Goal: Task Accomplishment & Management: Use online tool/utility

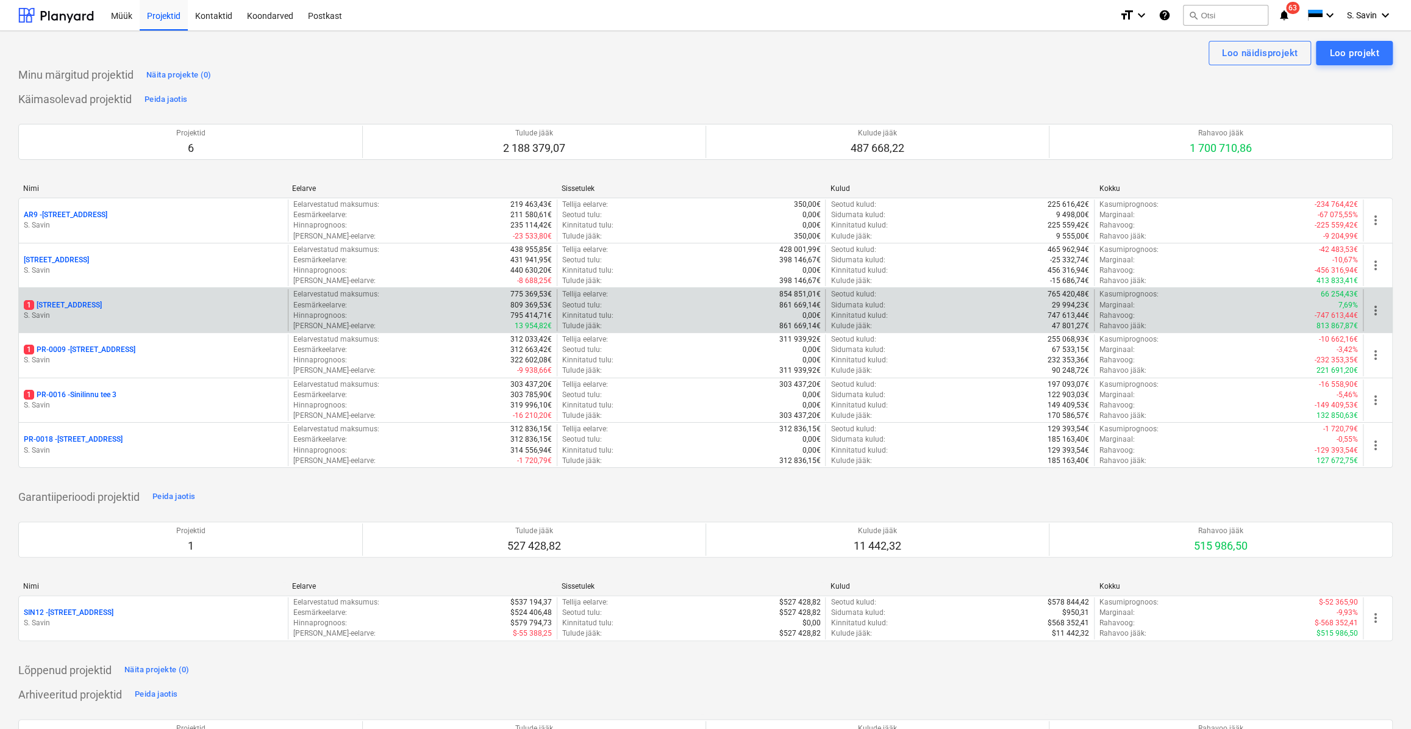
click at [119, 314] on p "S. Savin" at bounding box center [153, 315] width 259 height 10
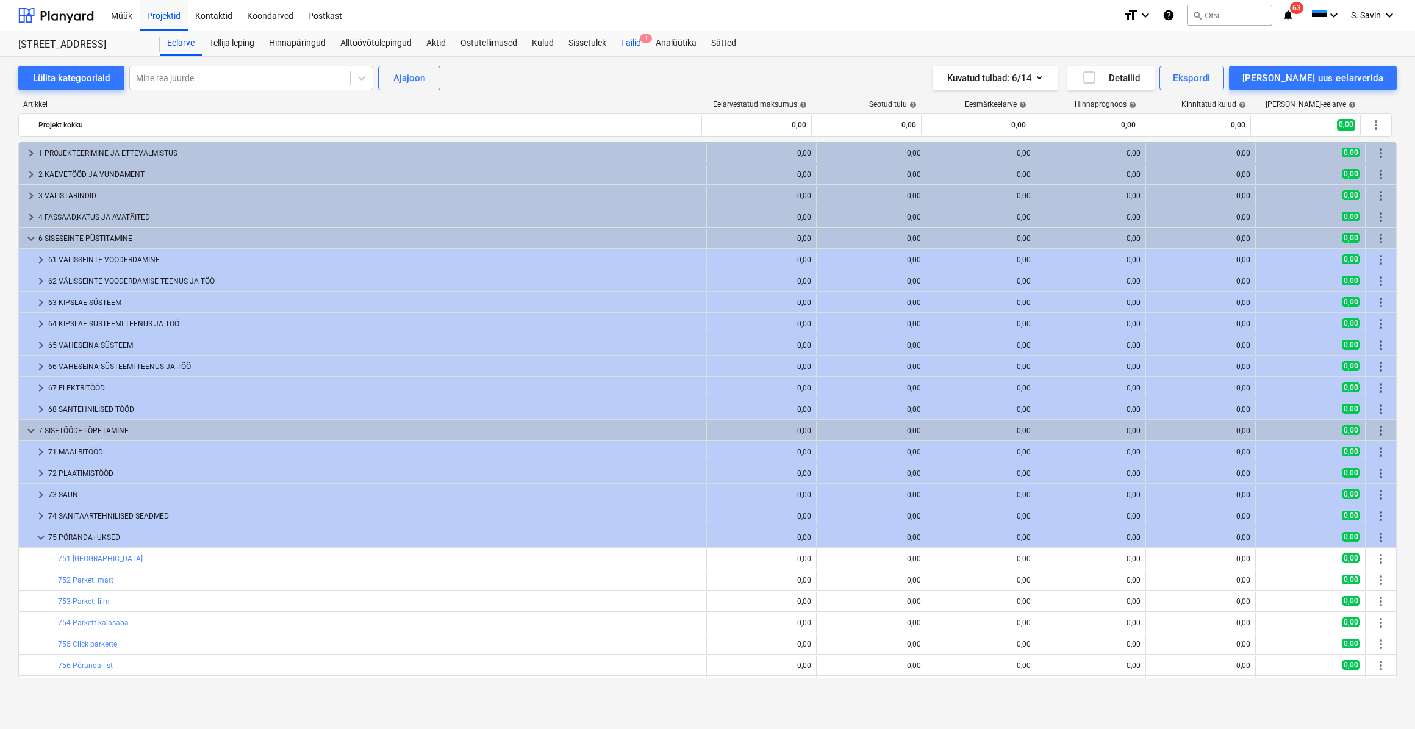
click at [640, 43] on div "Failid 1" at bounding box center [631, 43] width 35 height 24
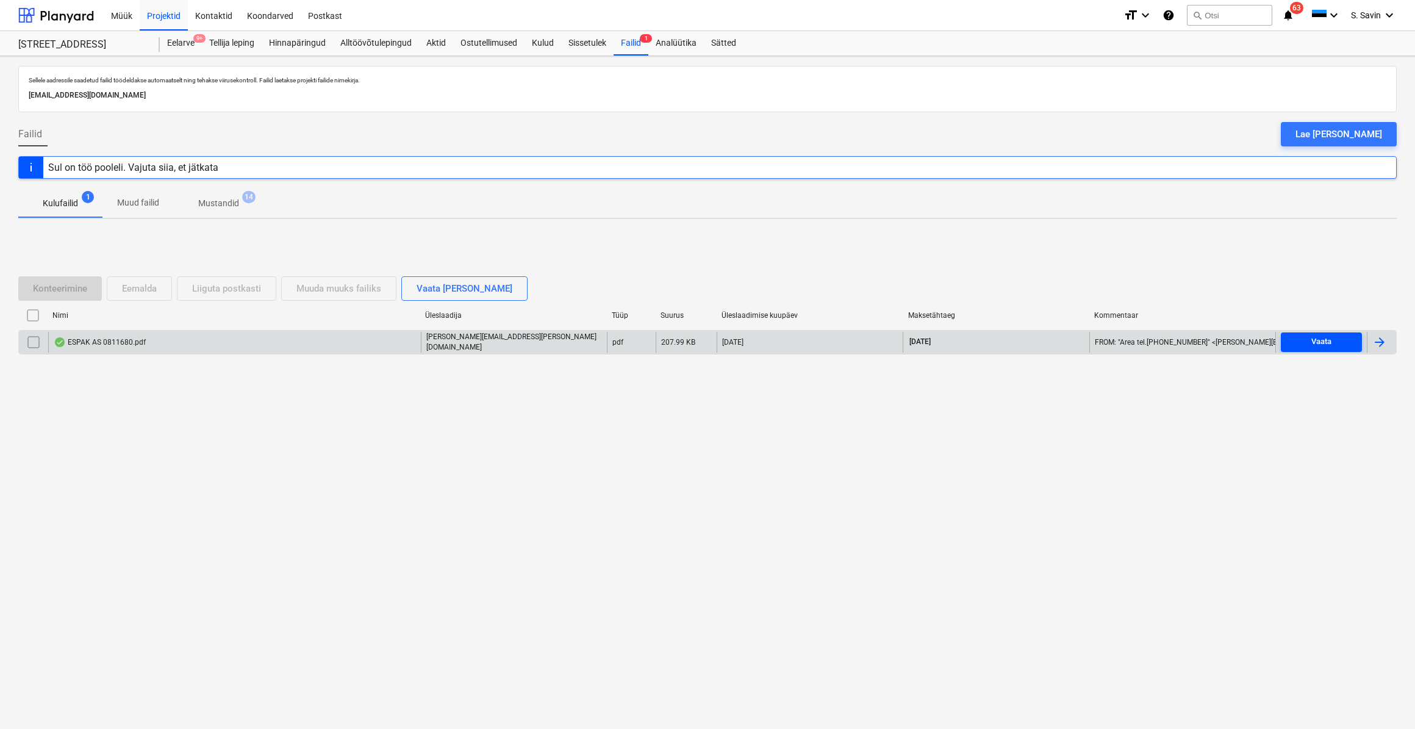
click at [1323, 337] on div "Vaata" at bounding box center [1321, 342] width 20 height 14
click at [1375, 344] on div at bounding box center [1379, 342] width 15 height 15
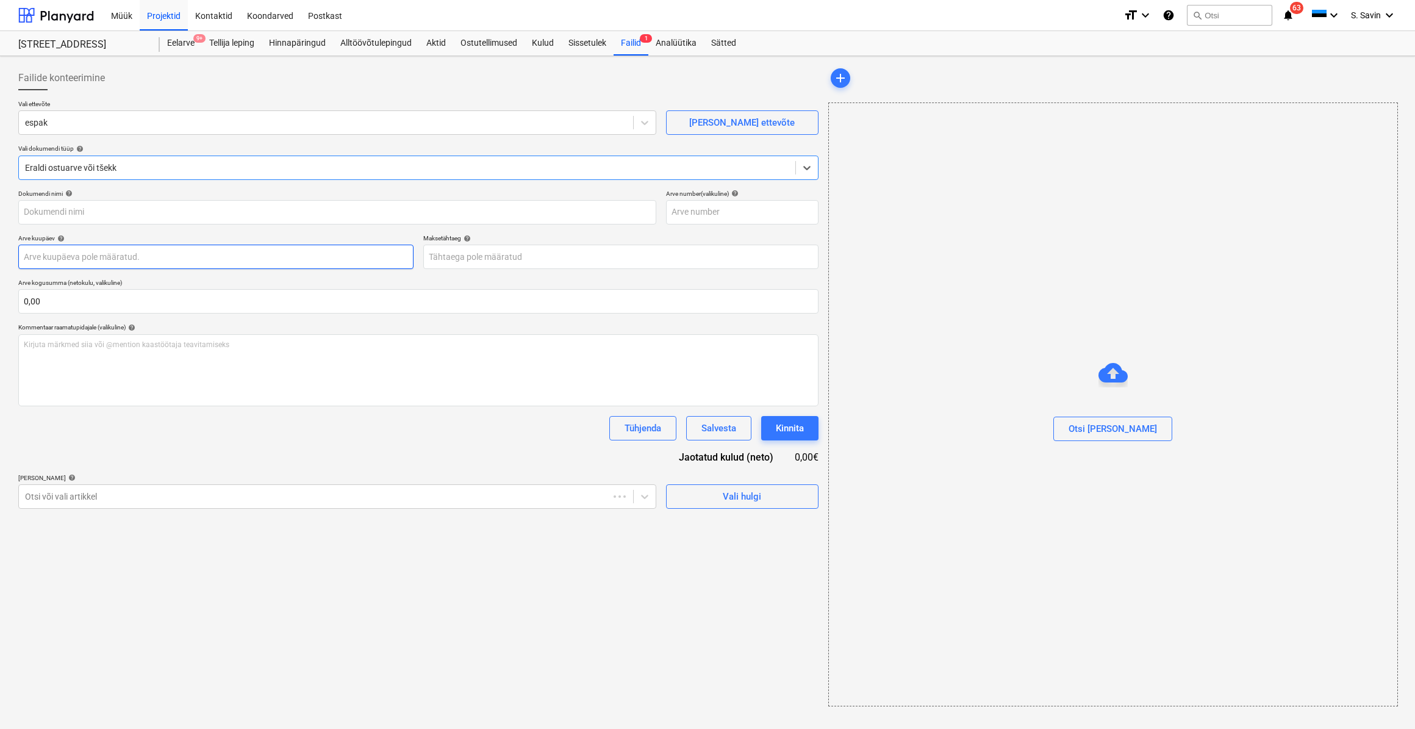
type input "0811680"
type input "[DATE]"
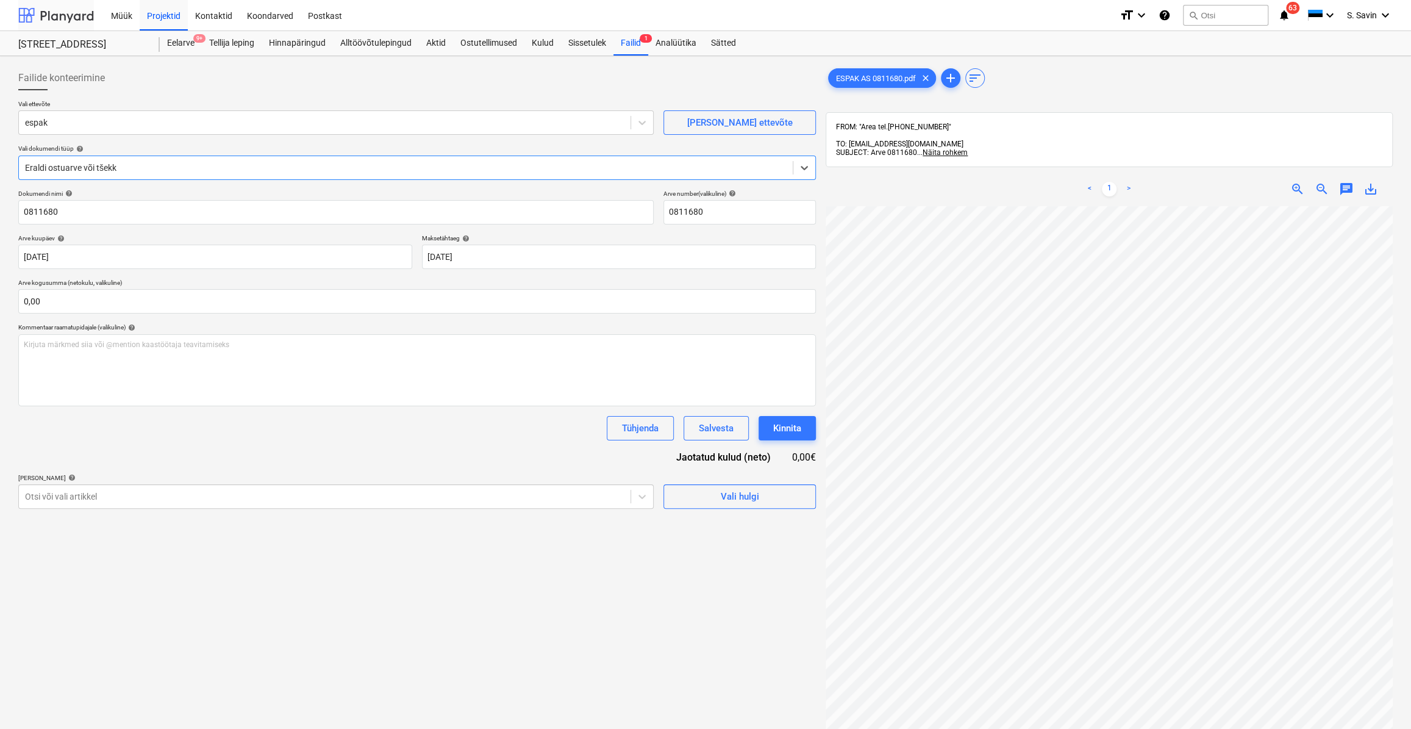
click at [54, 15] on div at bounding box center [56, 15] width 76 height 30
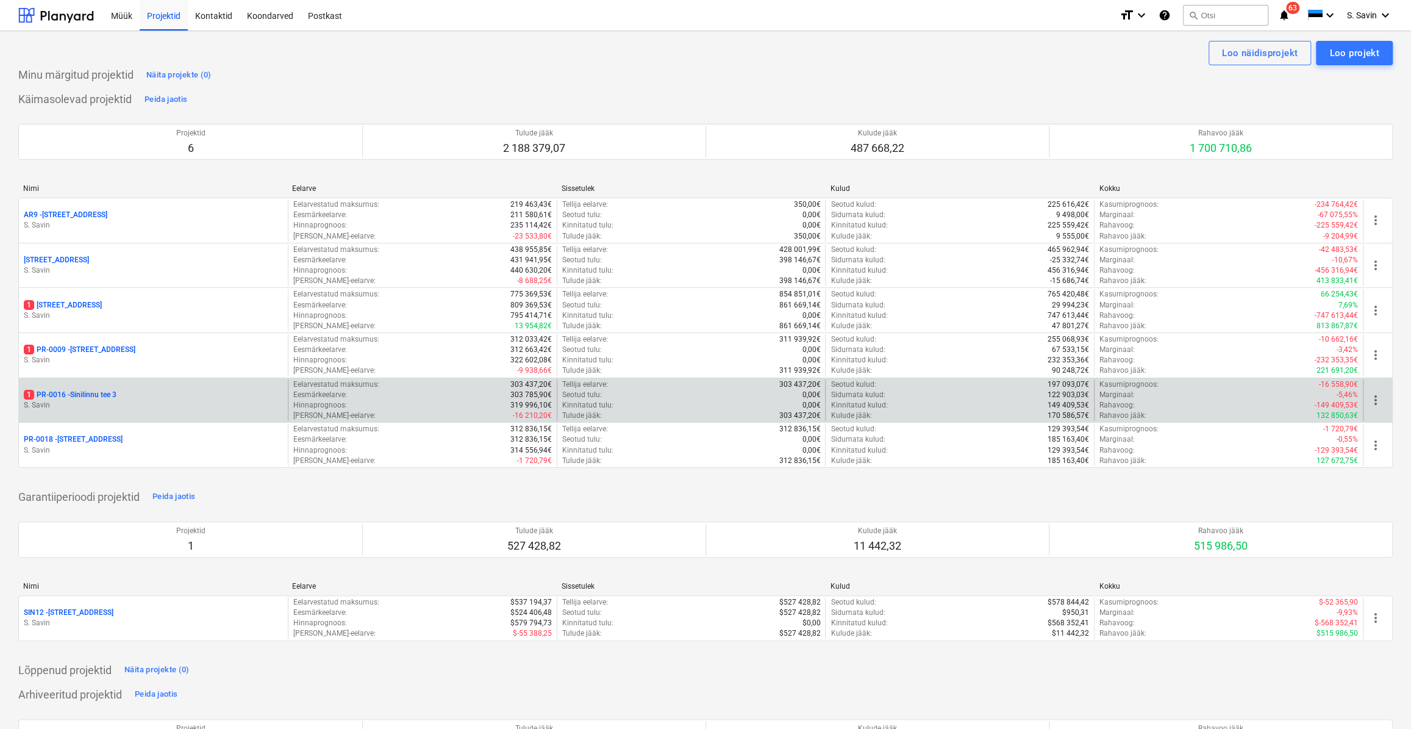
click at [167, 402] on p "S. Savin" at bounding box center [153, 405] width 259 height 10
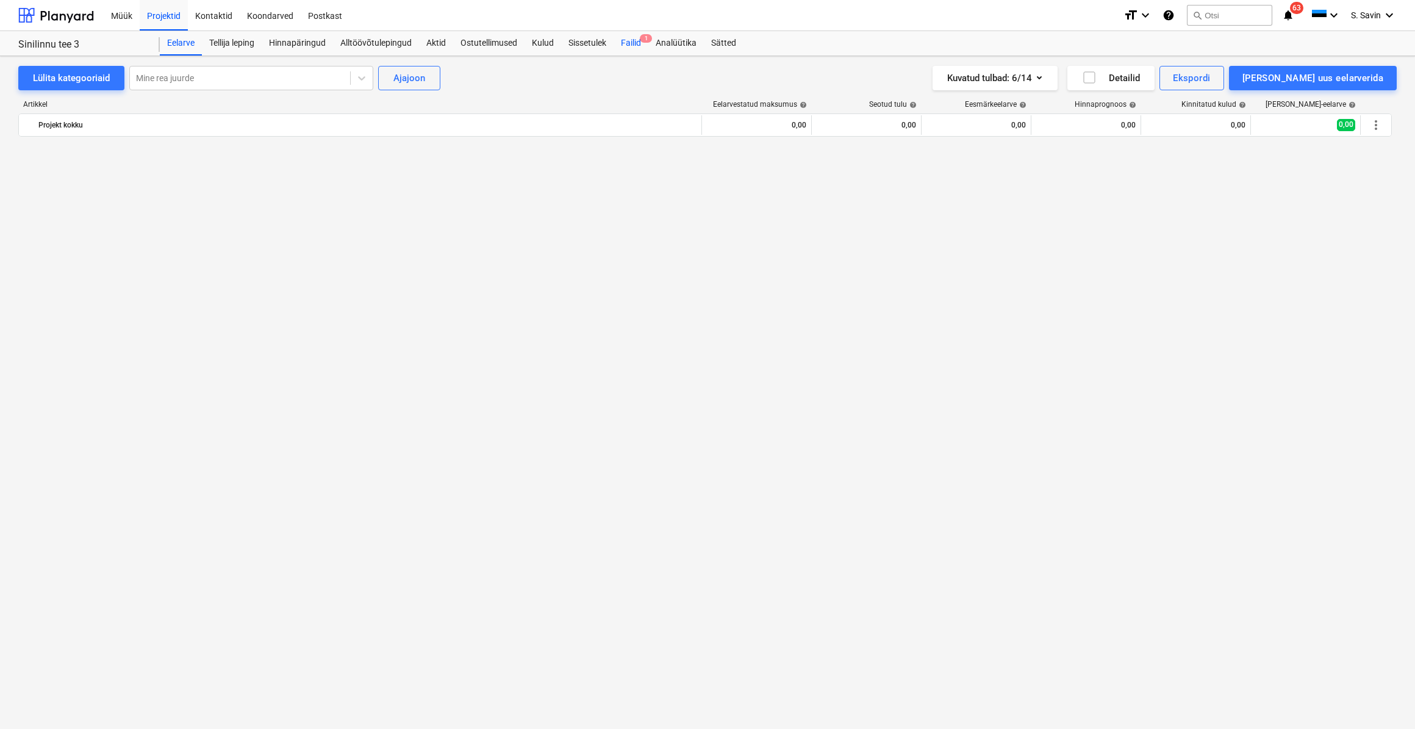
click at [639, 40] on div "Failid 1" at bounding box center [631, 43] width 35 height 24
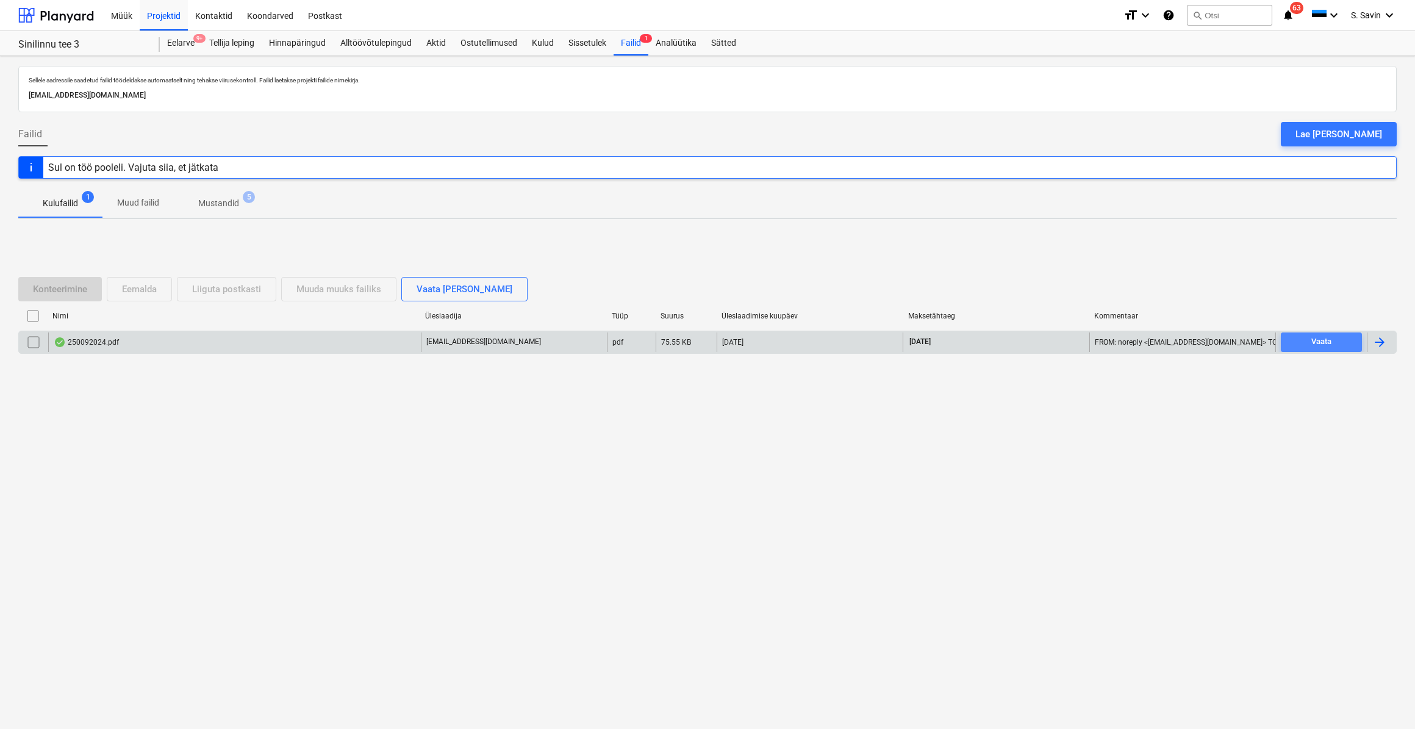
click at [1314, 338] on div "Vaata" at bounding box center [1321, 342] width 20 height 14
click at [1372, 338] on div at bounding box center [1379, 342] width 15 height 15
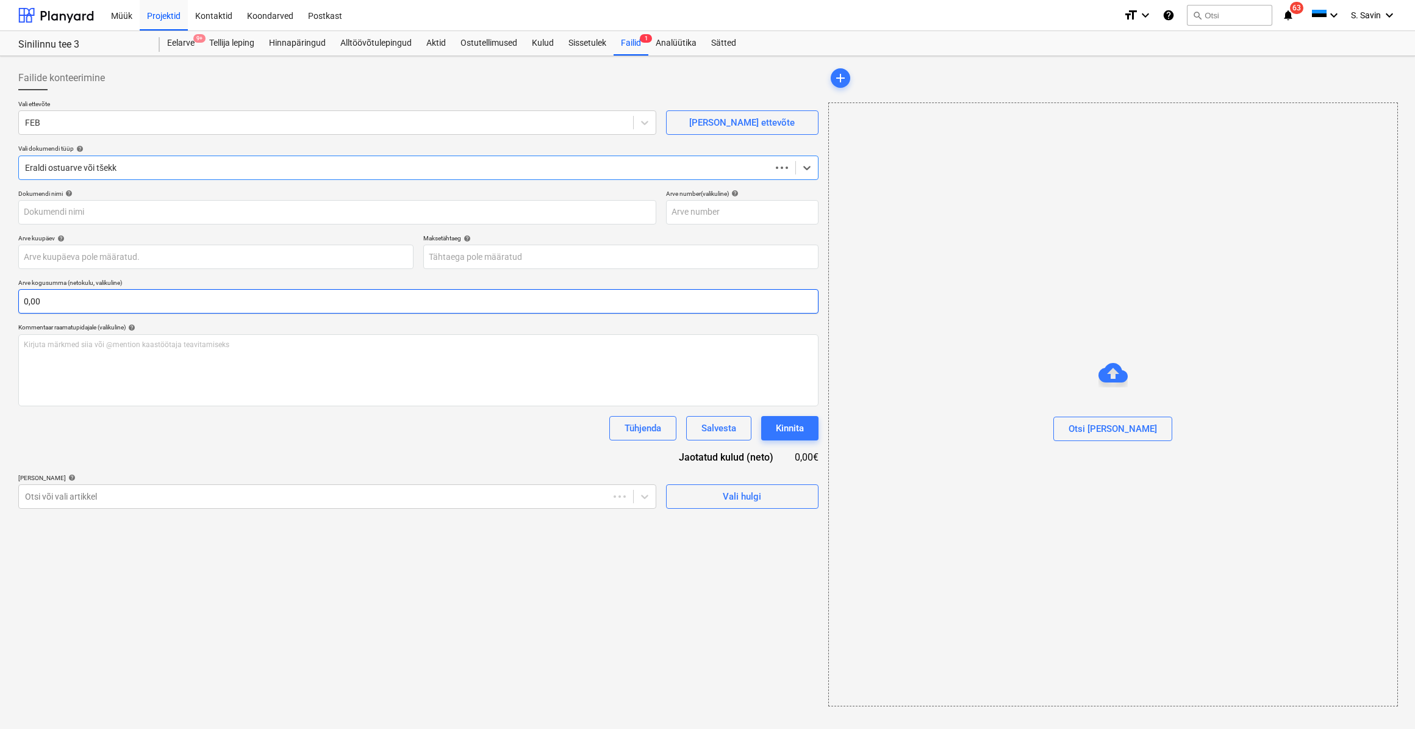
type input "250092024"
type input "[DATE]"
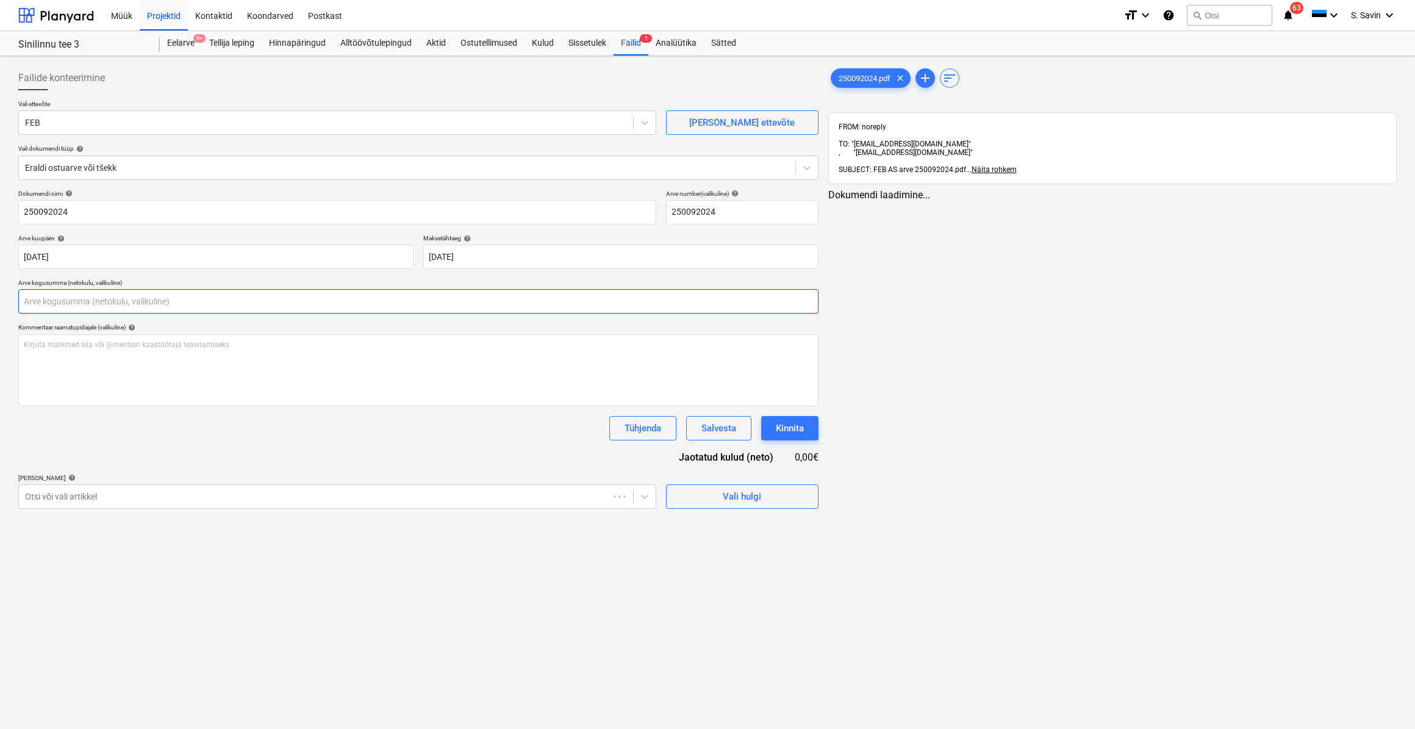
click at [82, 312] on input "text" at bounding box center [418, 301] width 800 height 24
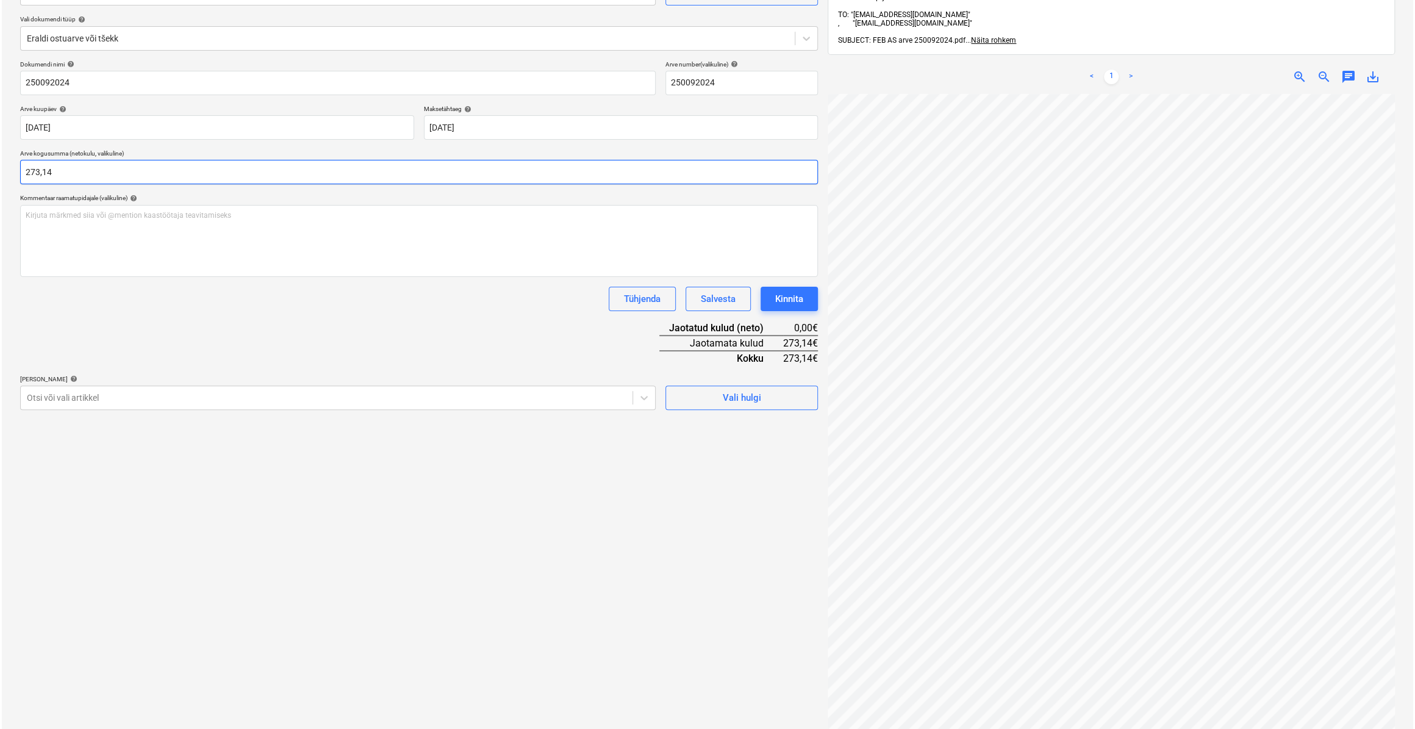
scroll to position [7, 0]
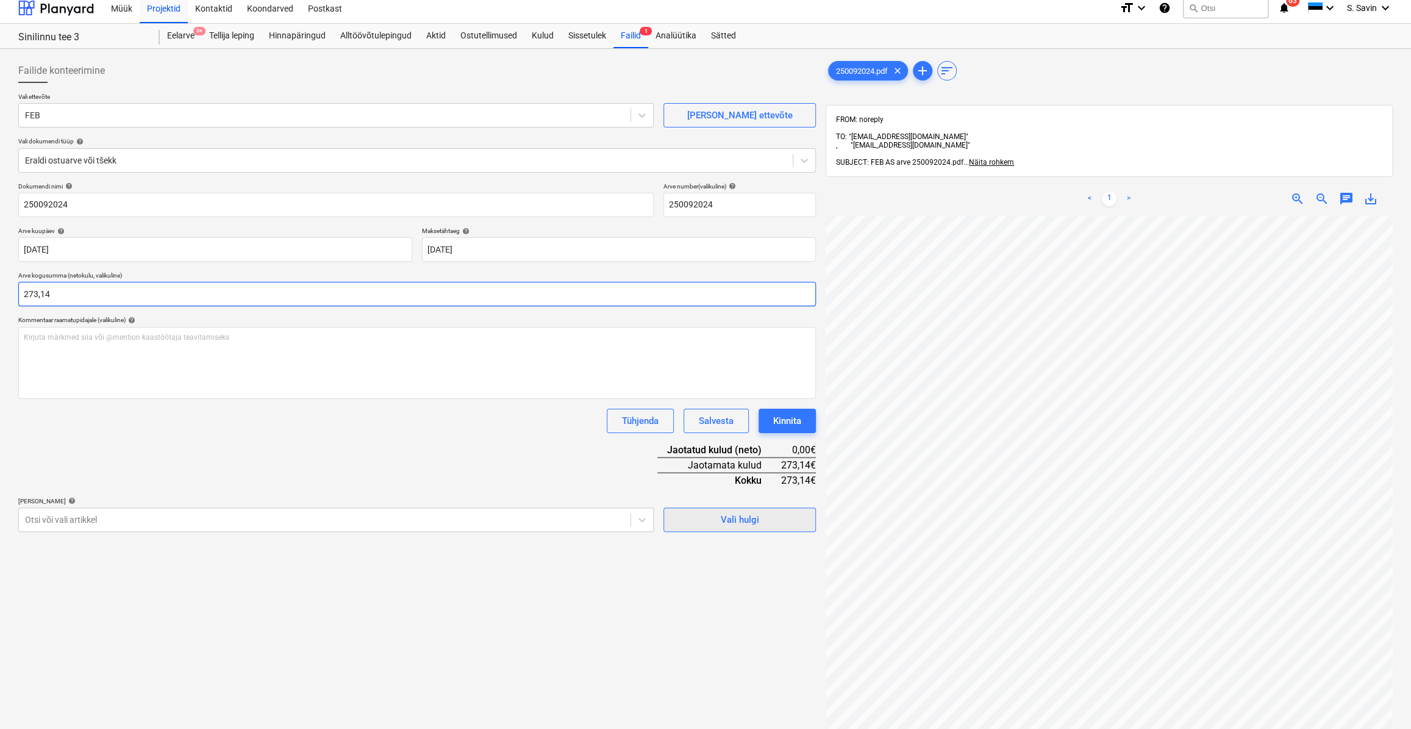
type input "273,14"
click at [743, 518] on div "Vali hulgi" at bounding box center [740, 520] width 38 height 16
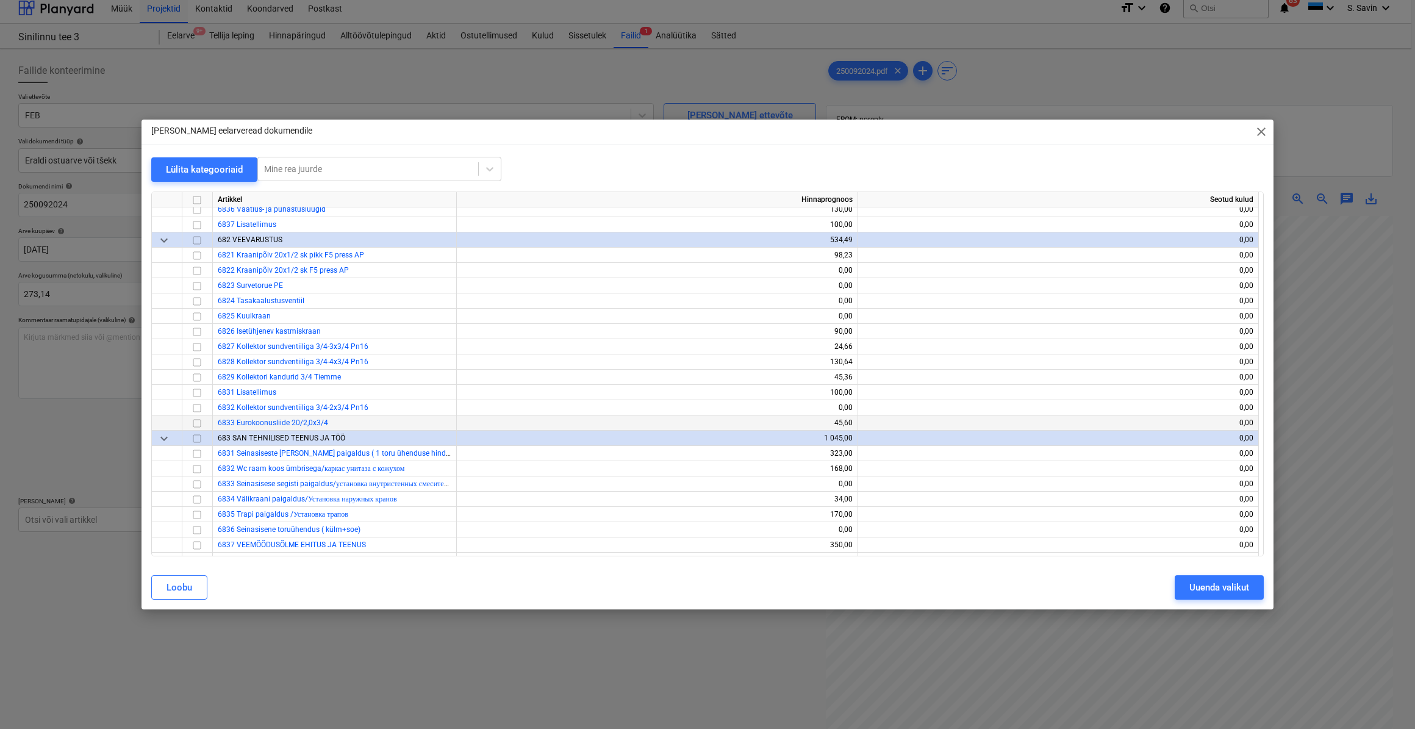
scroll to position [6154, 0]
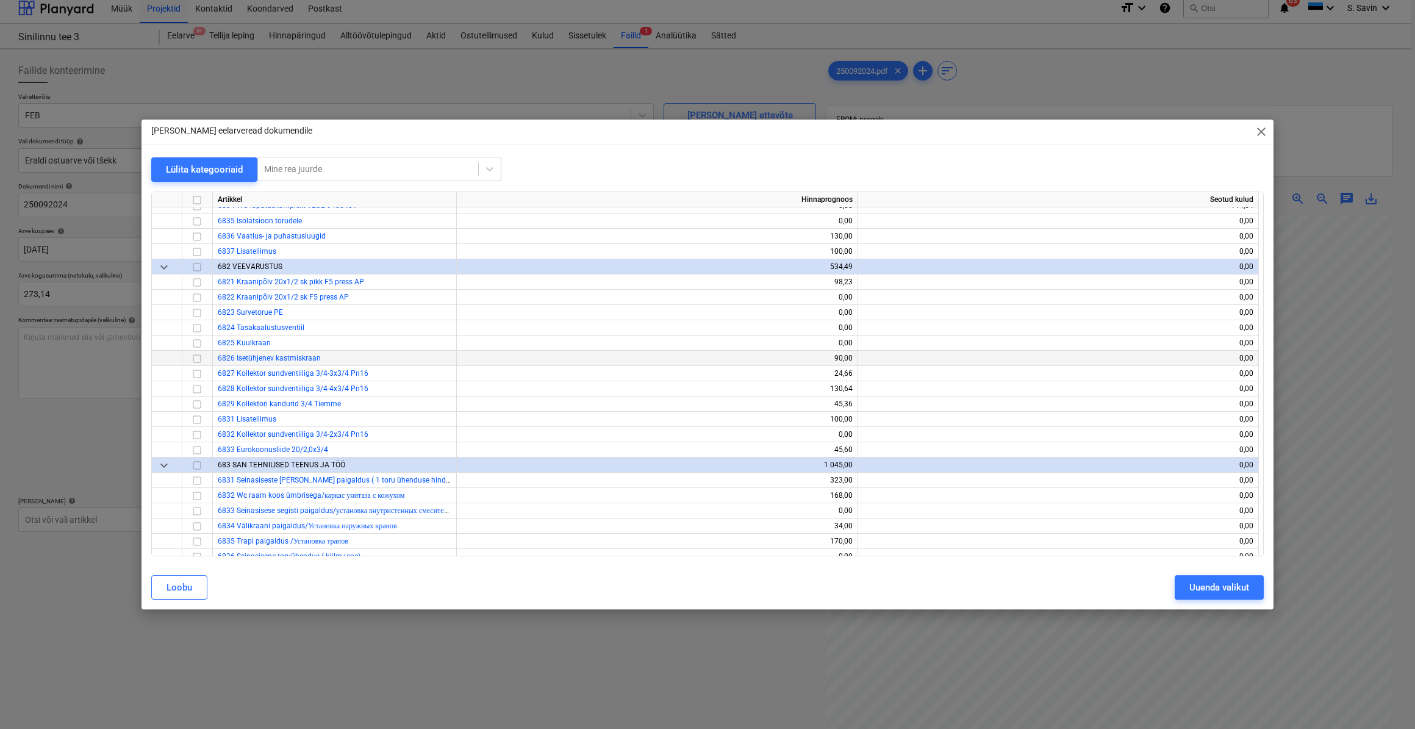
click at [195, 360] on input "checkbox" at bounding box center [197, 358] width 15 height 15
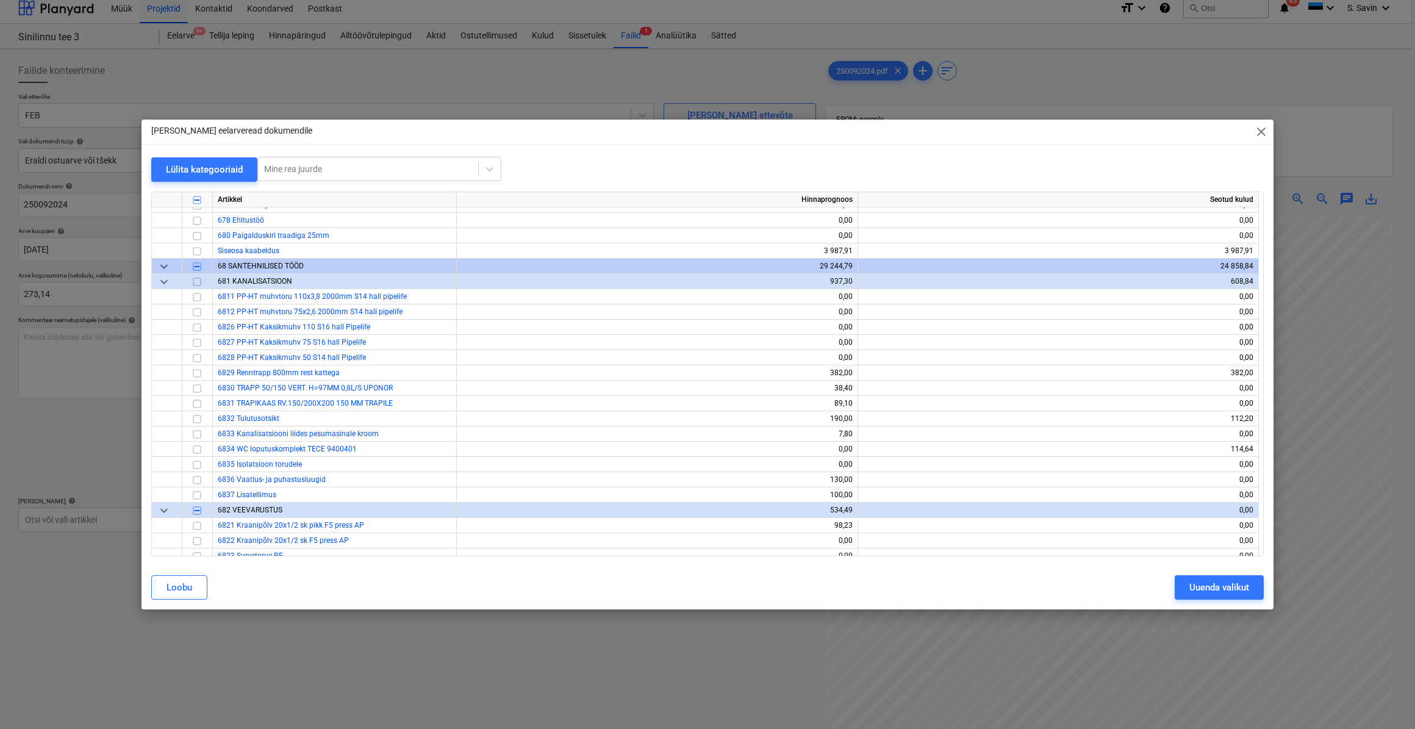
scroll to position [5877, 0]
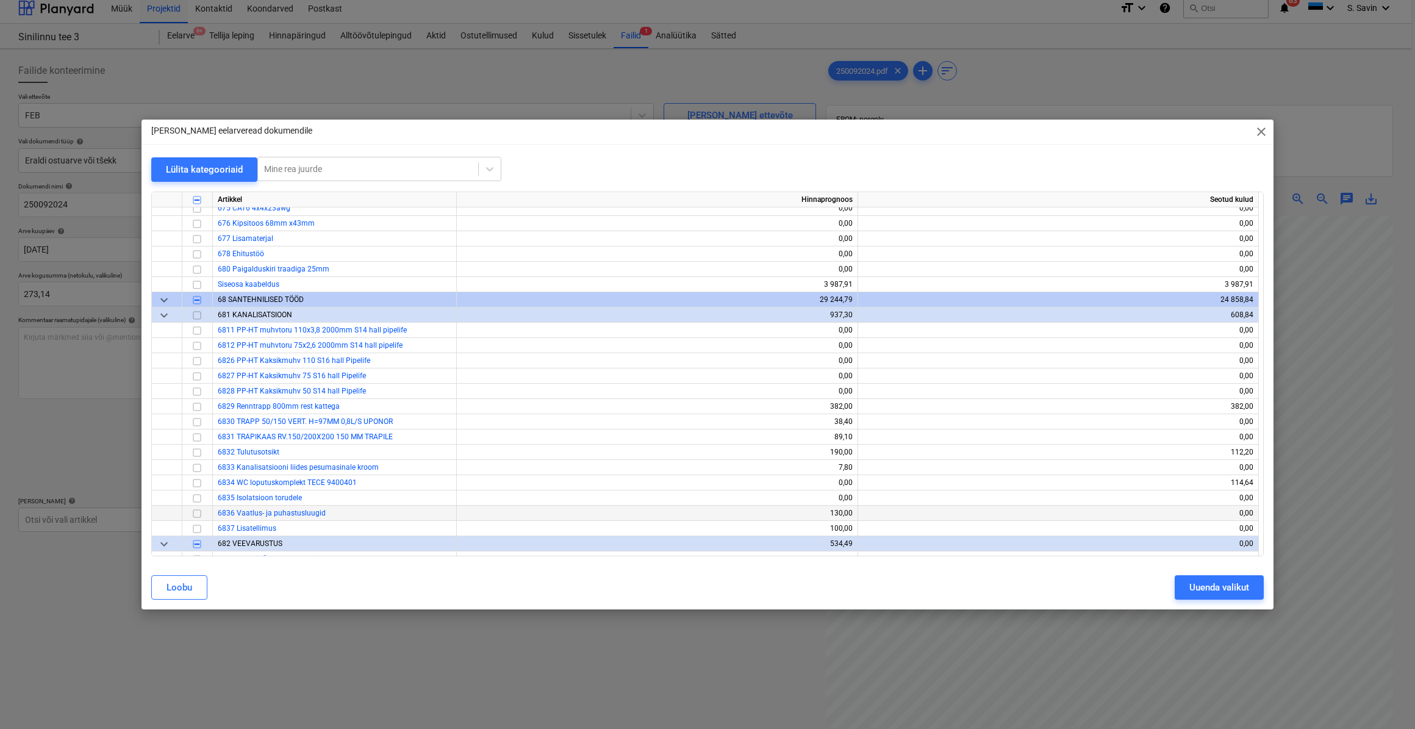
click at [195, 513] on input "checkbox" at bounding box center [197, 513] width 15 height 15
click at [195, 426] on input "checkbox" at bounding box center [197, 421] width 15 height 15
click at [192, 443] on input "checkbox" at bounding box center [197, 436] width 15 height 15
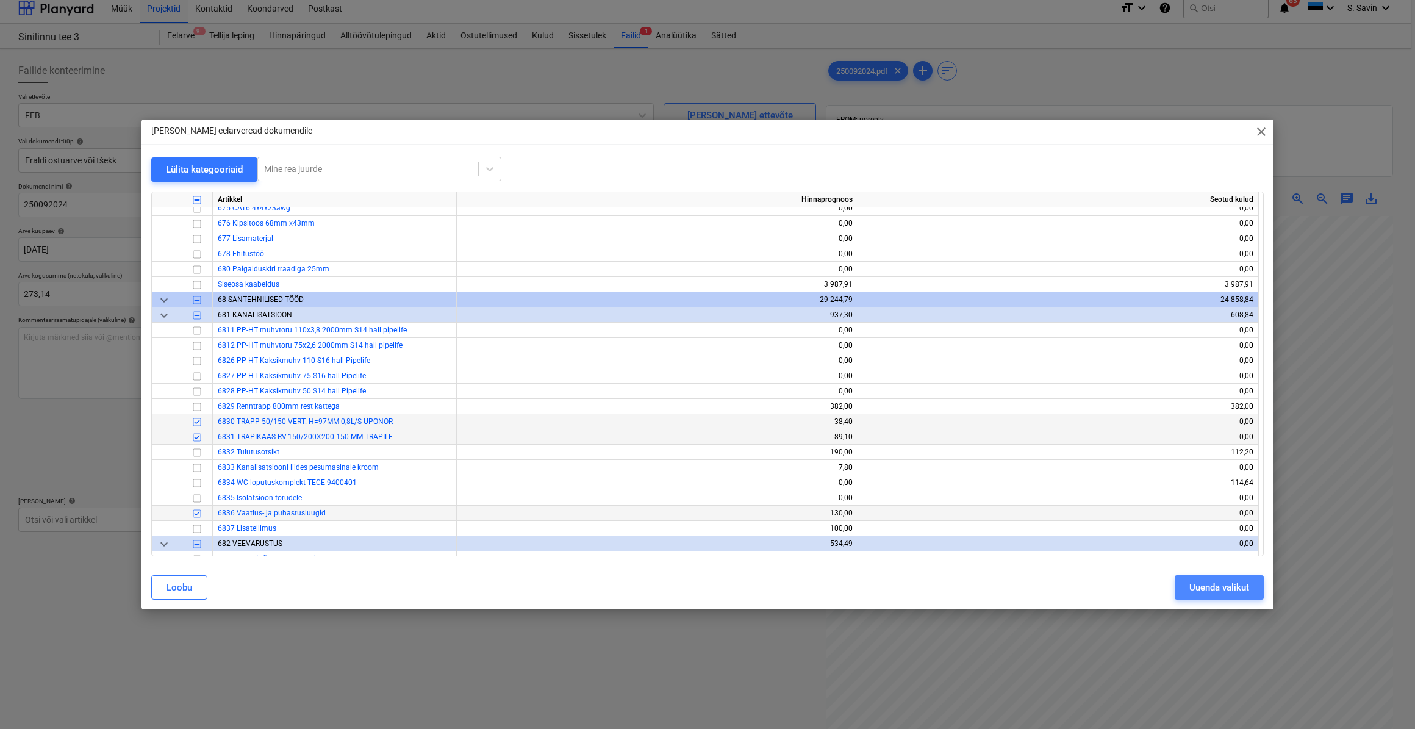
click at [1216, 595] on div "Uuenda valikut" at bounding box center [1219, 587] width 60 height 16
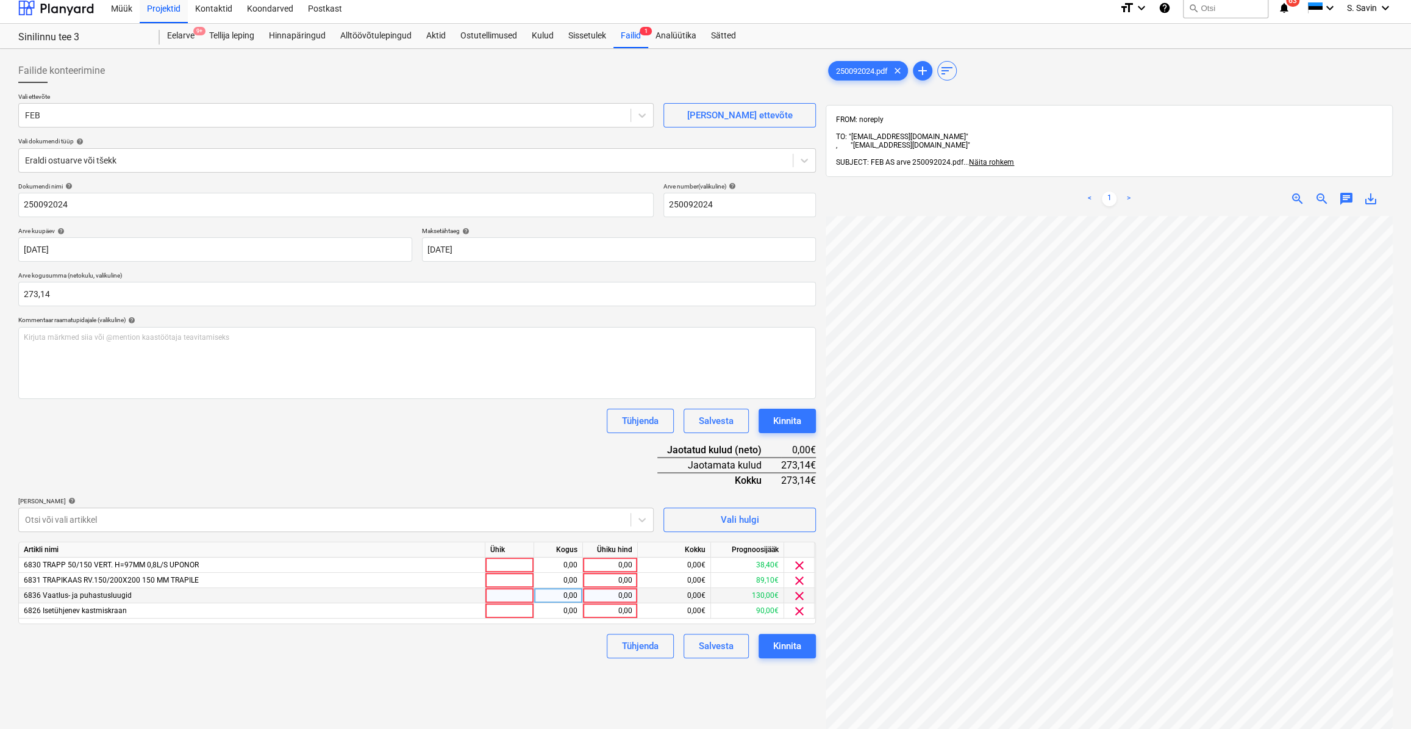
click at [495, 595] on div at bounding box center [509, 595] width 49 height 15
type input "KMPL."
click at [552, 597] on div "0,00" at bounding box center [558, 595] width 38 height 15
type input "1"
drag, startPoint x: 593, startPoint y: 598, endPoint x: 609, endPoint y: 625, distance: 30.9
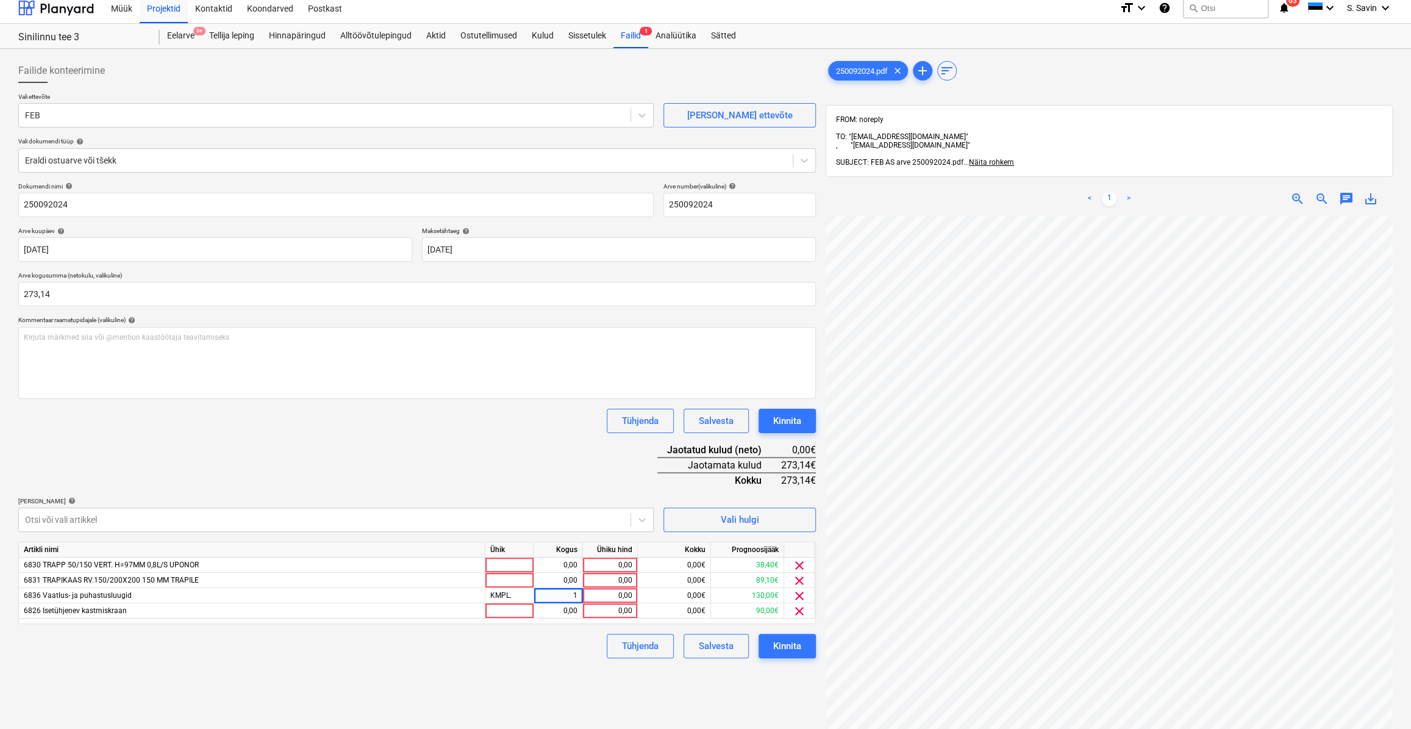
click at [603, 620] on div "Artikli nimi Ühik Kogus Ühiku hind Kokku Prognoosijääk 6830 [PERSON_NAME] 50/15…" at bounding box center [417, 583] width 798 height 82
click at [613, 598] on div "0,00" at bounding box center [610, 595] width 45 height 15
type input "148,38"
click at [519, 582] on div at bounding box center [509, 580] width 49 height 15
type input "T"
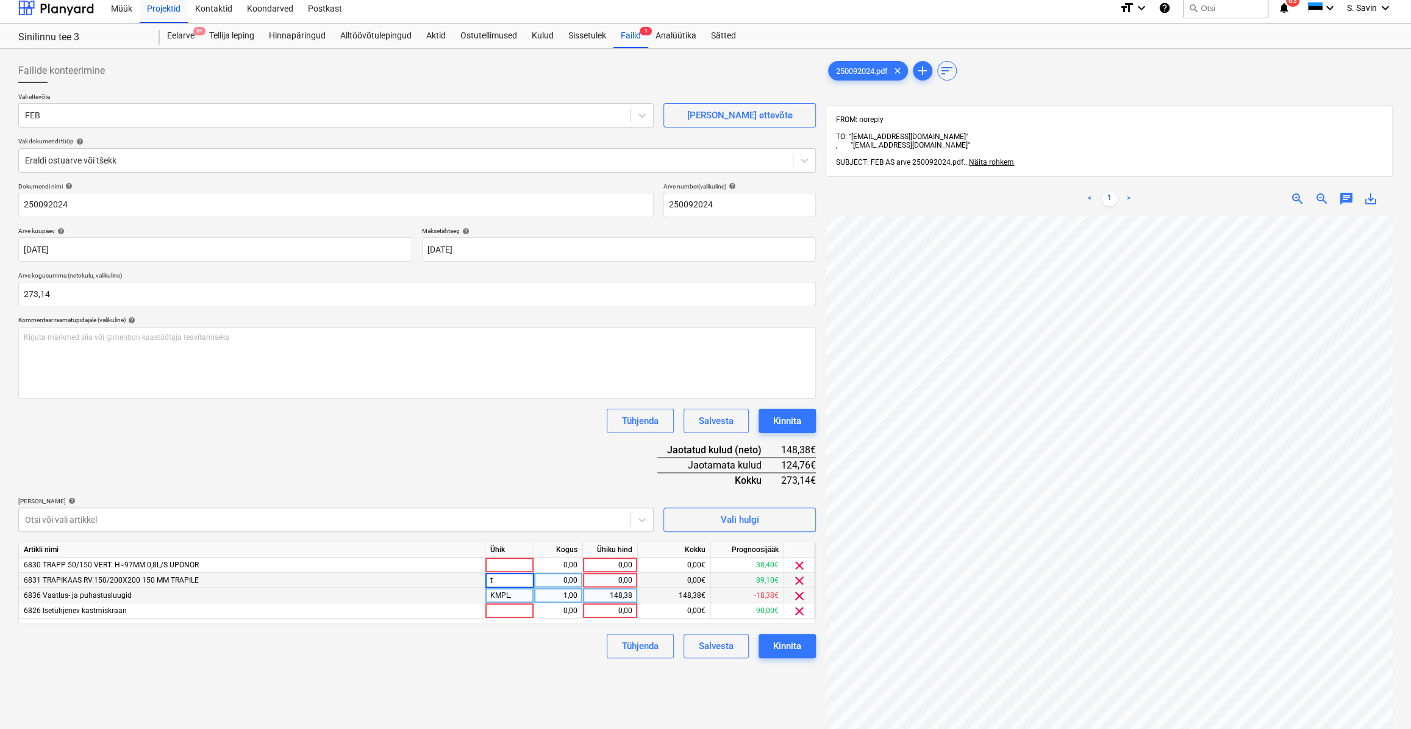
type input "tk"
click at [560, 580] on div "0,00" at bounding box center [558, 580] width 38 height 15
type input "2"
click at [629, 581] on div "0,00" at bounding box center [610, 580] width 45 height 15
type input "24,2"
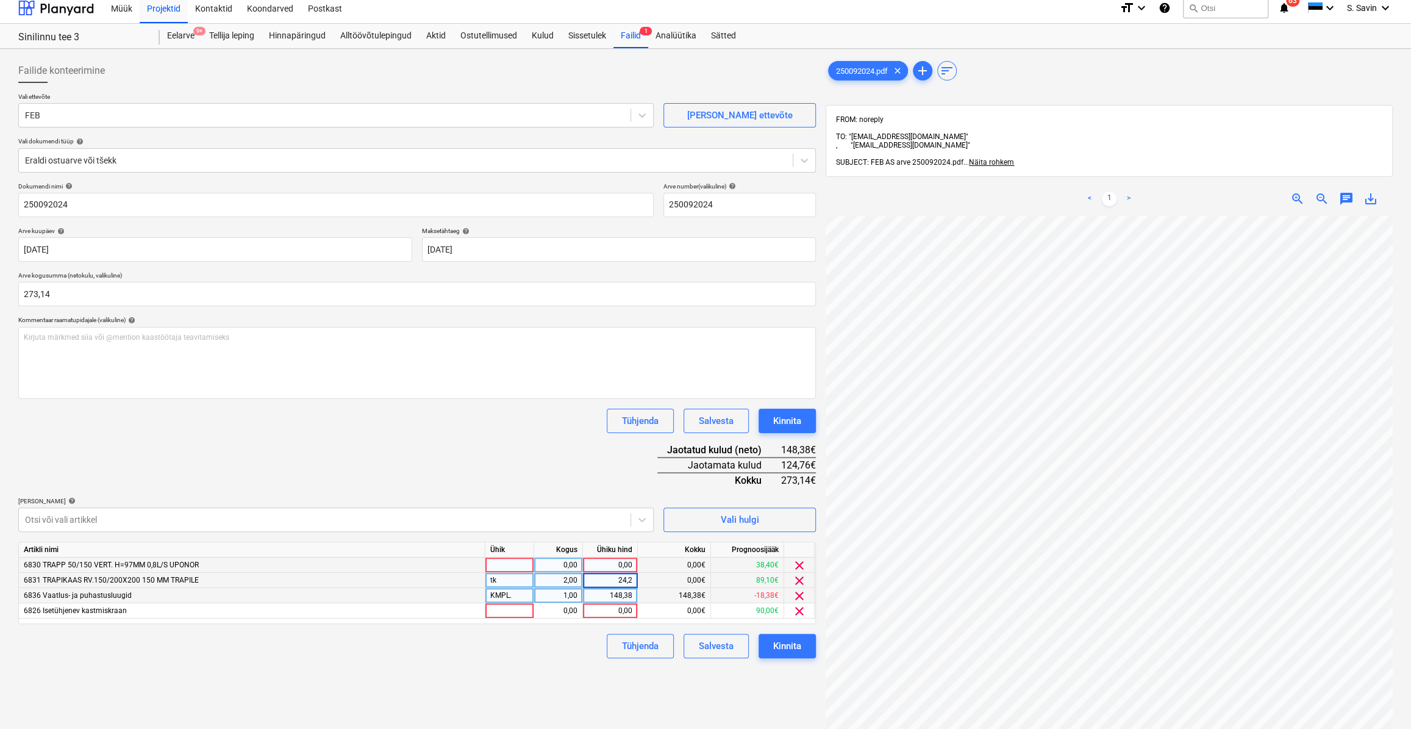
click at [517, 567] on div at bounding box center [509, 564] width 49 height 15
type input "tk"
click at [568, 565] on div "0,00" at bounding box center [558, 564] width 38 height 15
type input "3"
type input "2"
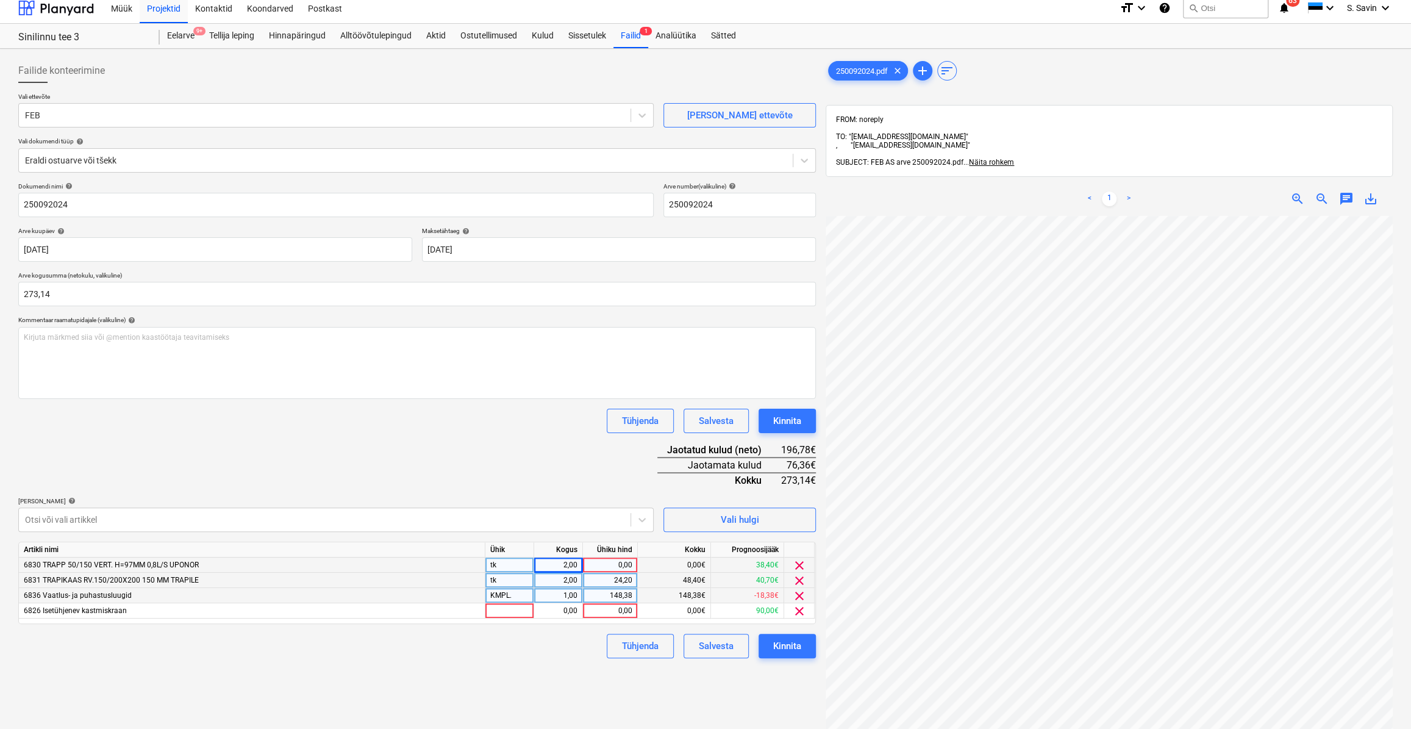
click at [608, 564] on div "0,00" at bounding box center [610, 564] width 45 height 15
type input "7,34"
click at [524, 671] on div "Failide konteerimine Vali ettevõte FEB [PERSON_NAME] uus ettevõte Vali dokumend…" at bounding box center [416, 485] width 807 height 862
click at [498, 615] on div at bounding box center [509, 610] width 49 height 15
type input "tk"
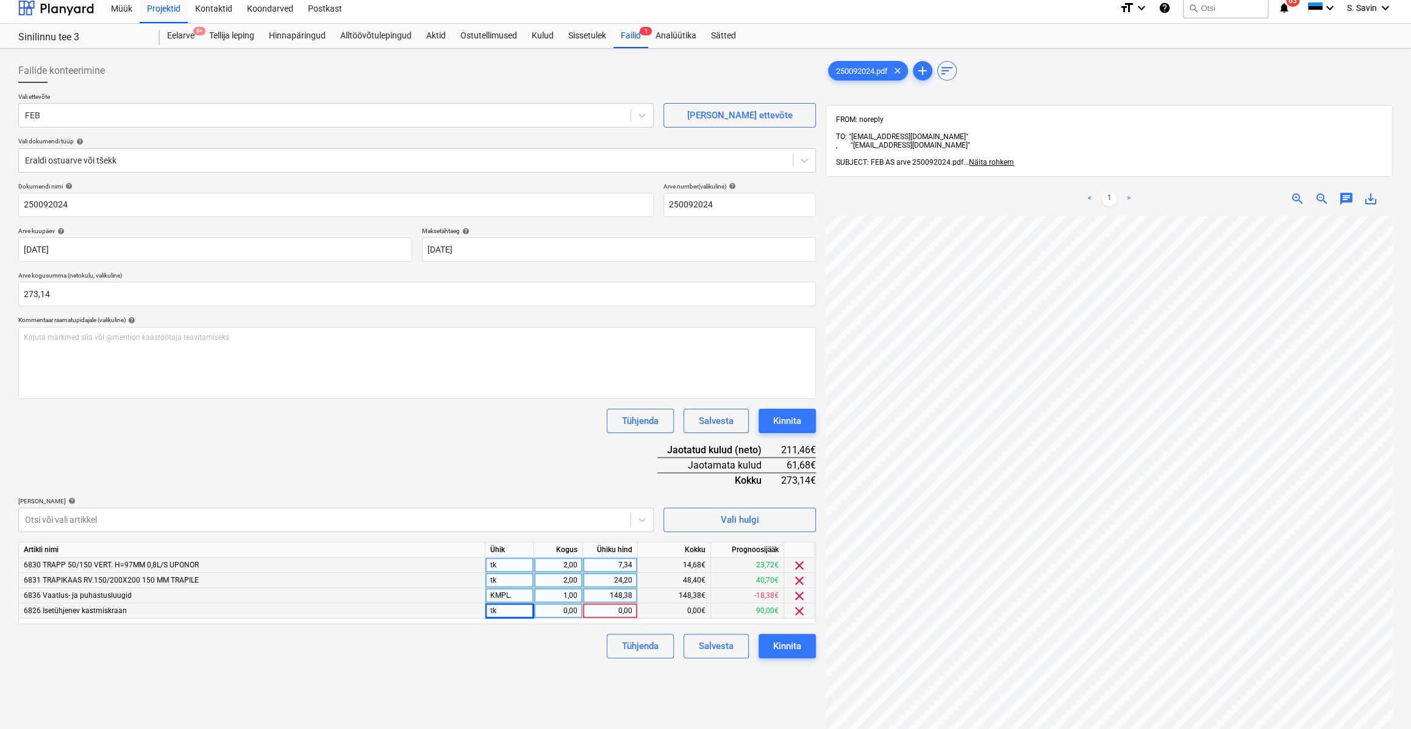
click at [561, 611] on div "0,00" at bounding box center [558, 610] width 38 height 15
click at [598, 606] on div "0,00" at bounding box center [610, 610] width 45 height 15
type input "30,85"
click at [542, 665] on div "Failide konteerimine Vali ettevõte FEB [PERSON_NAME] uus ettevõte Vali dokumend…" at bounding box center [416, 485] width 807 height 862
click at [573, 611] on div "2,00" at bounding box center [558, 610] width 38 height 15
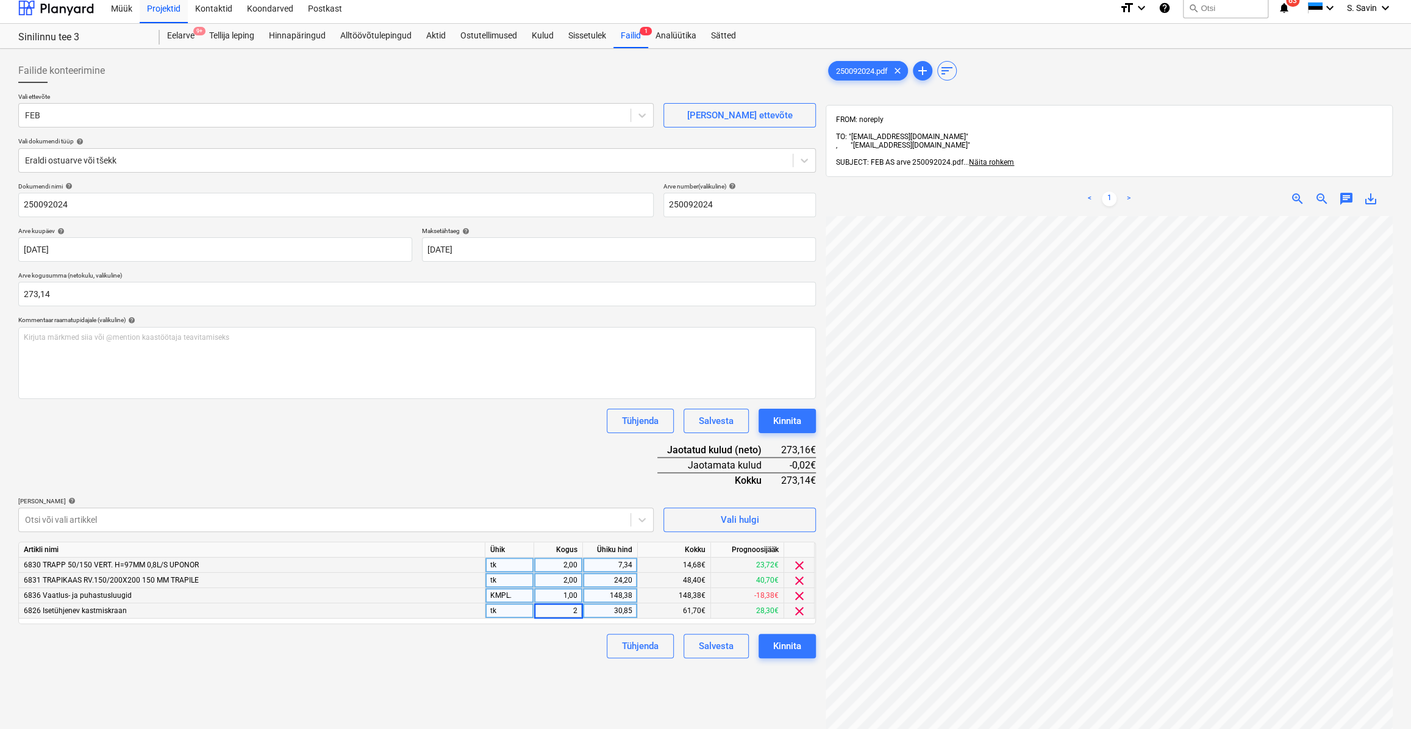
type input "1"
click at [587, 639] on div "Tühjenda Salvesta Kinnita" at bounding box center [417, 646] width 798 height 24
click at [613, 612] on div "30,85" at bounding box center [610, 610] width 45 height 15
type input "61,7"
click at [585, 649] on div "Tühjenda Salvesta Kinnita" at bounding box center [417, 646] width 798 height 24
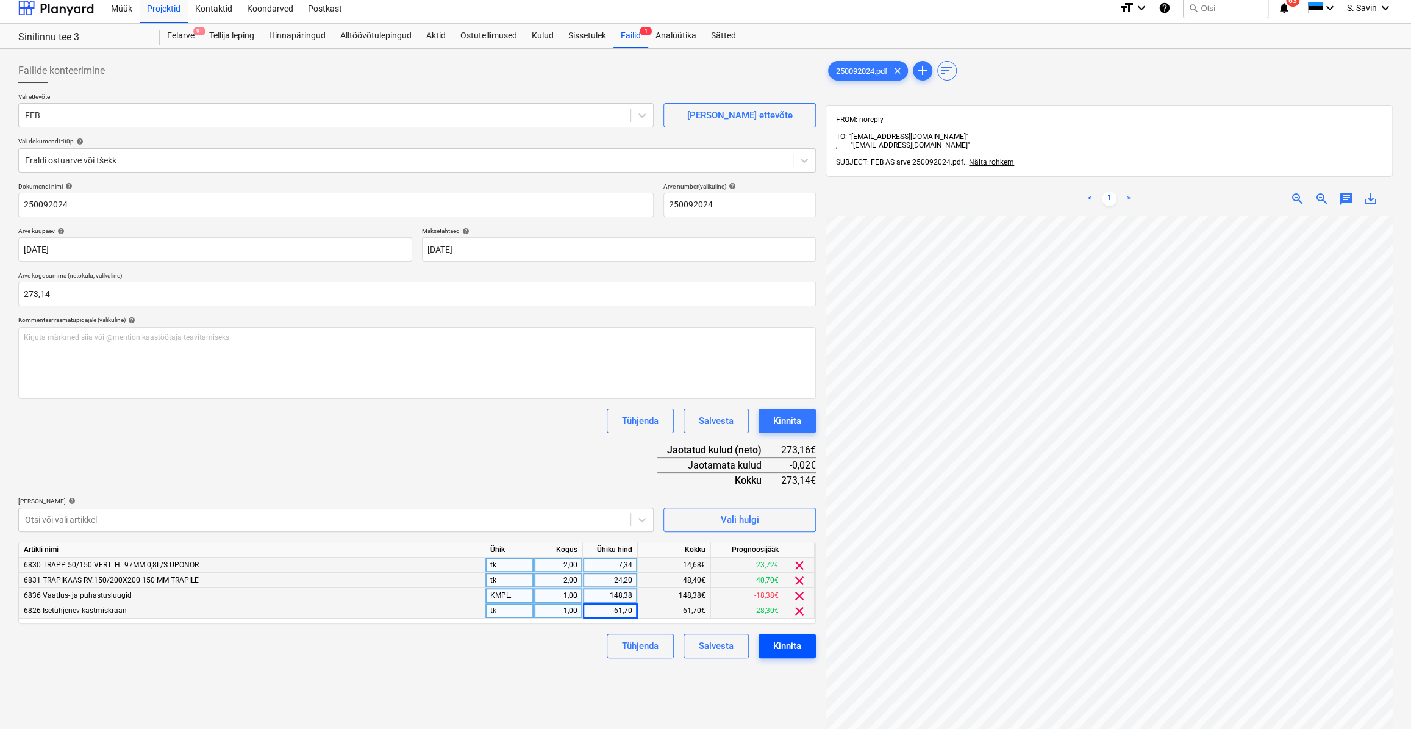
click at [781, 644] on div "Kinnita" at bounding box center [787, 646] width 28 height 16
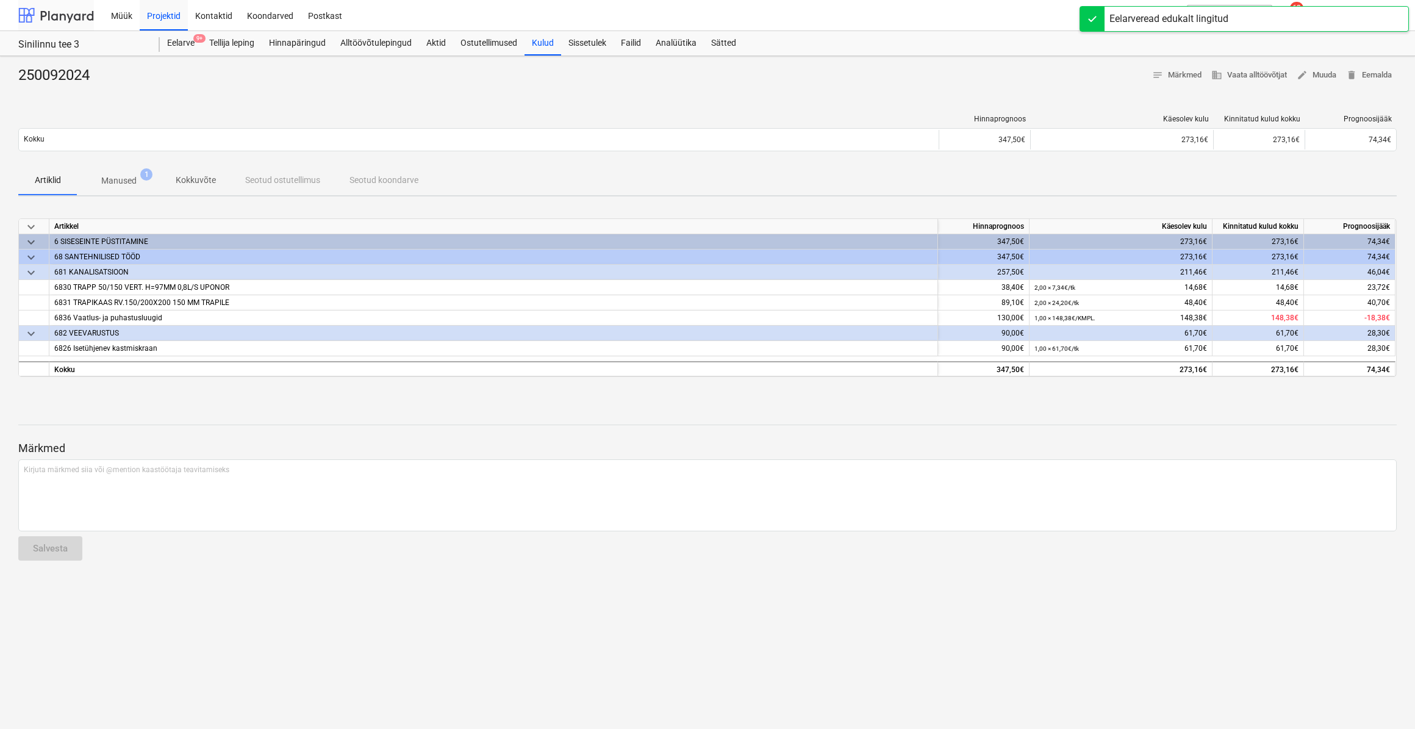
click at [59, 9] on div at bounding box center [56, 15] width 76 height 30
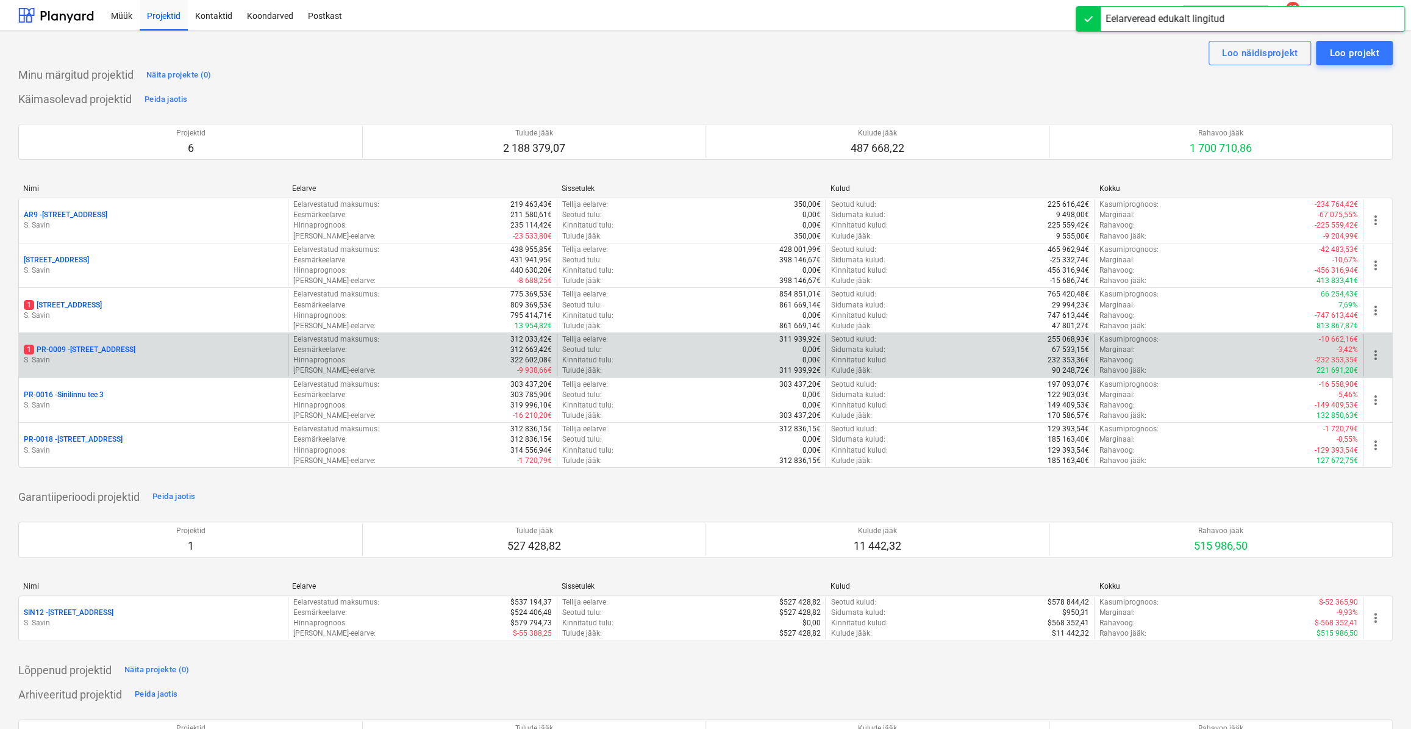
click at [123, 367] on div "1 PR-0009 - Pohla tee 4 [PERSON_NAME]" at bounding box center [153, 355] width 269 height 42
click at [185, 356] on p "S. Savin" at bounding box center [153, 360] width 259 height 10
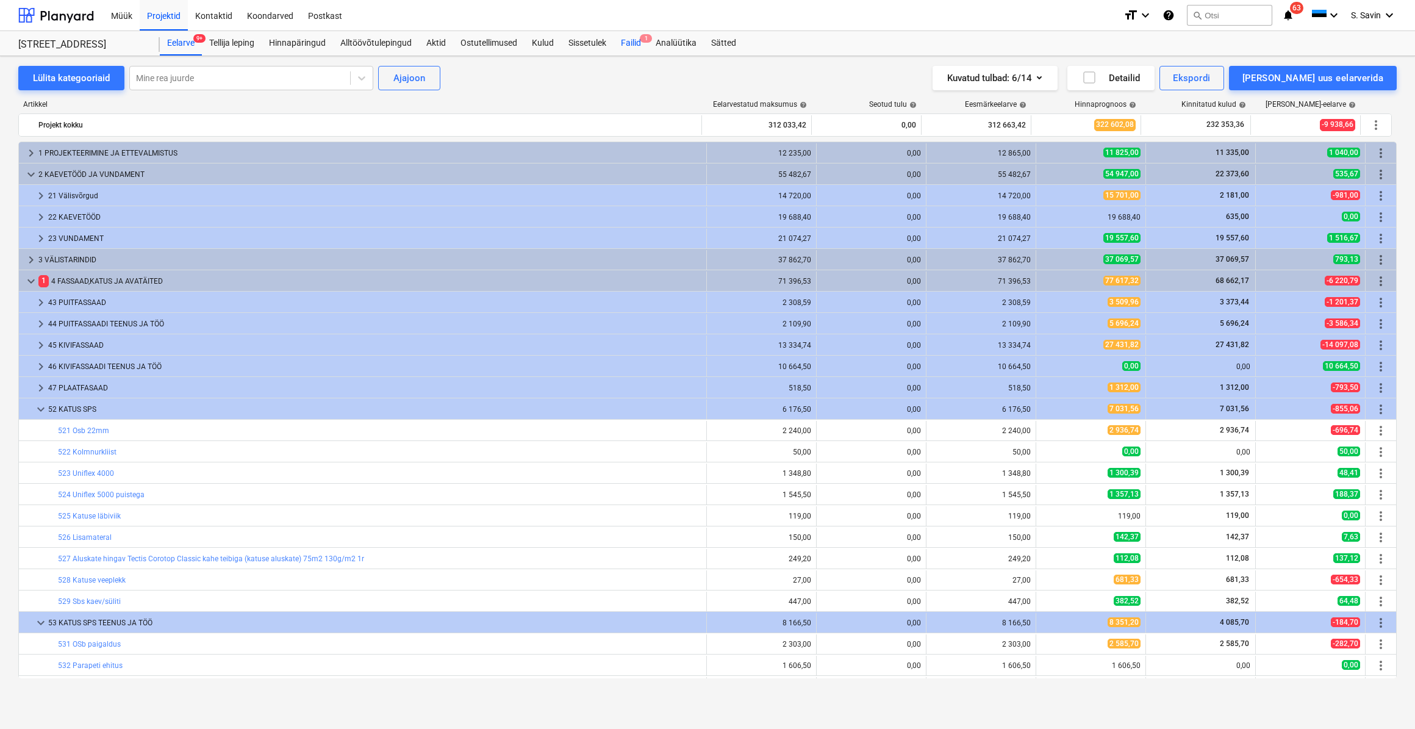
click at [628, 38] on div "Failid 1" at bounding box center [631, 43] width 35 height 24
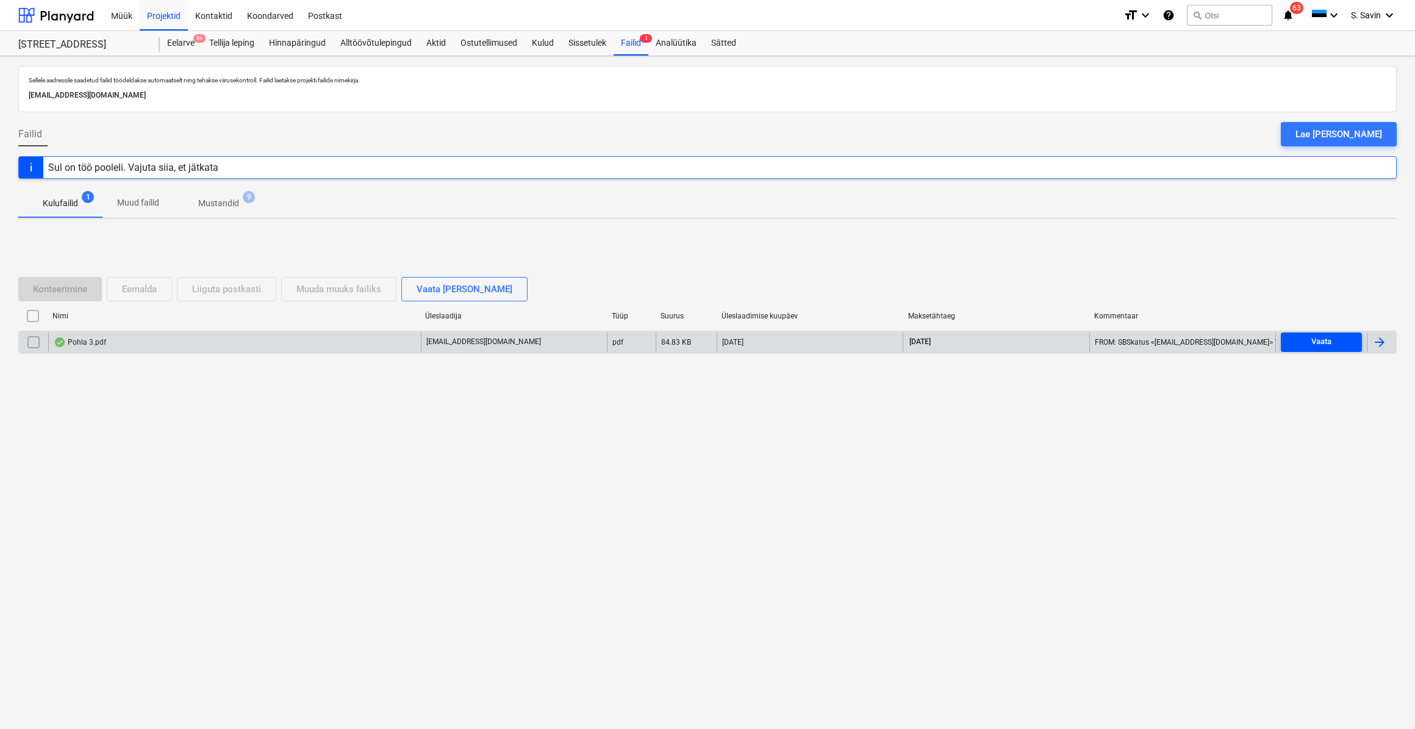
click at [1331, 336] on span "Vaata" at bounding box center [1321, 342] width 71 height 14
click at [1377, 345] on div at bounding box center [1379, 342] width 15 height 15
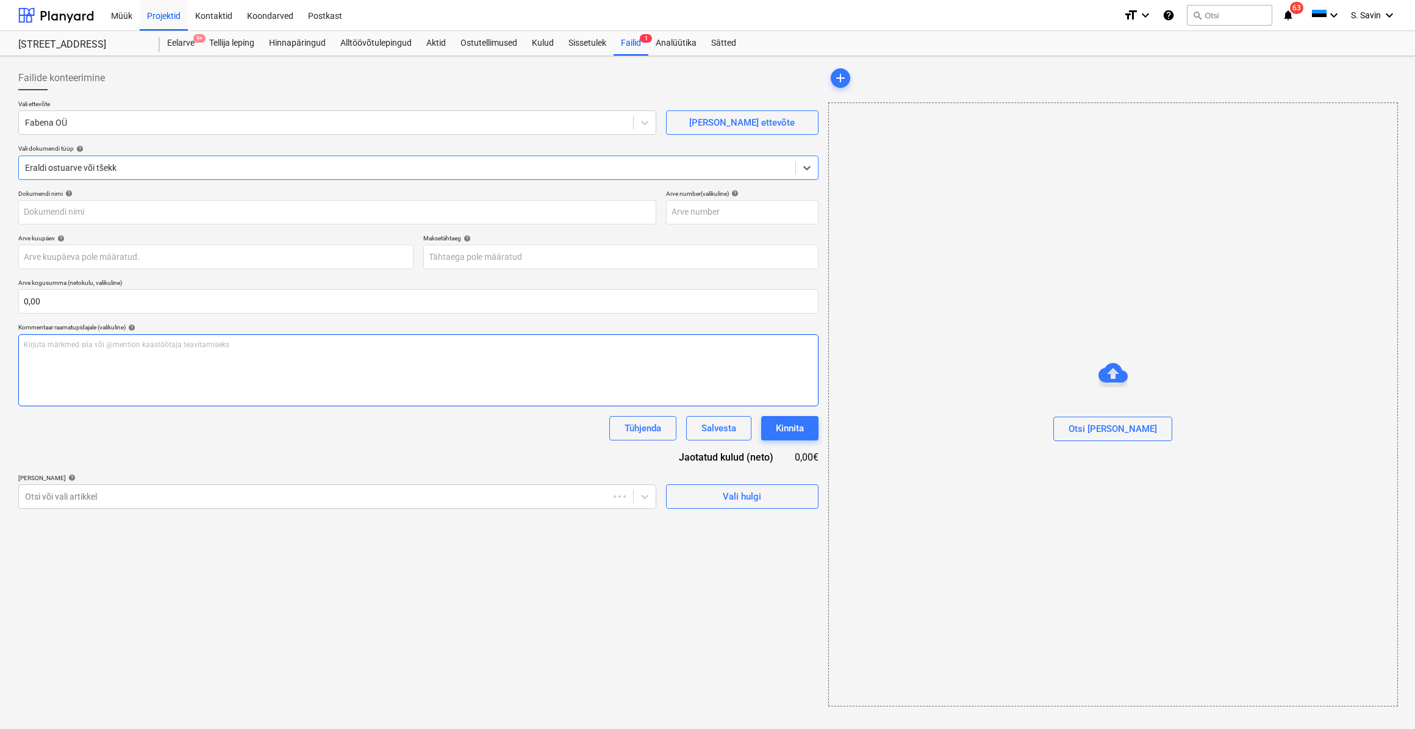
type input "168"
type input "[DATE]"
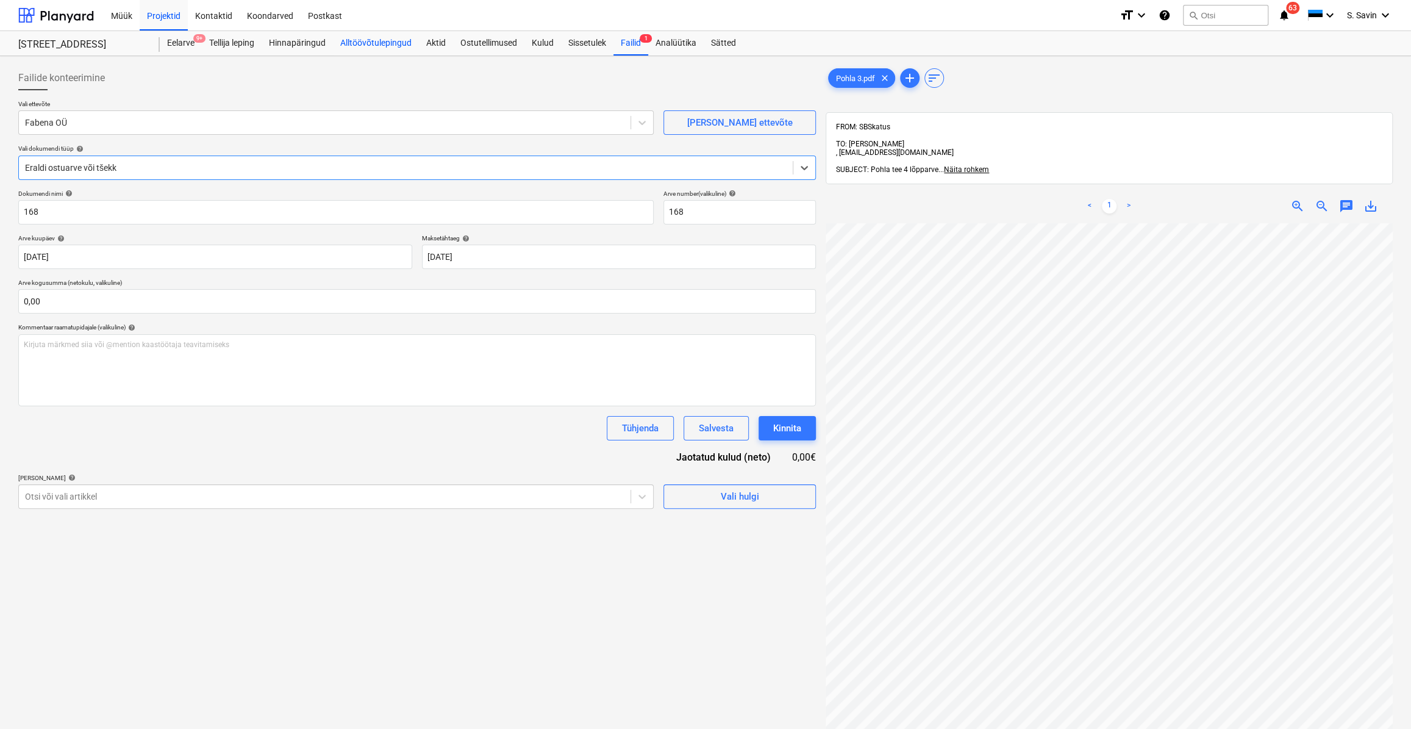
click at [367, 46] on div "Alltöövõtulepingud" at bounding box center [376, 43] width 86 height 24
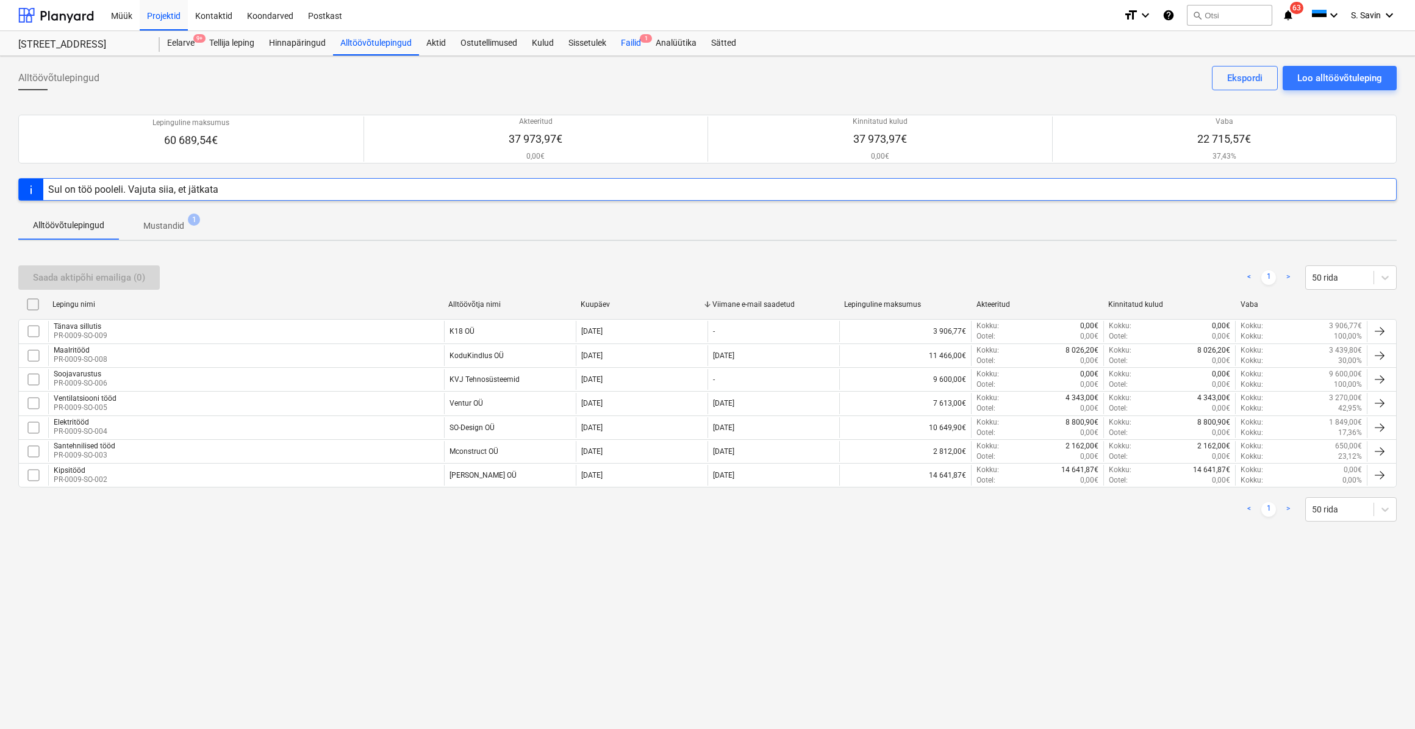
click at [634, 46] on div "Failid 1" at bounding box center [631, 43] width 35 height 24
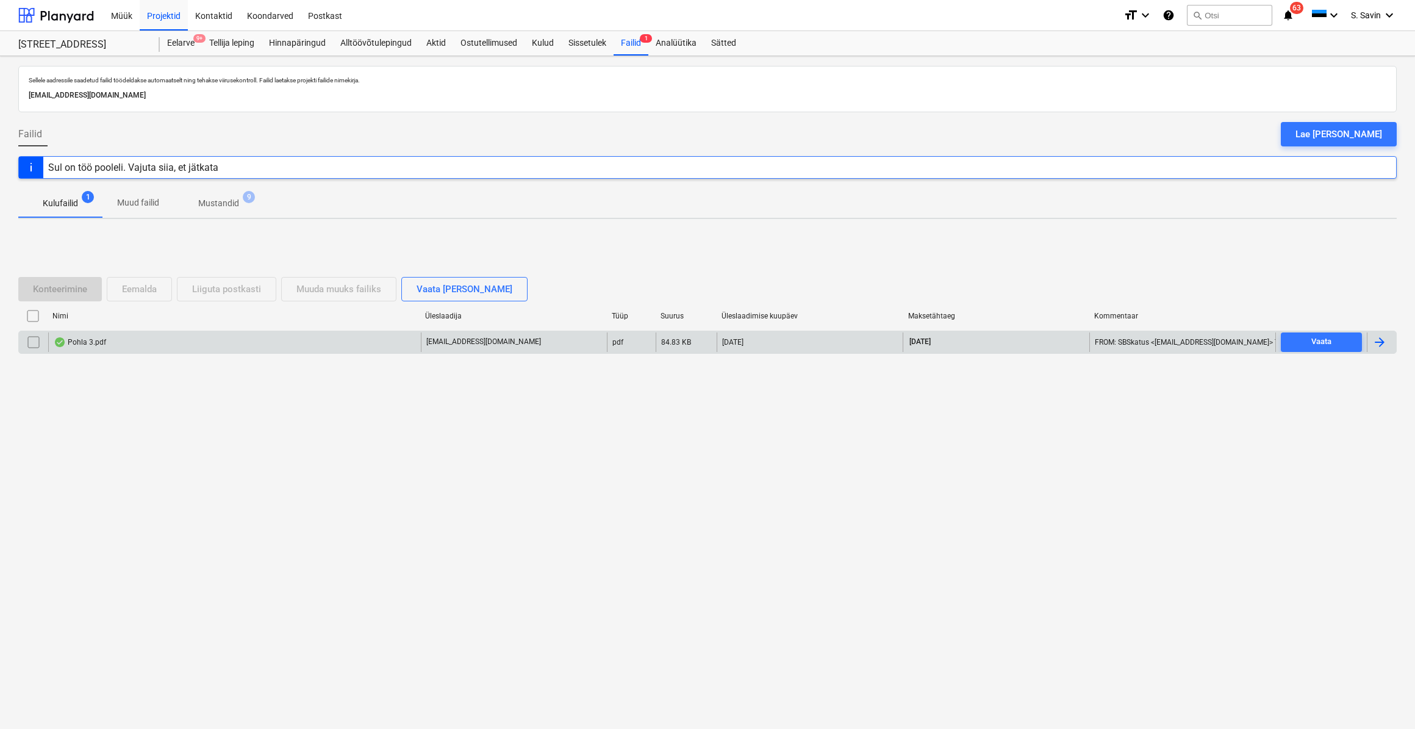
click at [1376, 342] on div at bounding box center [1379, 342] width 15 height 15
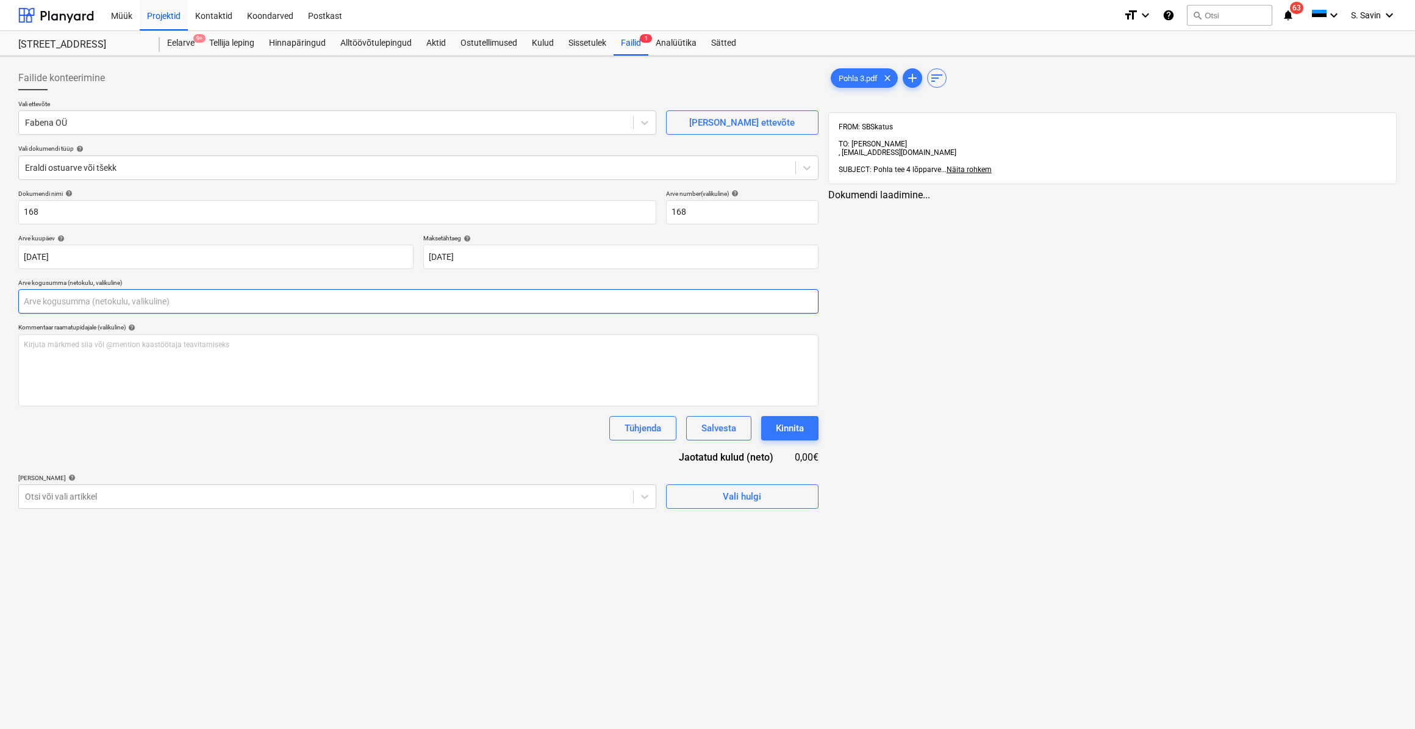
click at [110, 300] on input "text" at bounding box center [418, 301] width 800 height 24
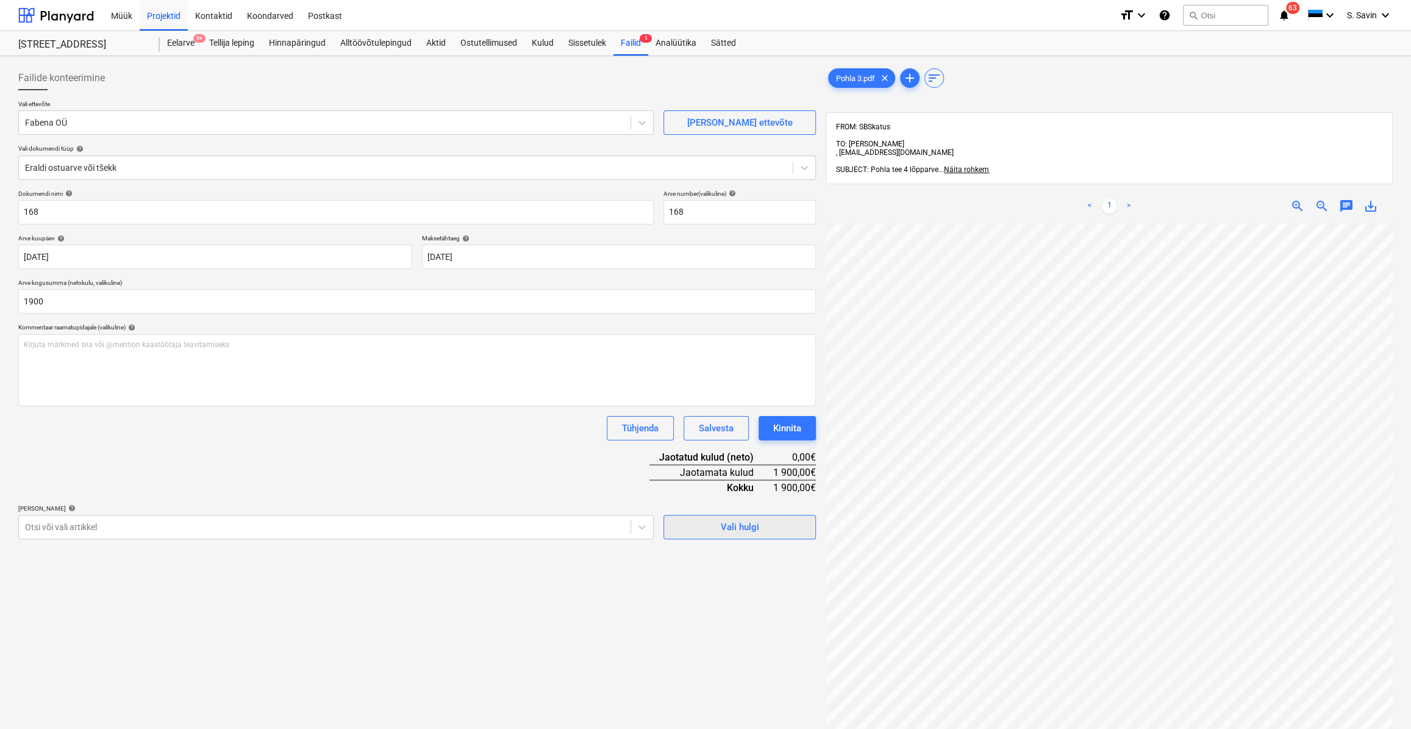
type input "1 900,00"
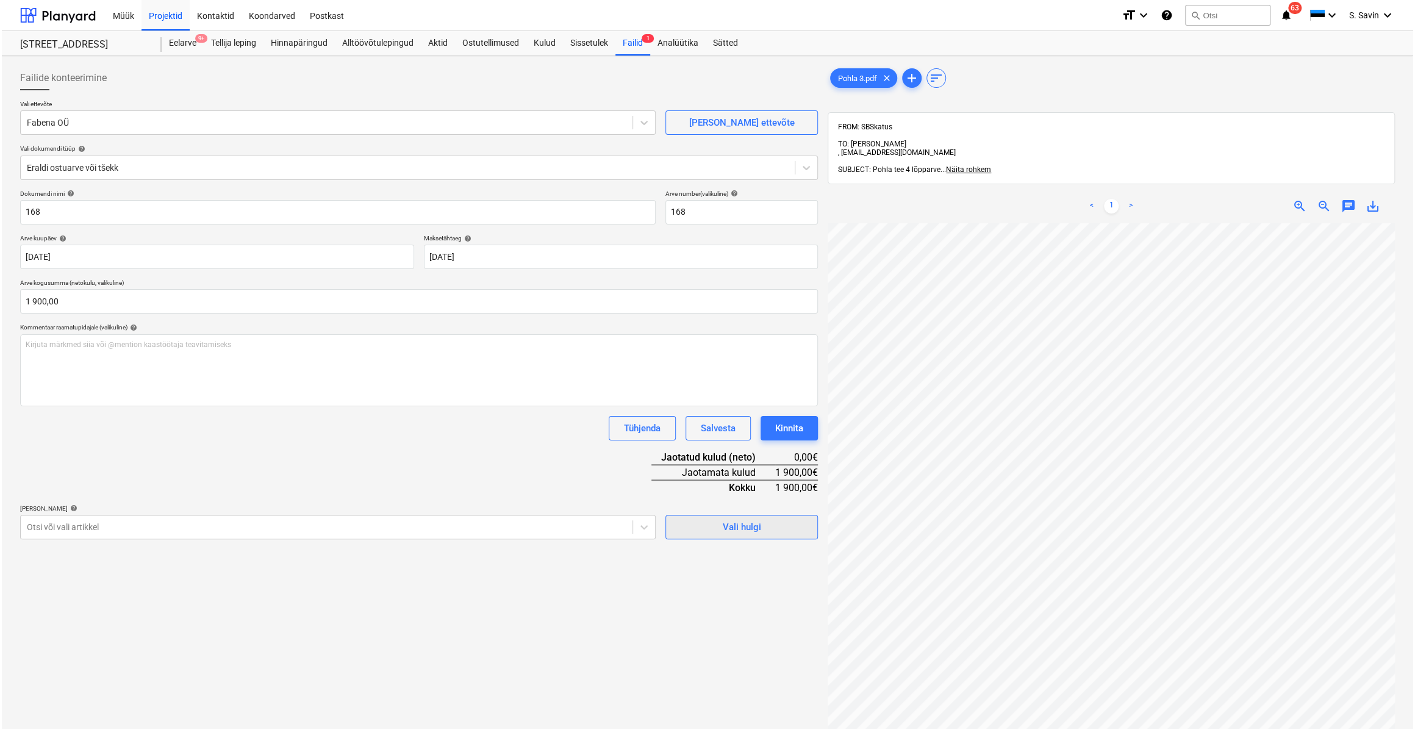
scroll to position [6, 63]
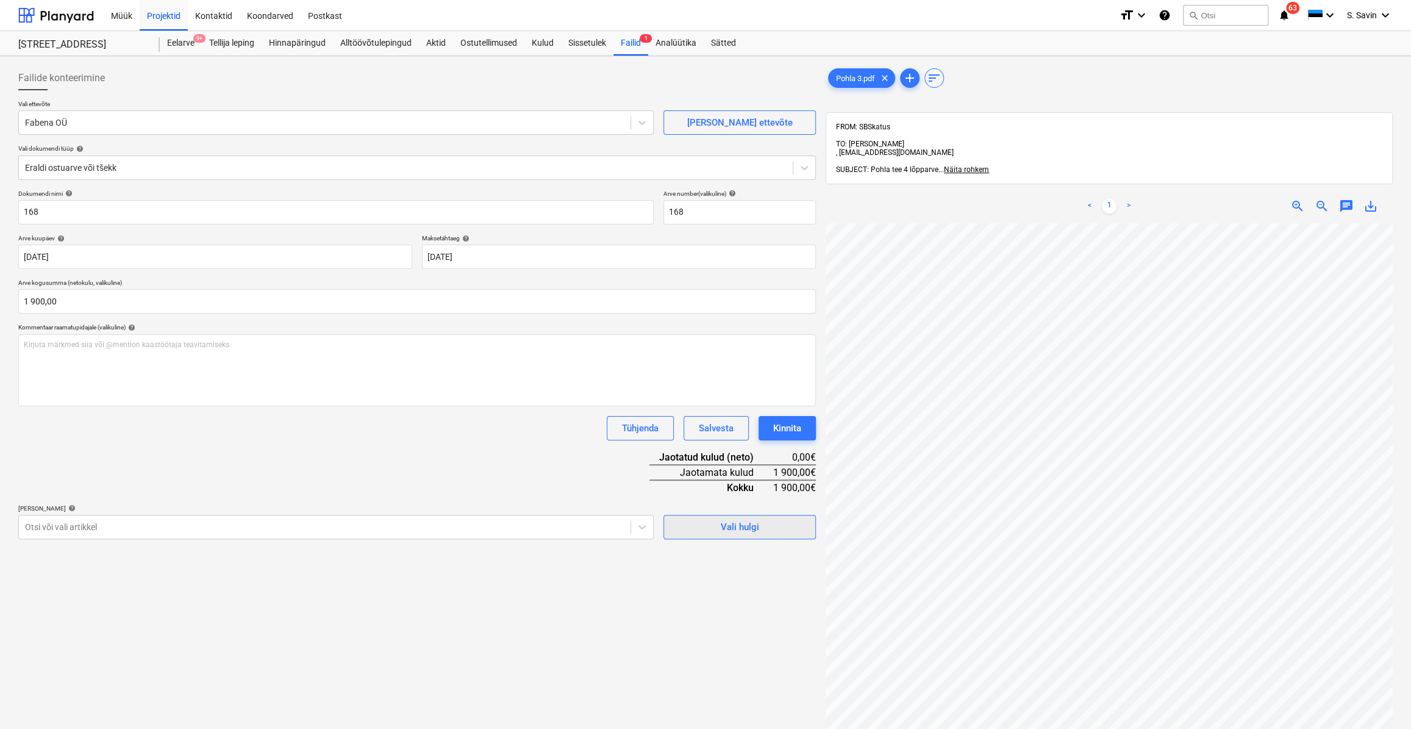
click at [735, 522] on div "Vali hulgi" at bounding box center [740, 527] width 38 height 16
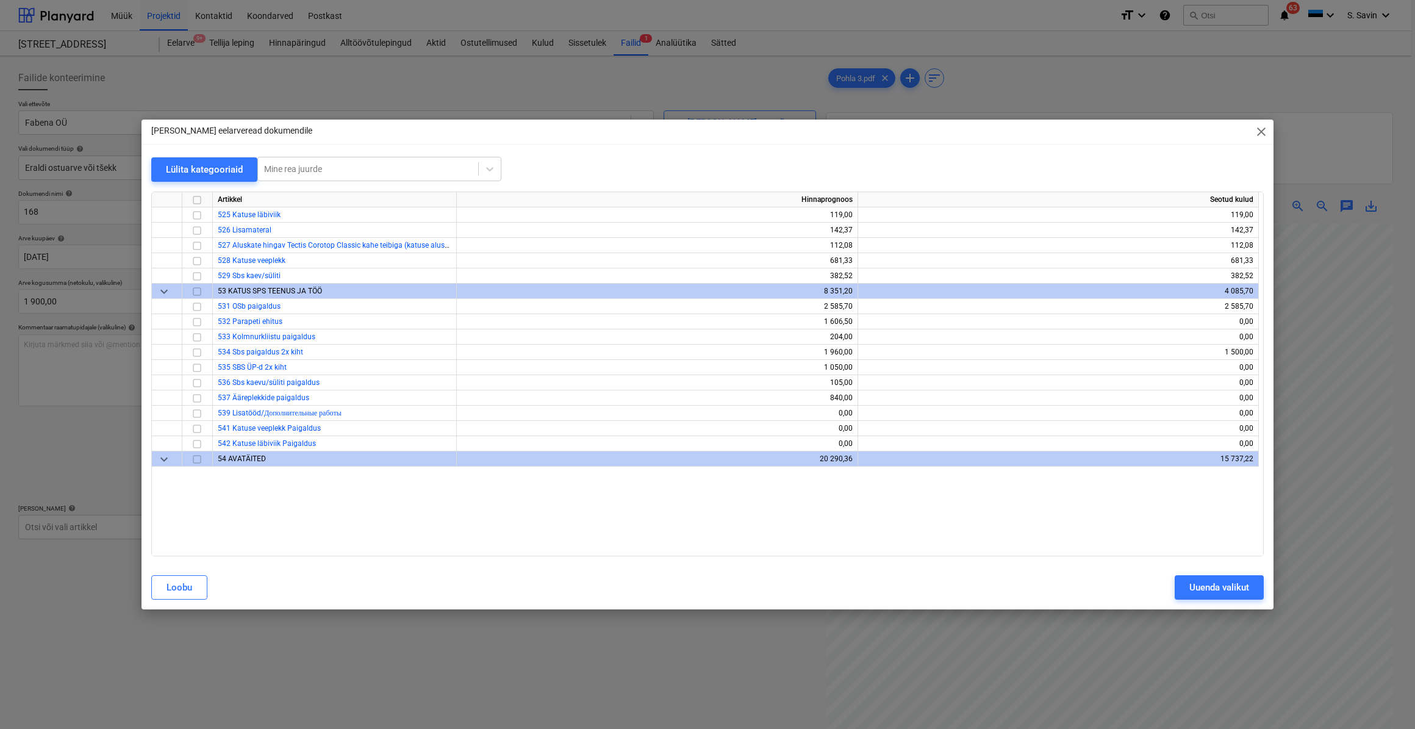
scroll to position [2162, 0]
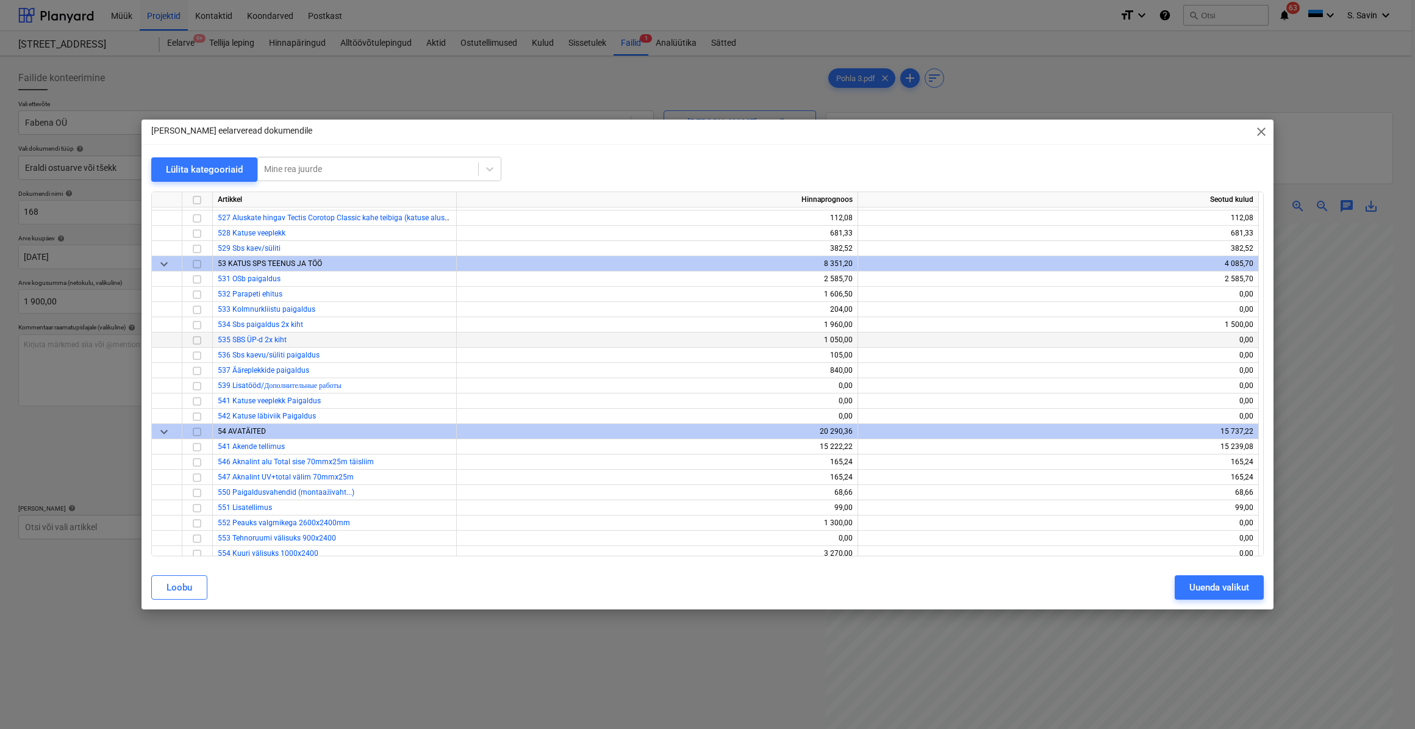
click at [196, 342] on input "checkbox" at bounding box center [197, 339] width 15 height 15
click at [198, 328] on input "checkbox" at bounding box center [197, 324] width 15 height 15
click at [196, 356] on input "checkbox" at bounding box center [197, 355] width 15 height 15
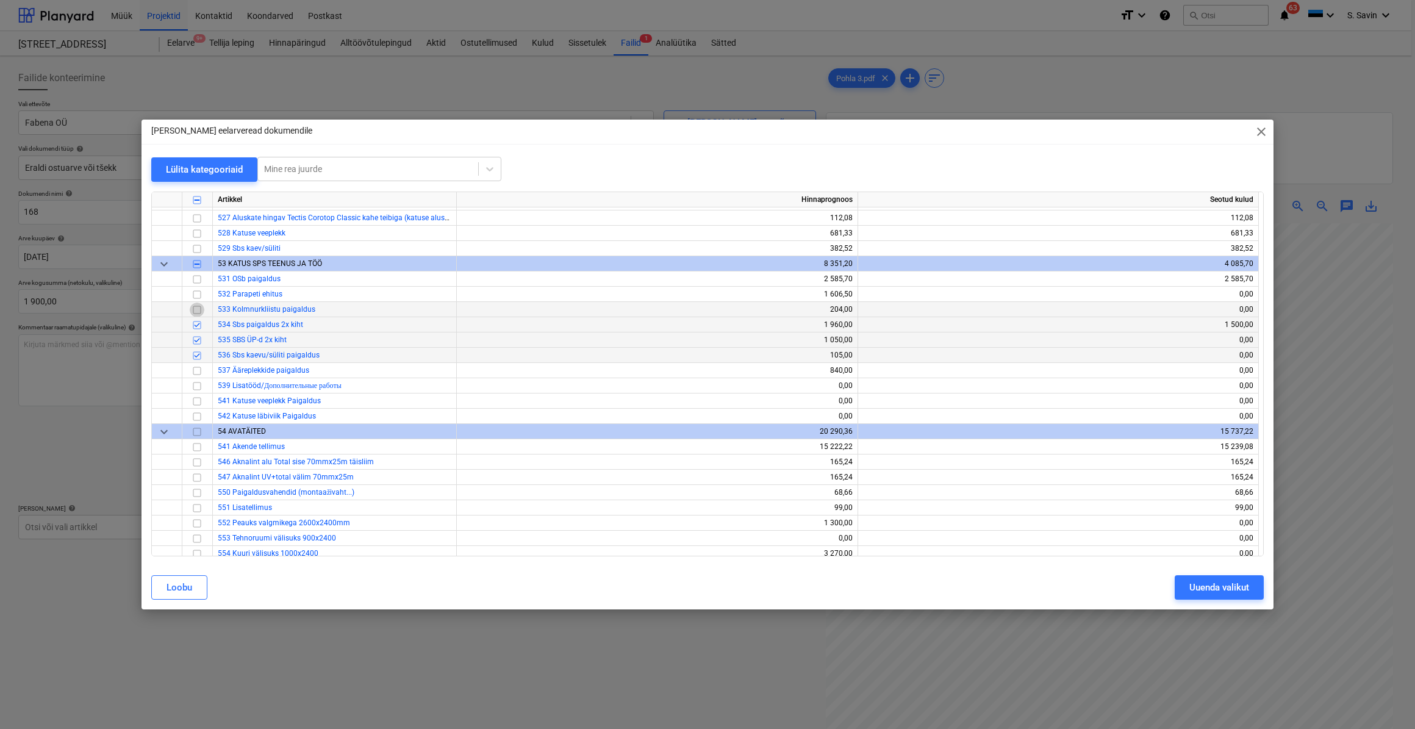
click at [192, 311] on input "checkbox" at bounding box center [197, 309] width 15 height 15
click at [1201, 589] on div "Uuenda valikut" at bounding box center [1219, 587] width 60 height 16
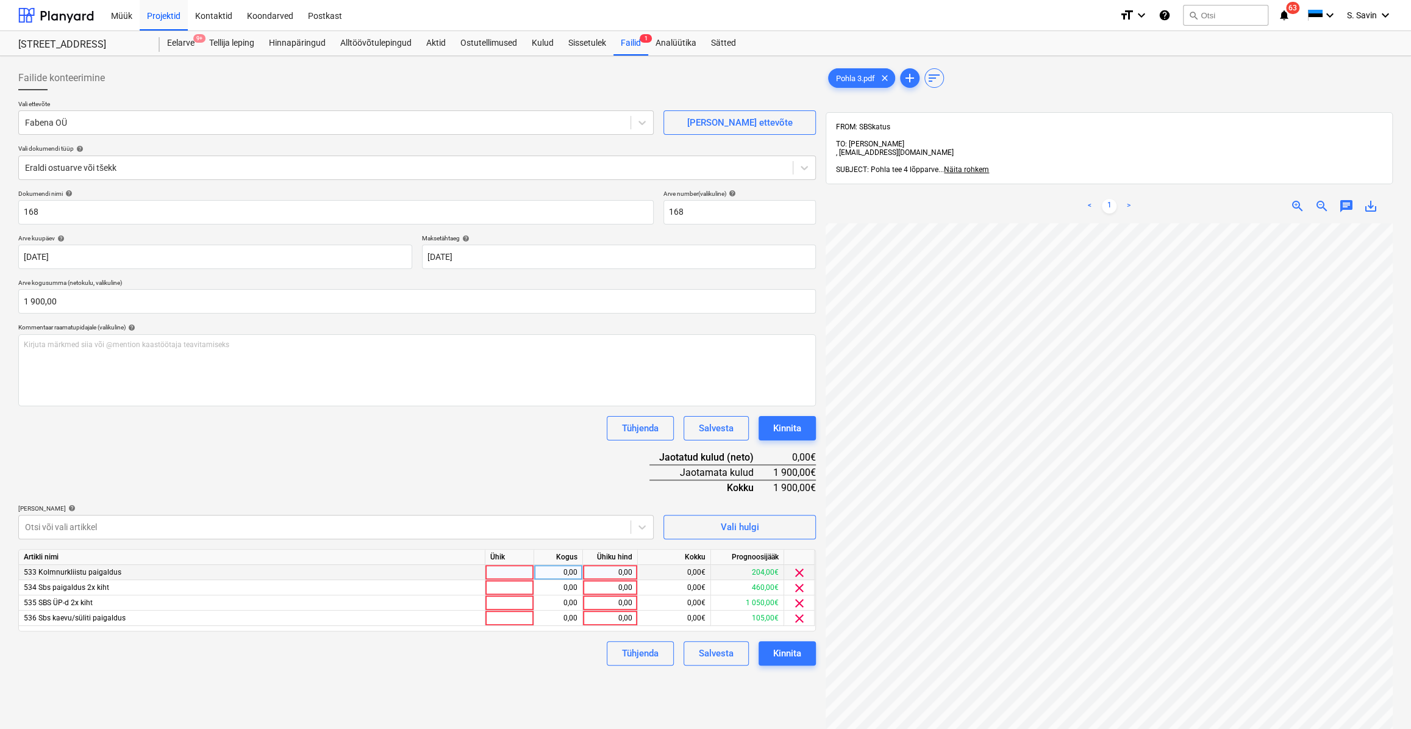
click at [509, 571] on div at bounding box center [509, 572] width 49 height 15
type input "kmpl."
click at [553, 572] on div "0,00" at bounding box center [558, 572] width 38 height 15
type input "1"
click at [606, 571] on div "0,00" at bounding box center [610, 572] width 45 height 15
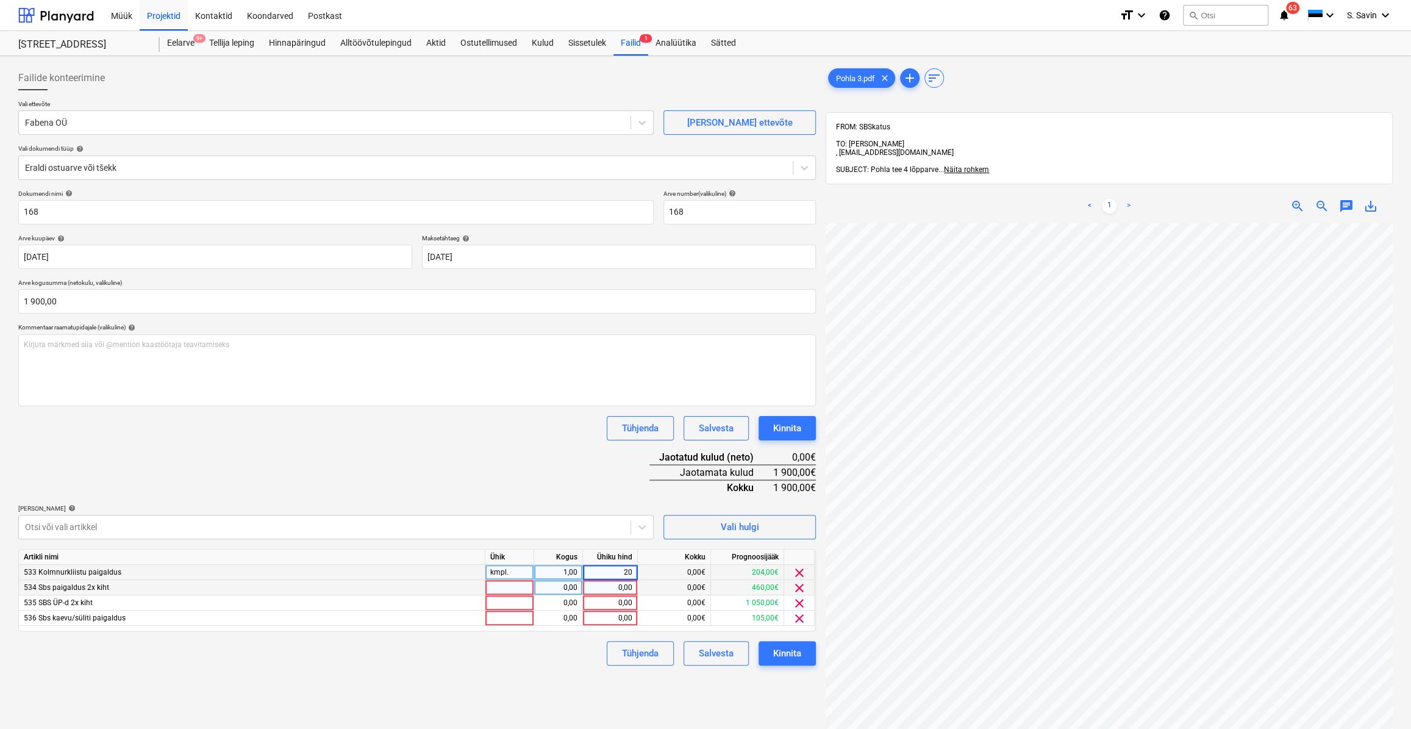
type input "204"
click at [508, 593] on div at bounding box center [509, 587] width 49 height 15
type input "kmpl."
click at [555, 585] on div "0,00" at bounding box center [558, 587] width 38 height 15
type input "1"
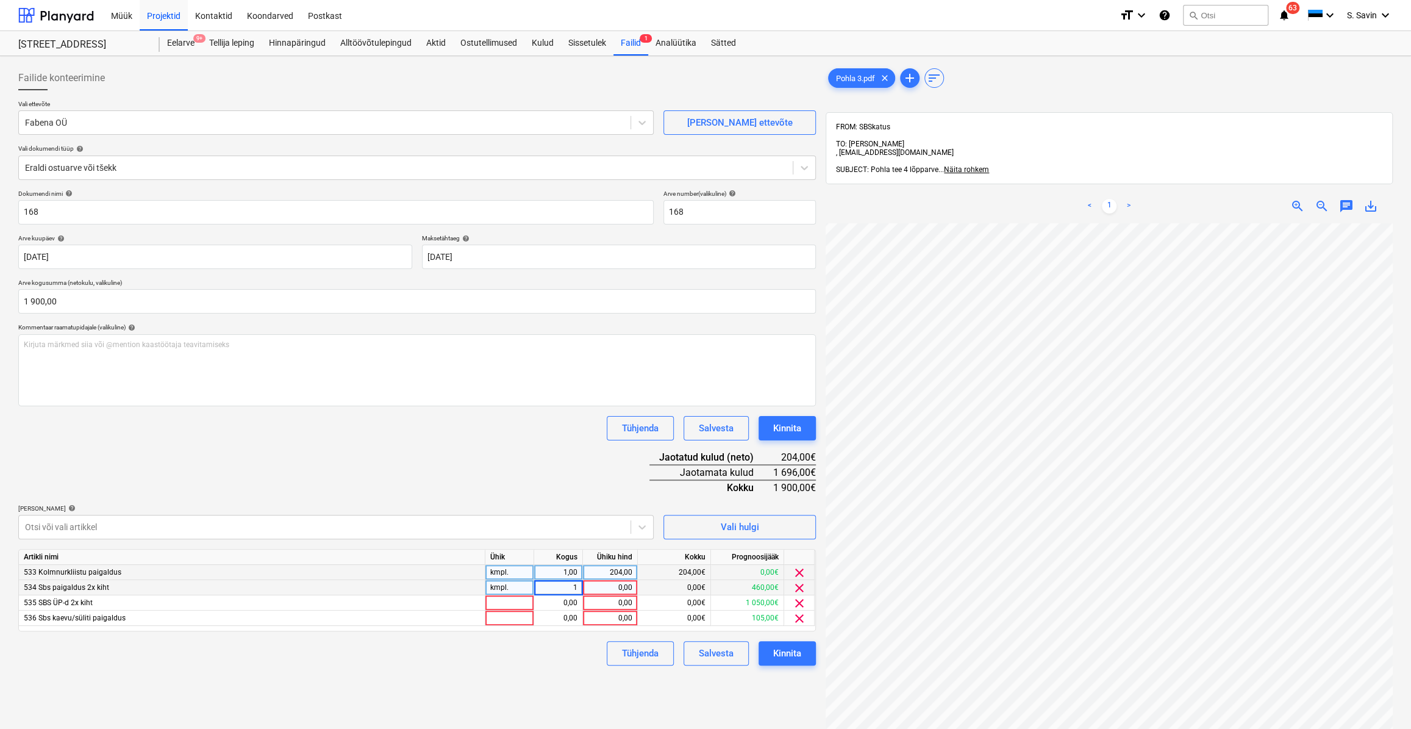
click at [604, 588] on div "0,00" at bounding box center [610, 587] width 45 height 15
type input "460"
click at [499, 597] on div at bounding box center [509, 602] width 49 height 15
type input "kmpl."
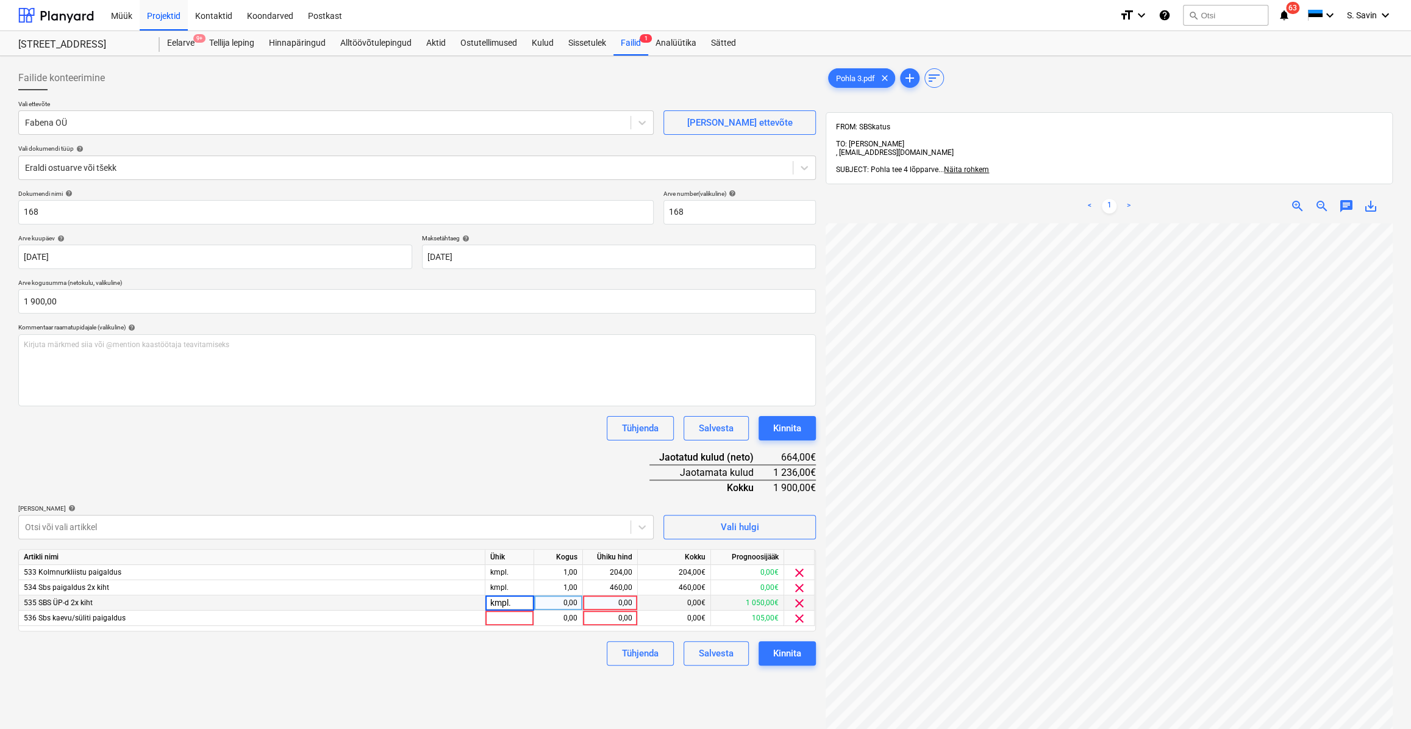
click at [568, 603] on div "0,00" at bounding box center [558, 602] width 38 height 15
type input "11"
click at [614, 603] on div "0,00" at bounding box center [610, 602] width 45 height 15
click at [583, 601] on input at bounding box center [610, 602] width 54 height 15
click at [573, 603] on div "11,00" at bounding box center [558, 602] width 38 height 15
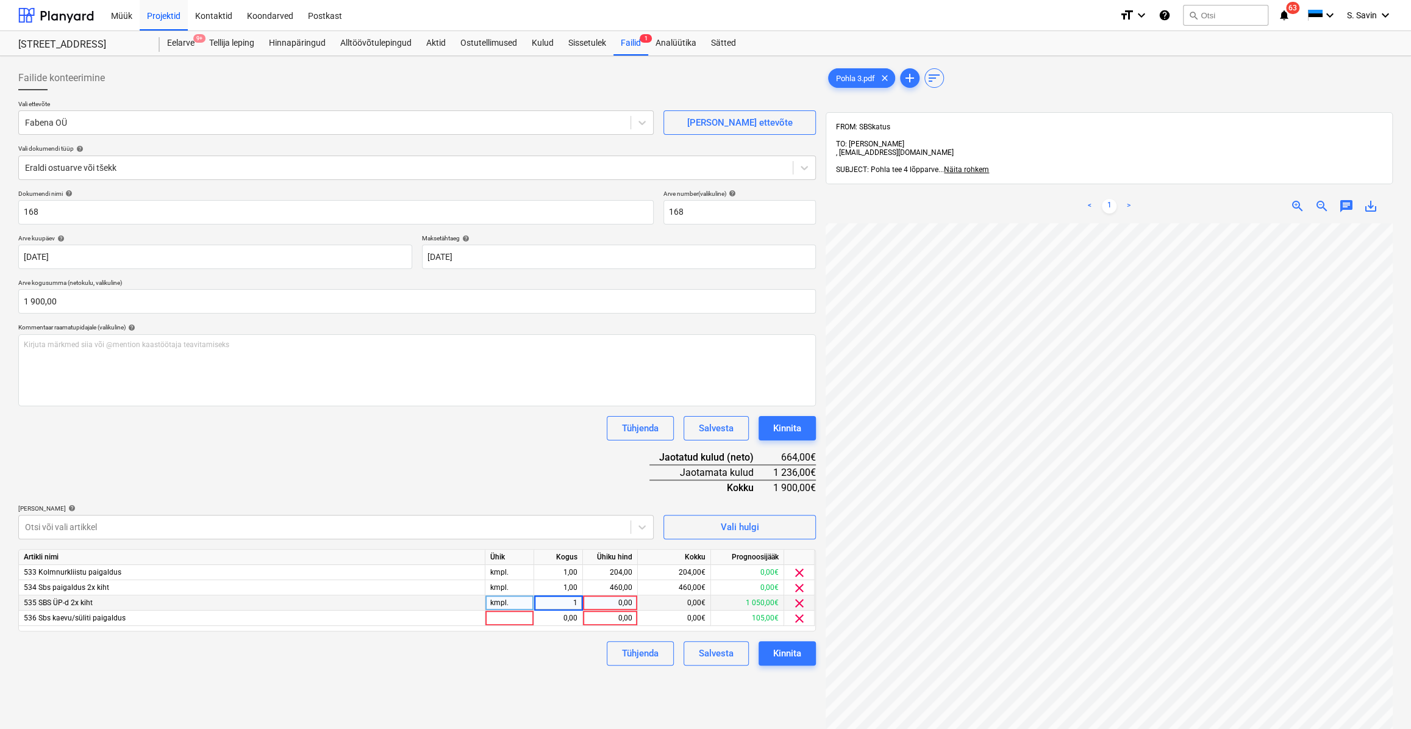
click at [593, 603] on div "0,00" at bounding box center [610, 602] width 45 height 15
type input "1050"
click at [525, 622] on div at bounding box center [509, 617] width 49 height 15
type input "kmpl."
click at [564, 625] on div "0,00" at bounding box center [558, 617] width 38 height 15
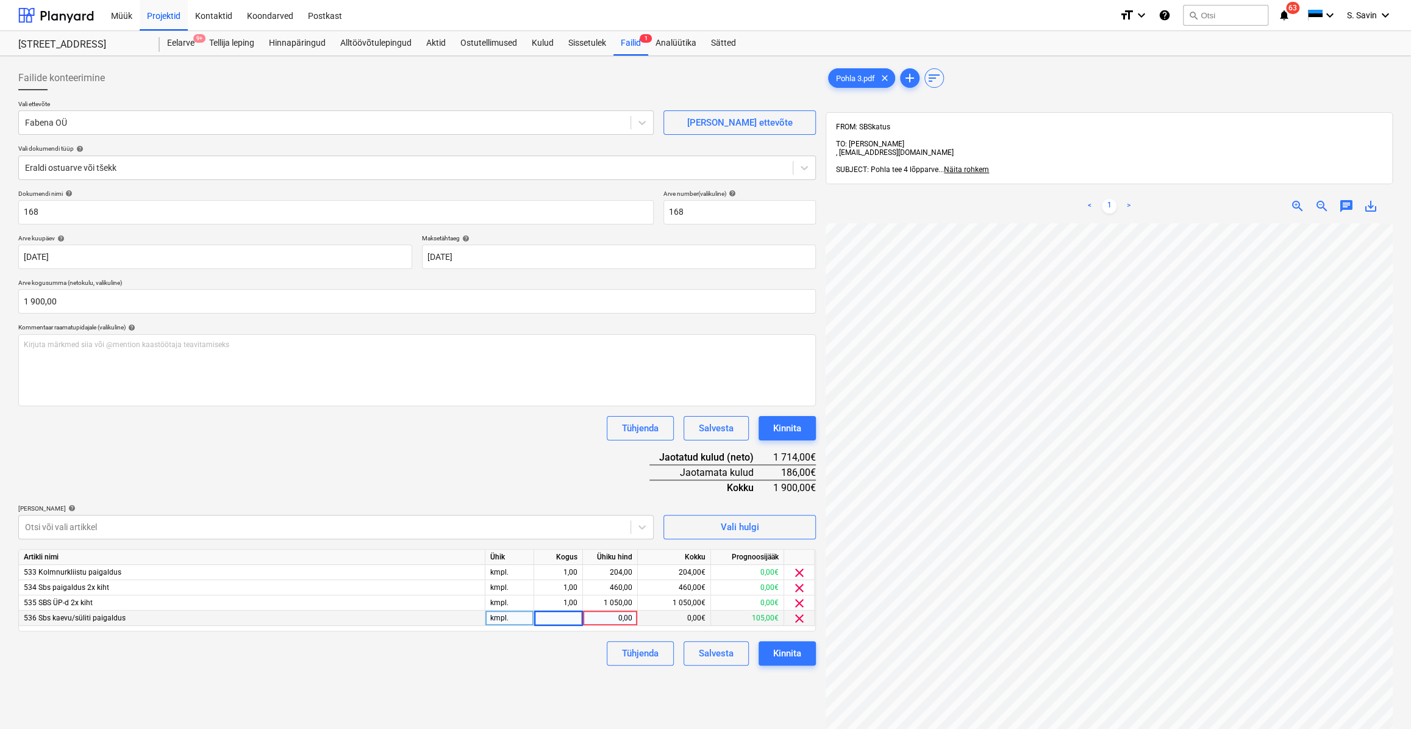
type input "1"
click at [594, 620] on div "0,00" at bounding box center [610, 617] width 45 height 15
type input "105"
click at [557, 645] on div "Tühjenda Salvesta Kinnita" at bounding box center [417, 653] width 798 height 24
click at [722, 521] on div "Vali hulgi" at bounding box center [740, 527] width 38 height 16
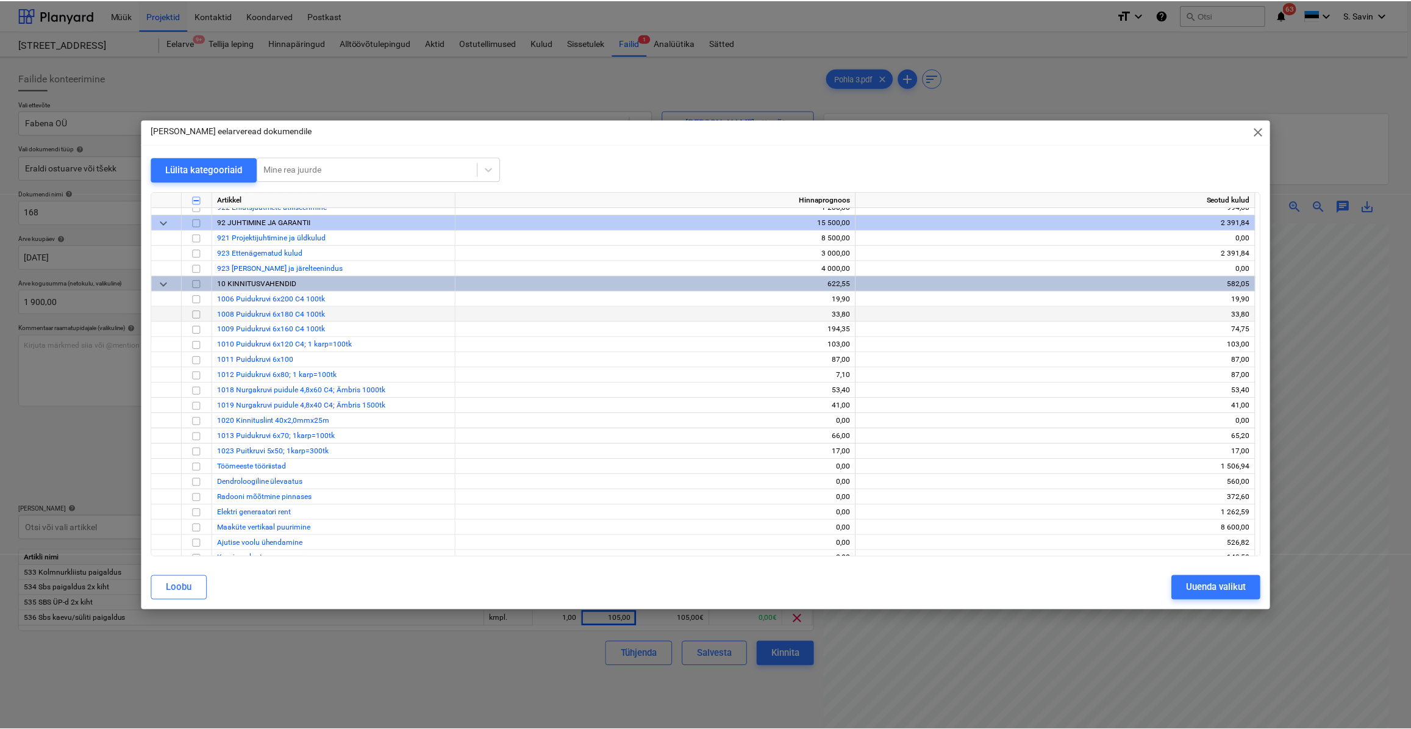
scroll to position [7706, 0]
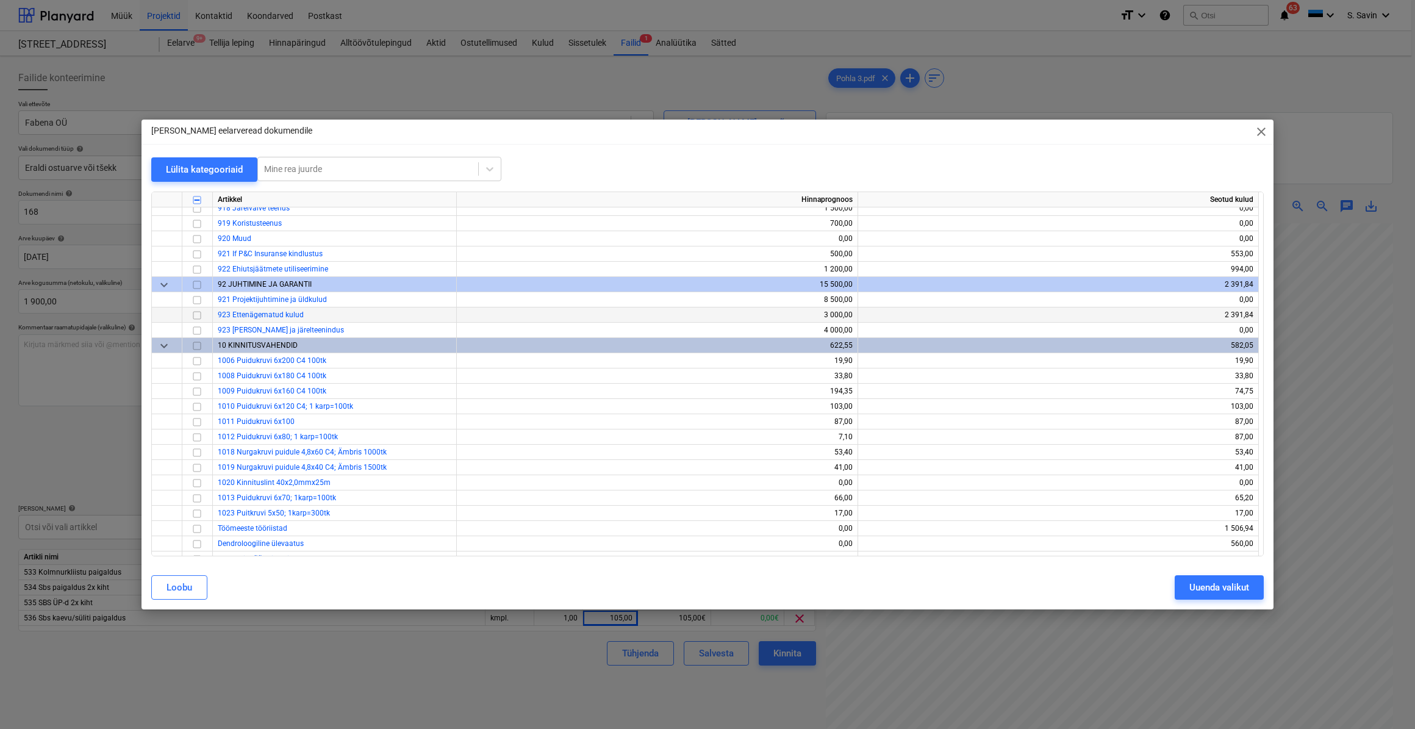
click at [195, 317] on input "checkbox" at bounding box center [197, 314] width 15 height 15
click at [1213, 587] on div "Uuenda valikut" at bounding box center [1219, 587] width 60 height 16
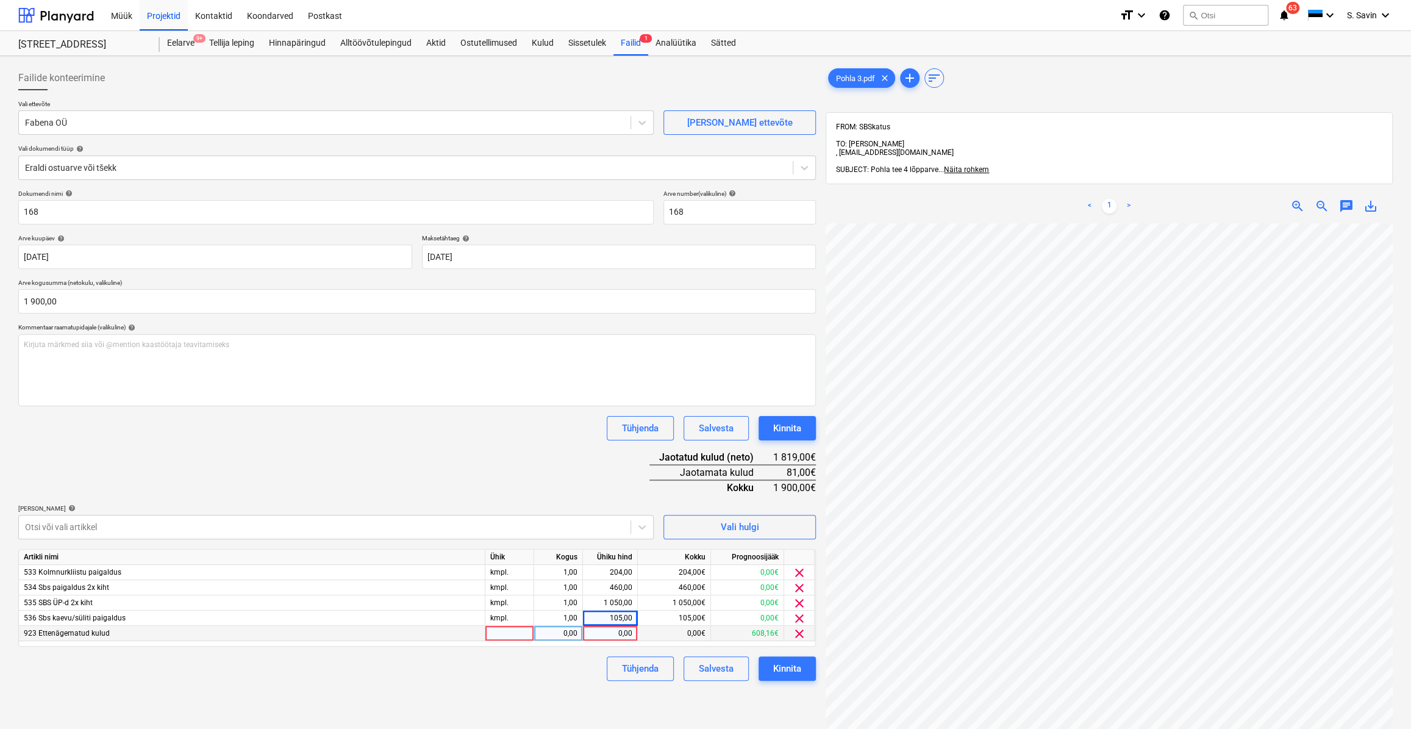
click at [518, 634] on div at bounding box center [509, 633] width 49 height 15
type input "kmpl."
click at [573, 636] on div "0,00" at bounding box center [558, 633] width 38 height 15
click at [614, 634] on div "0,00" at bounding box center [610, 633] width 45 height 15
type input "81"
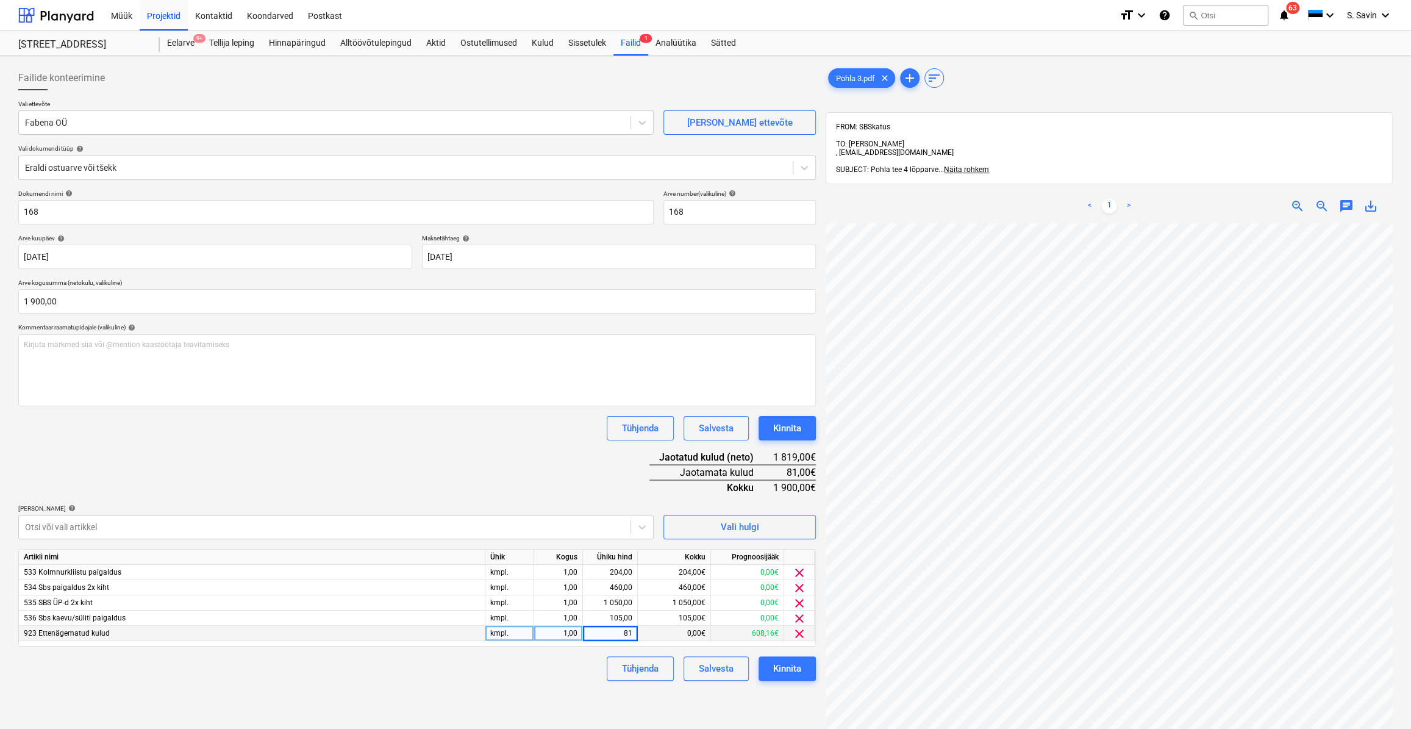
click at [518, 451] on div "Dokumendi nimi help 168 Arve number (valikuline) help 168 Arve kuupäev help [DA…" at bounding box center [417, 435] width 798 height 491
click at [794, 670] on div "Kinnita" at bounding box center [787, 668] width 28 height 16
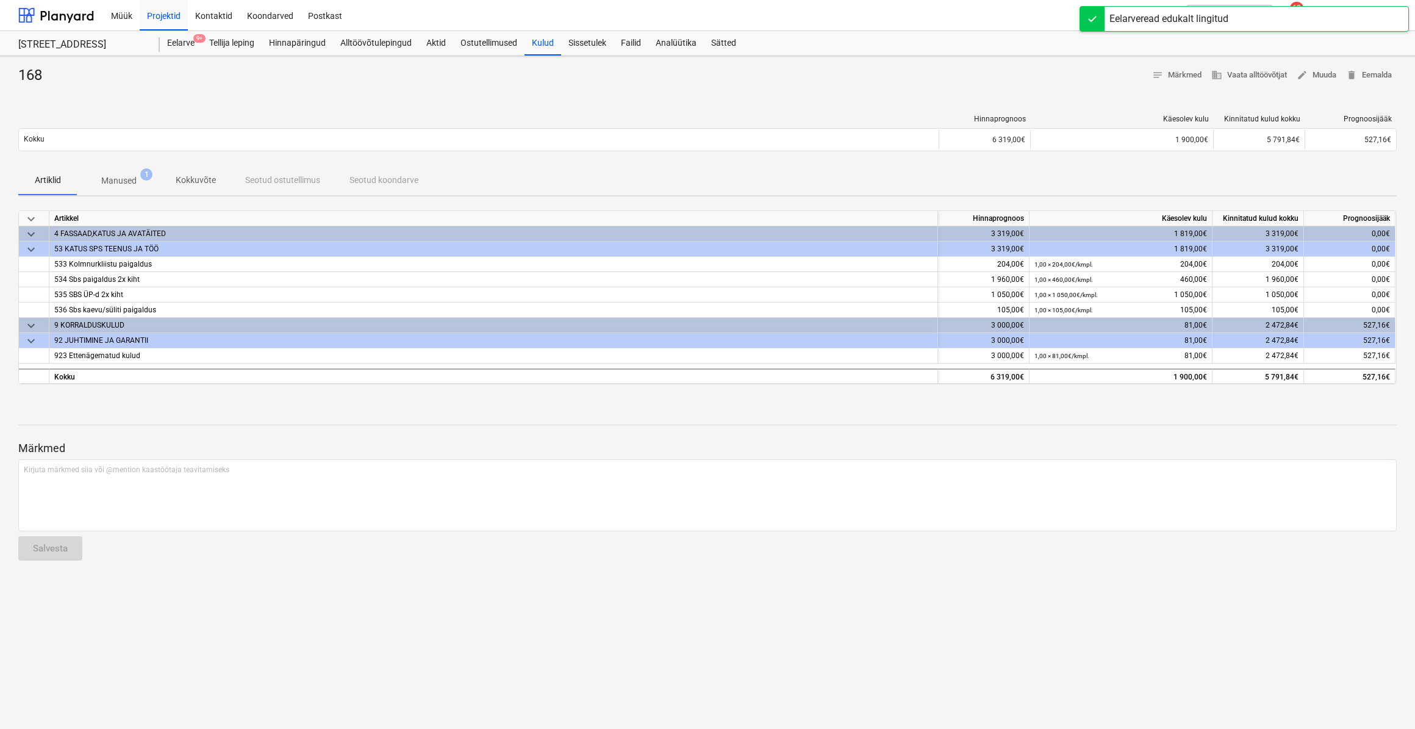
drag, startPoint x: 480, startPoint y: 146, endPoint x: 579, endPoint y: 199, distance: 112.4
click at [481, 148] on div "Kokku" at bounding box center [479, 140] width 920 height 20
click at [82, 16] on div at bounding box center [56, 15] width 76 height 30
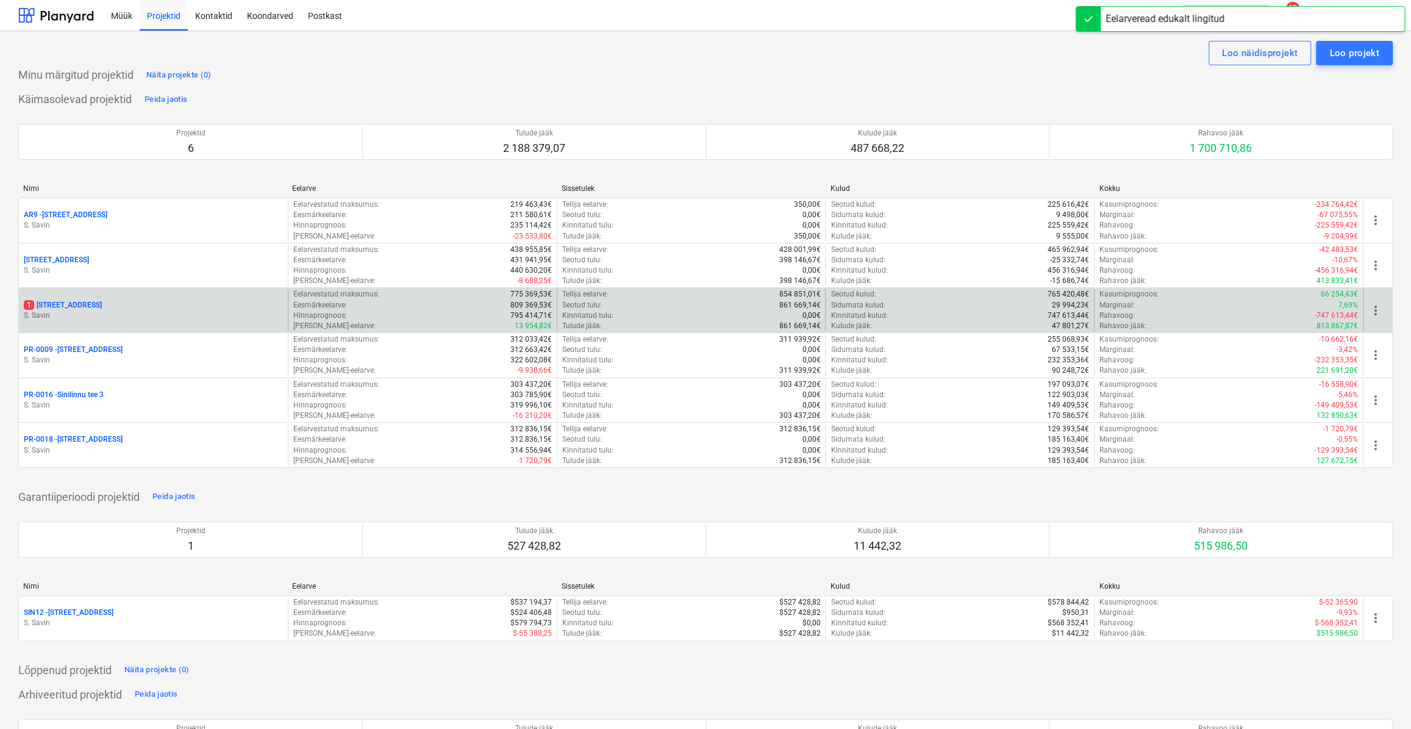
click at [207, 313] on p "S. Savin" at bounding box center [153, 315] width 259 height 10
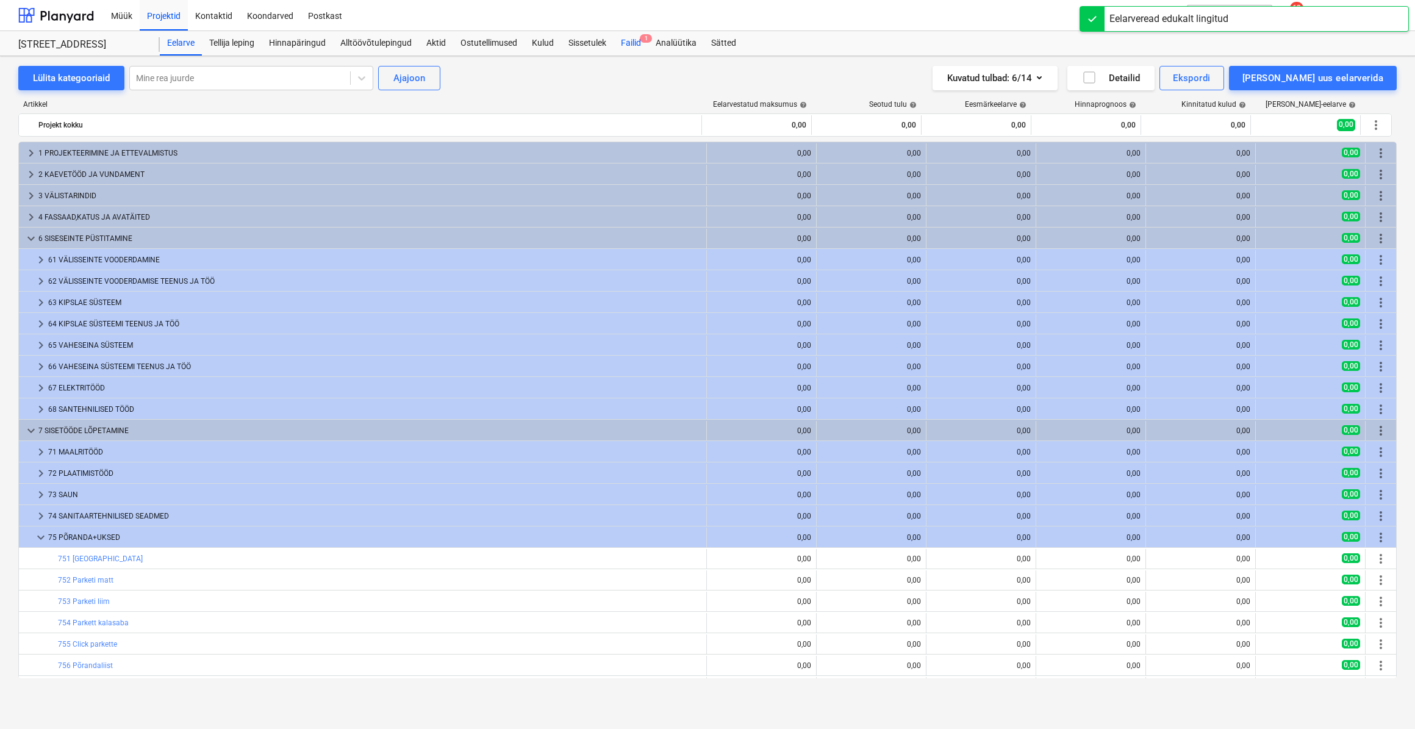
click at [632, 45] on div "Failid 1" at bounding box center [631, 43] width 35 height 24
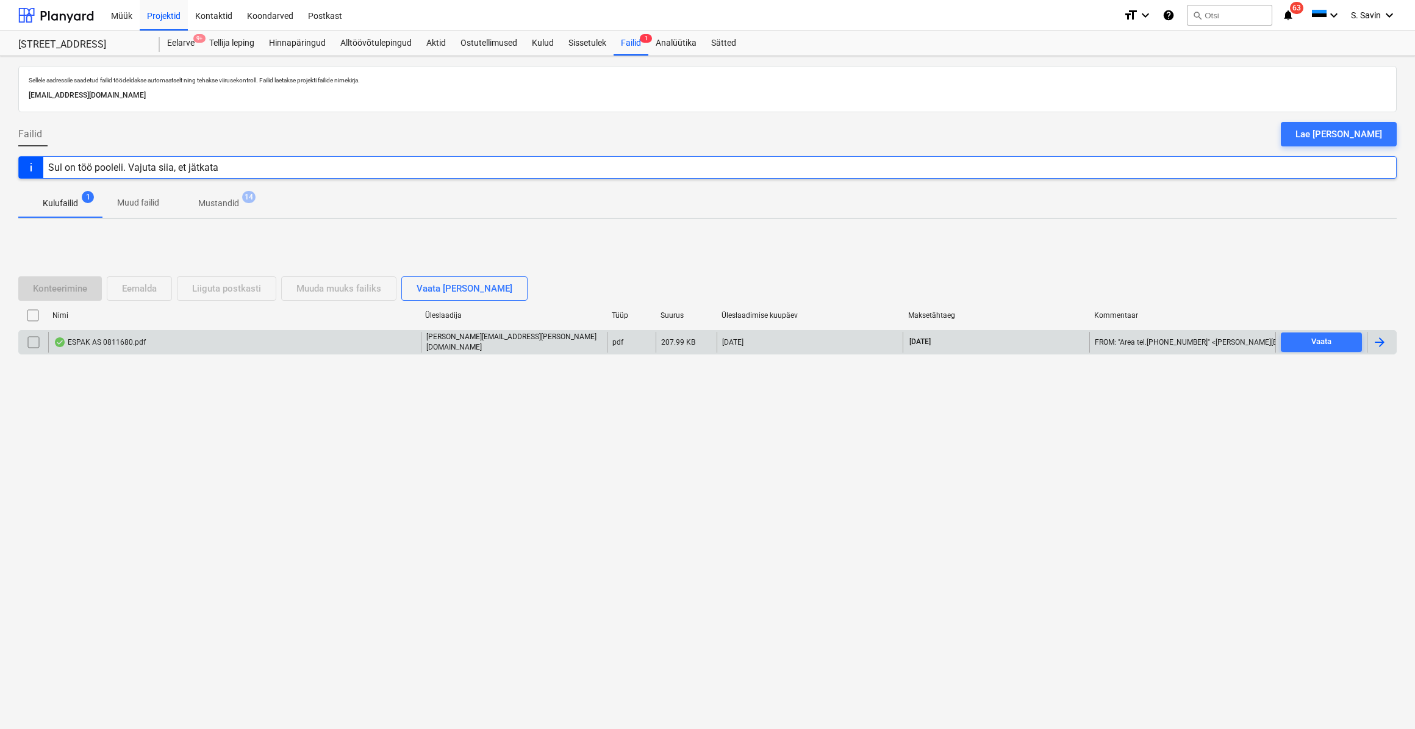
click at [1387, 348] on div at bounding box center [1381, 342] width 29 height 21
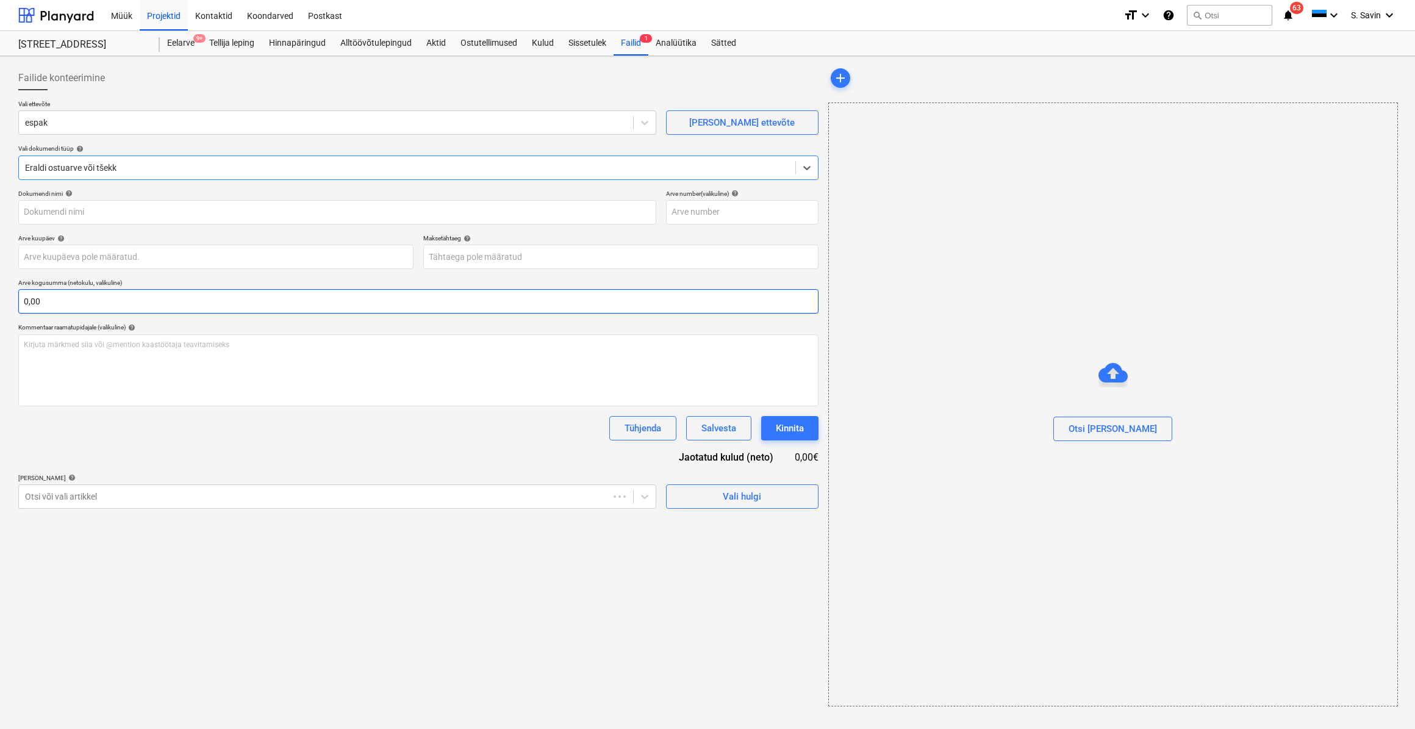
type input "0811680"
type input "[DATE]"
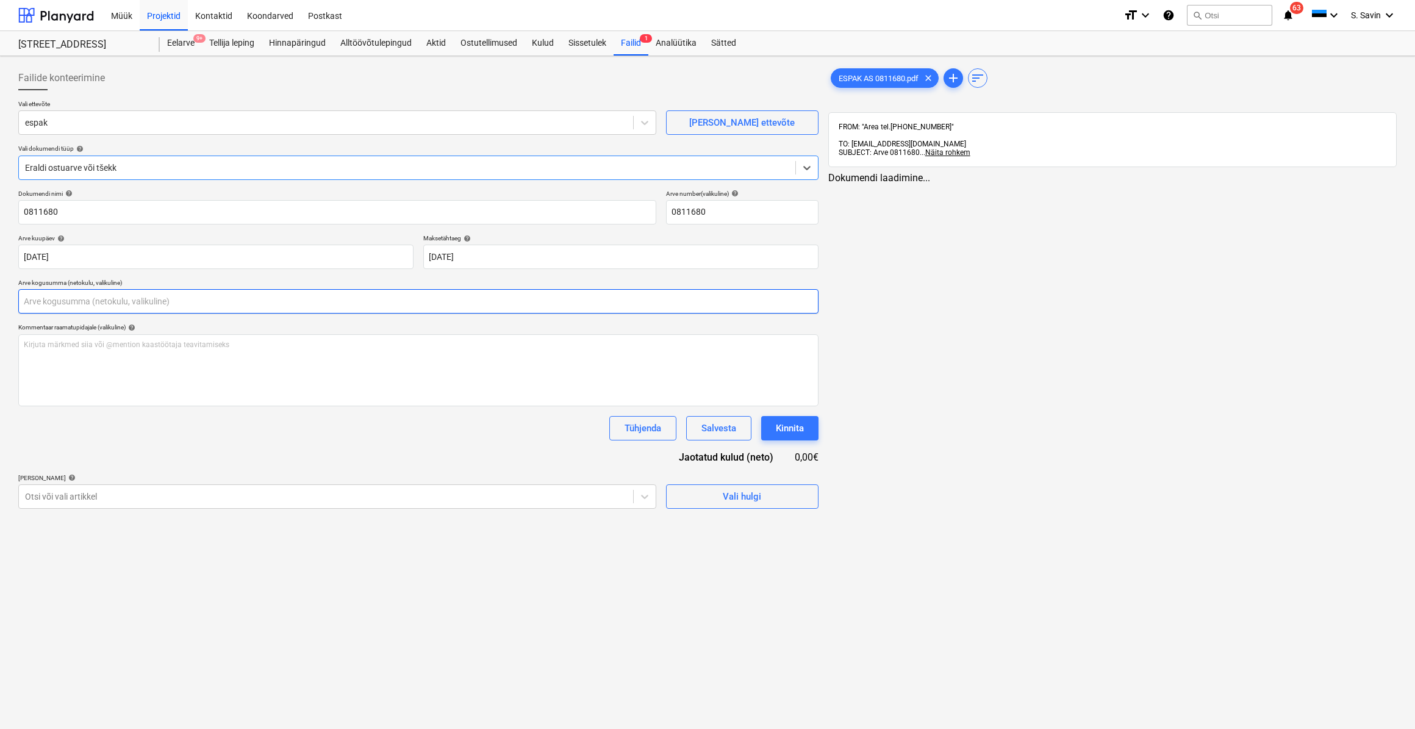
click at [107, 303] on input "text" at bounding box center [418, 301] width 800 height 24
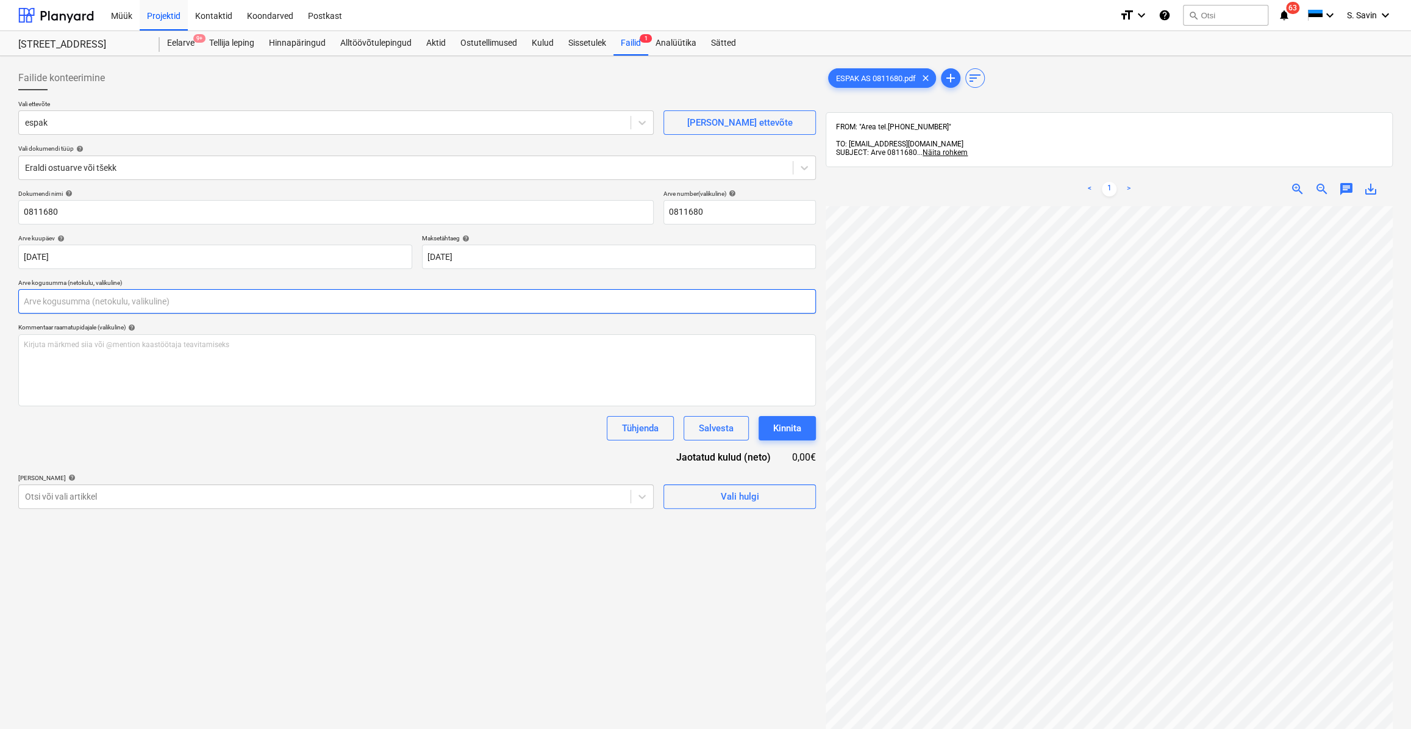
scroll to position [166, 0]
type input "0,00"
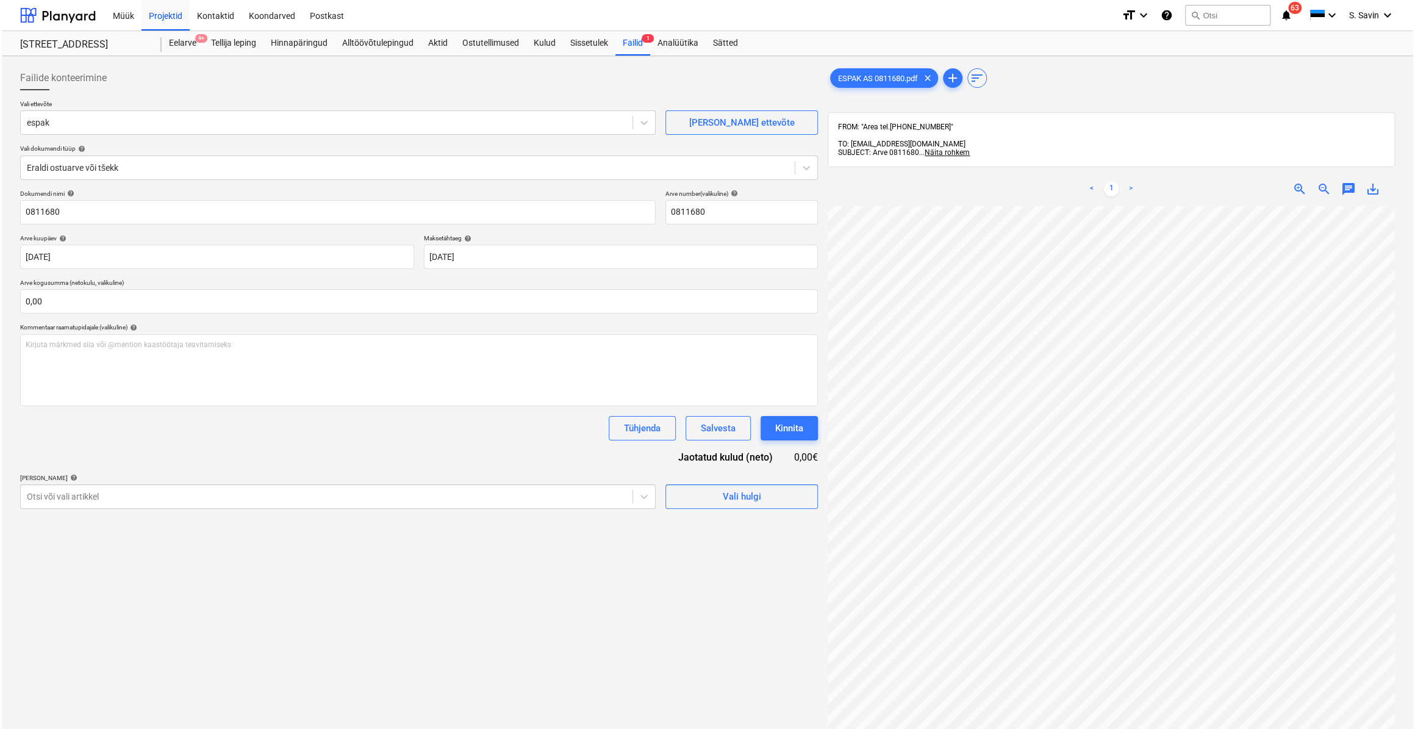
scroll to position [182, 74]
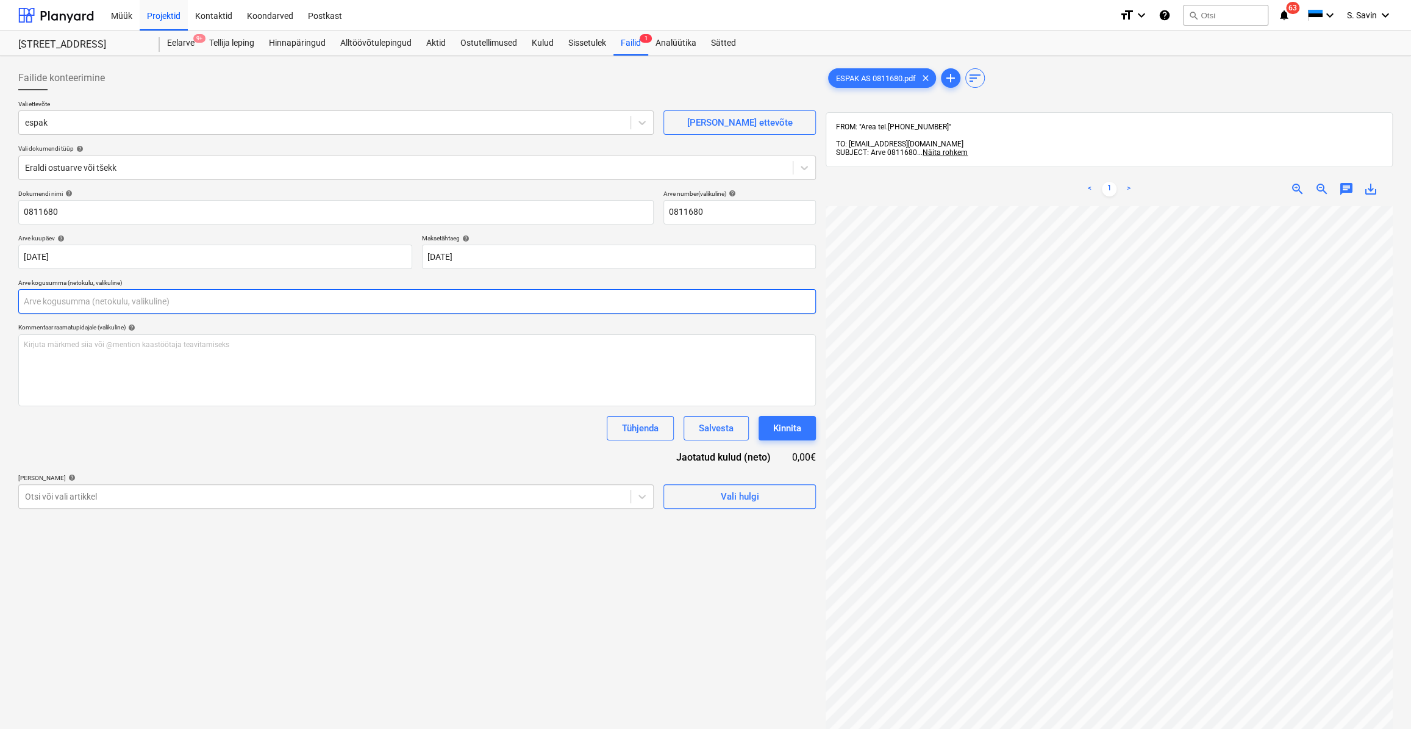
click at [55, 304] on input "text" at bounding box center [417, 301] width 798 height 24
type input "47,59"
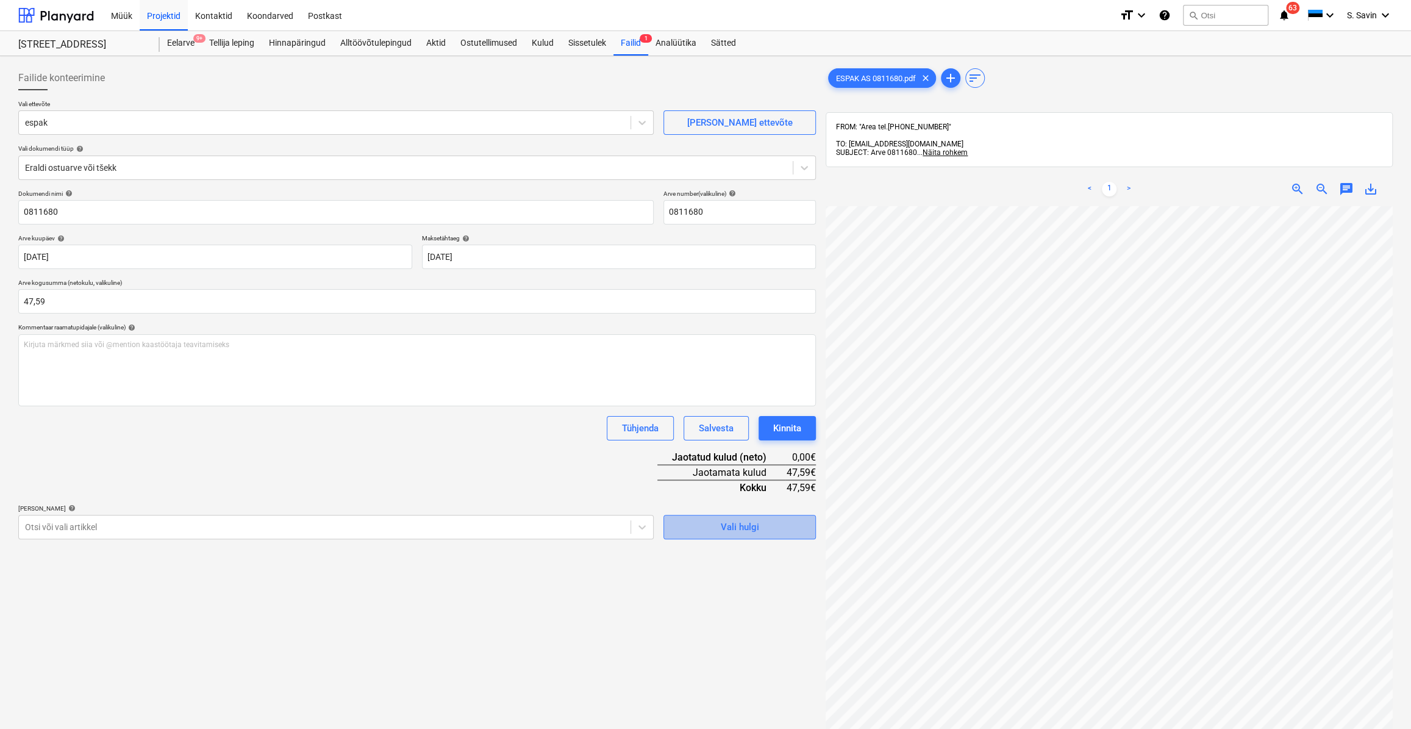
click at [742, 531] on div "Vali hulgi" at bounding box center [740, 527] width 38 height 16
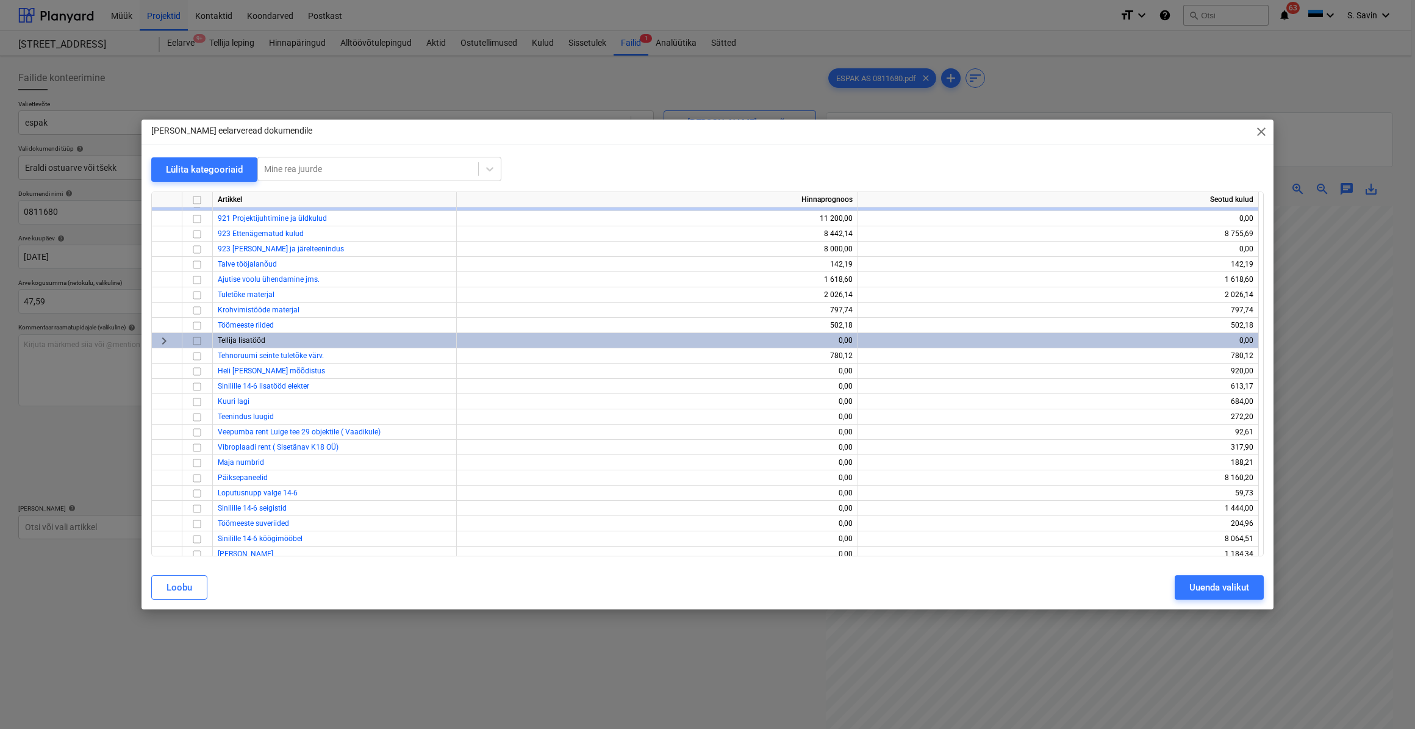
scroll to position [6717, 0]
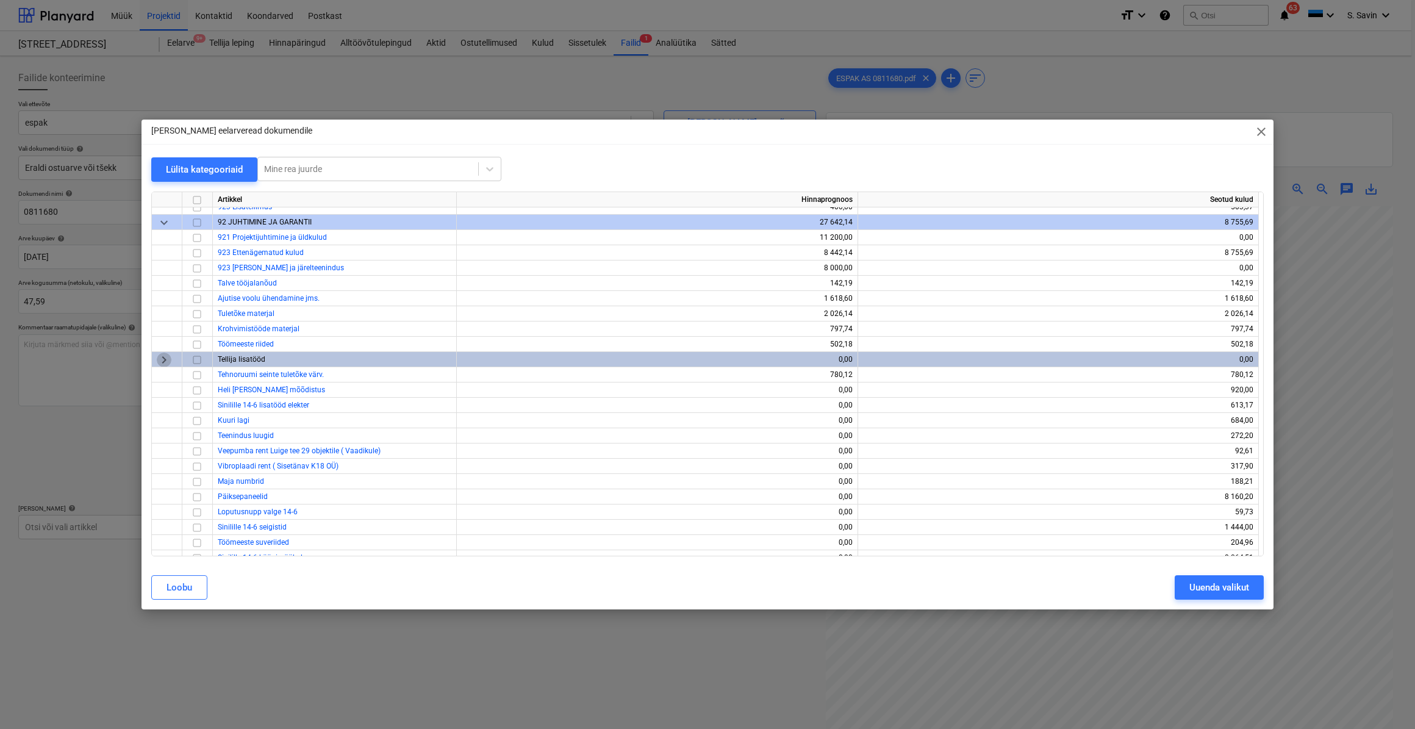
click at [159, 356] on span "keyboard_arrow_right" at bounding box center [164, 359] width 15 height 15
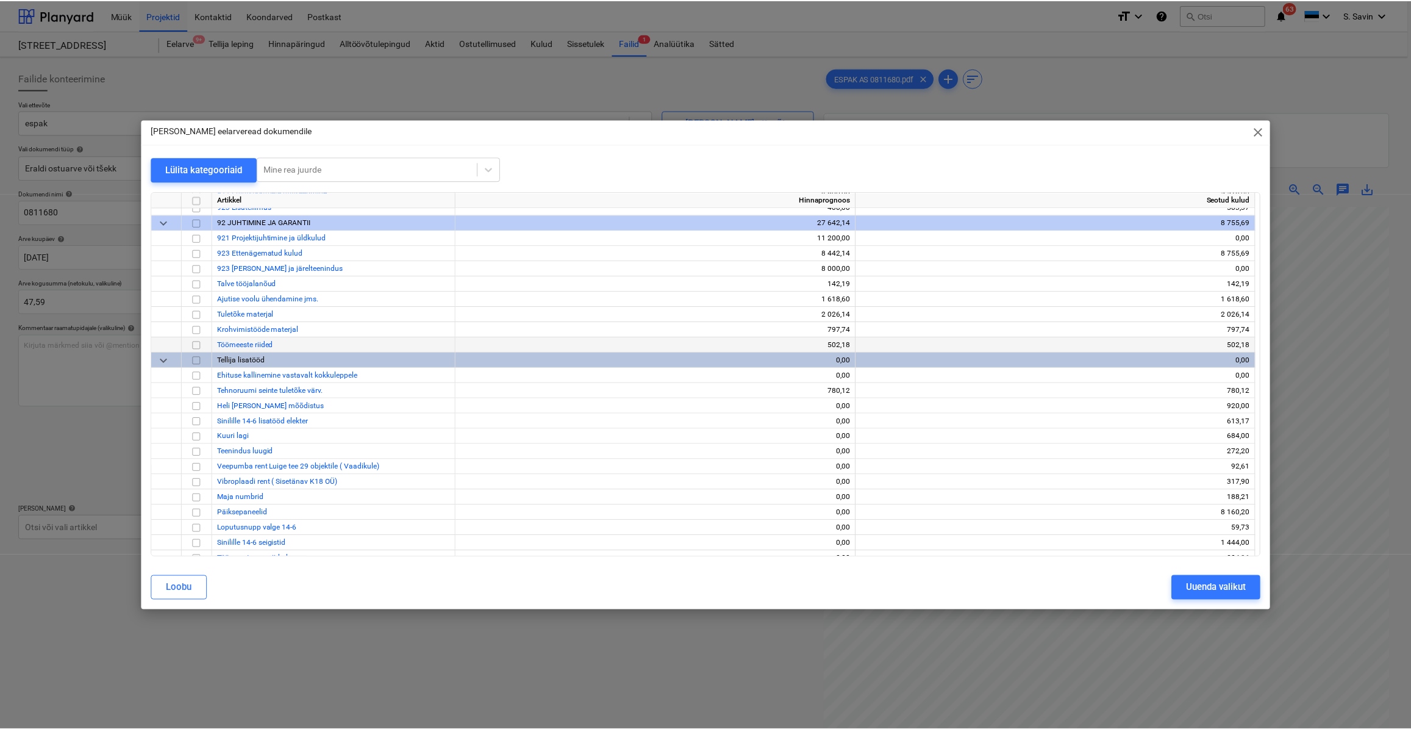
scroll to position [6661, 0]
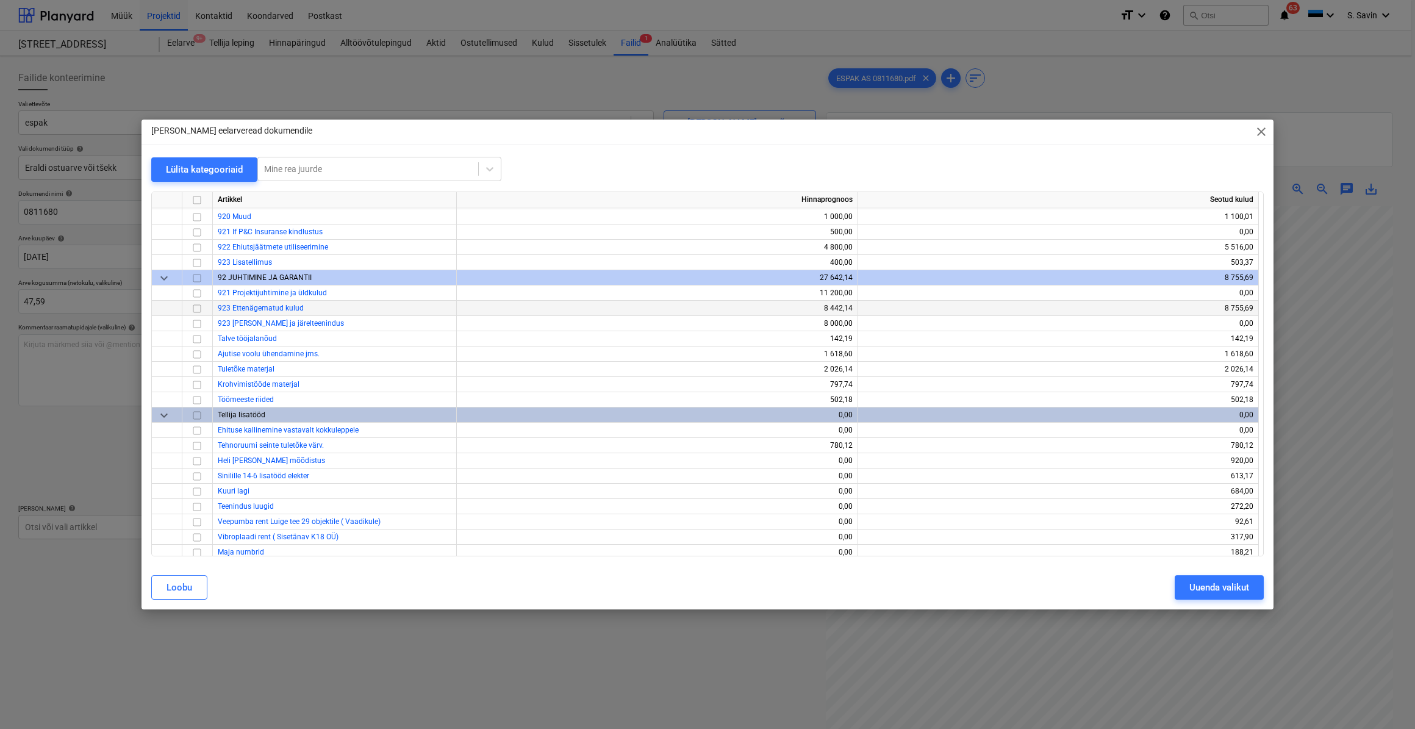
click at [201, 308] on input "checkbox" at bounding box center [197, 308] width 15 height 15
click at [1214, 588] on div "Uuenda valikut" at bounding box center [1219, 587] width 60 height 16
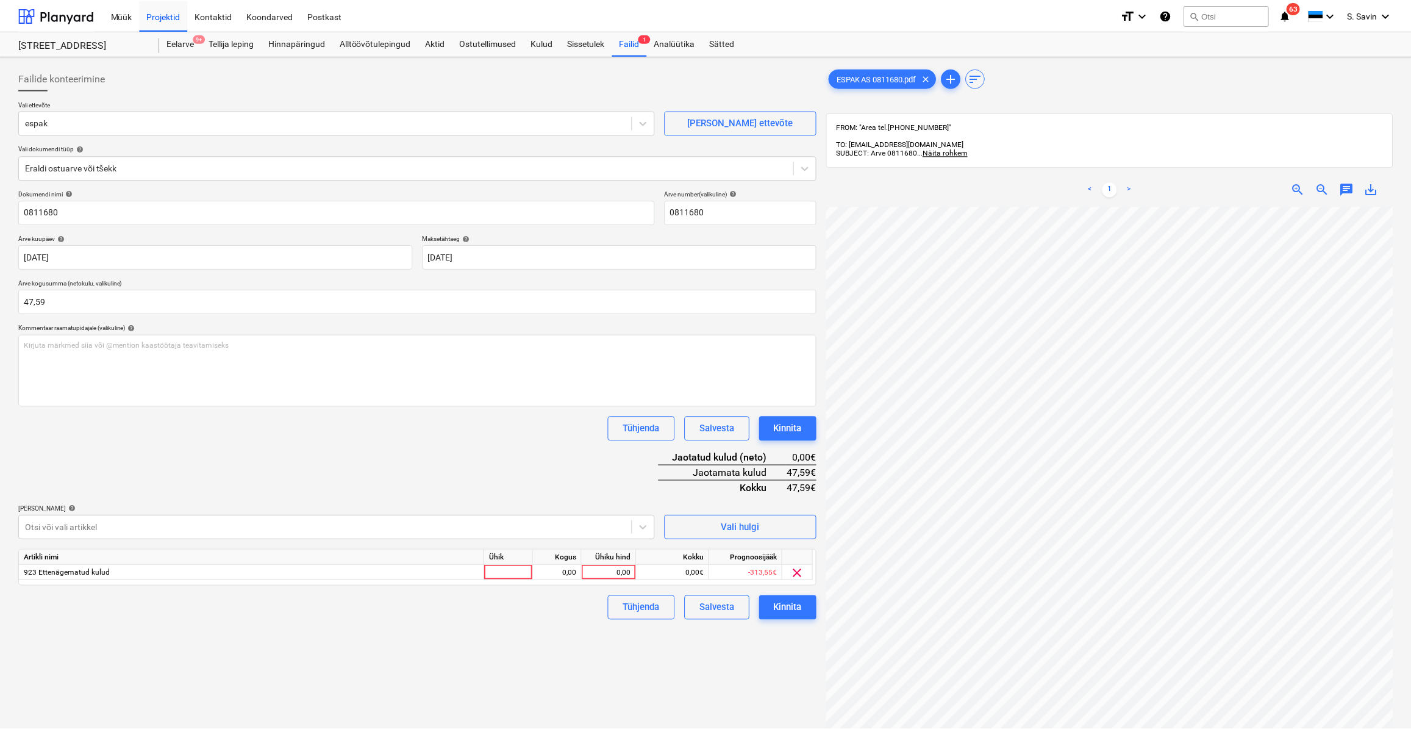
scroll to position [182, 73]
click at [523, 566] on div at bounding box center [509, 572] width 49 height 15
type input "kmpl."
click at [568, 572] on div "0,00" at bounding box center [558, 572] width 38 height 15
type input "1"
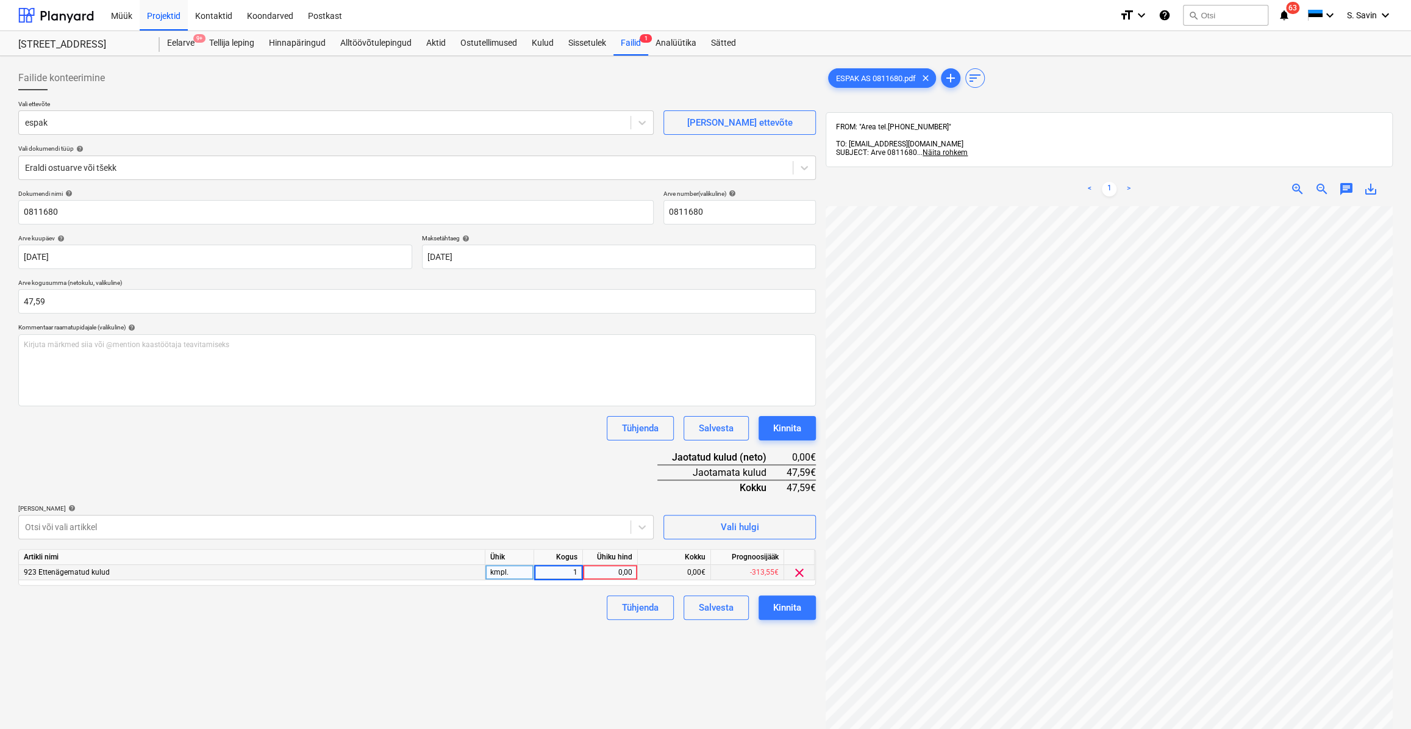
click at [615, 575] on div "0,00" at bounding box center [610, 572] width 45 height 15
type input "47,59"
click at [521, 628] on div "Failide konteerimine Vali ettevõte espak [PERSON_NAME] uus ettevõte Vali dokume…" at bounding box center [416, 483] width 807 height 845
click at [787, 603] on div "Kinnita" at bounding box center [787, 608] width 28 height 16
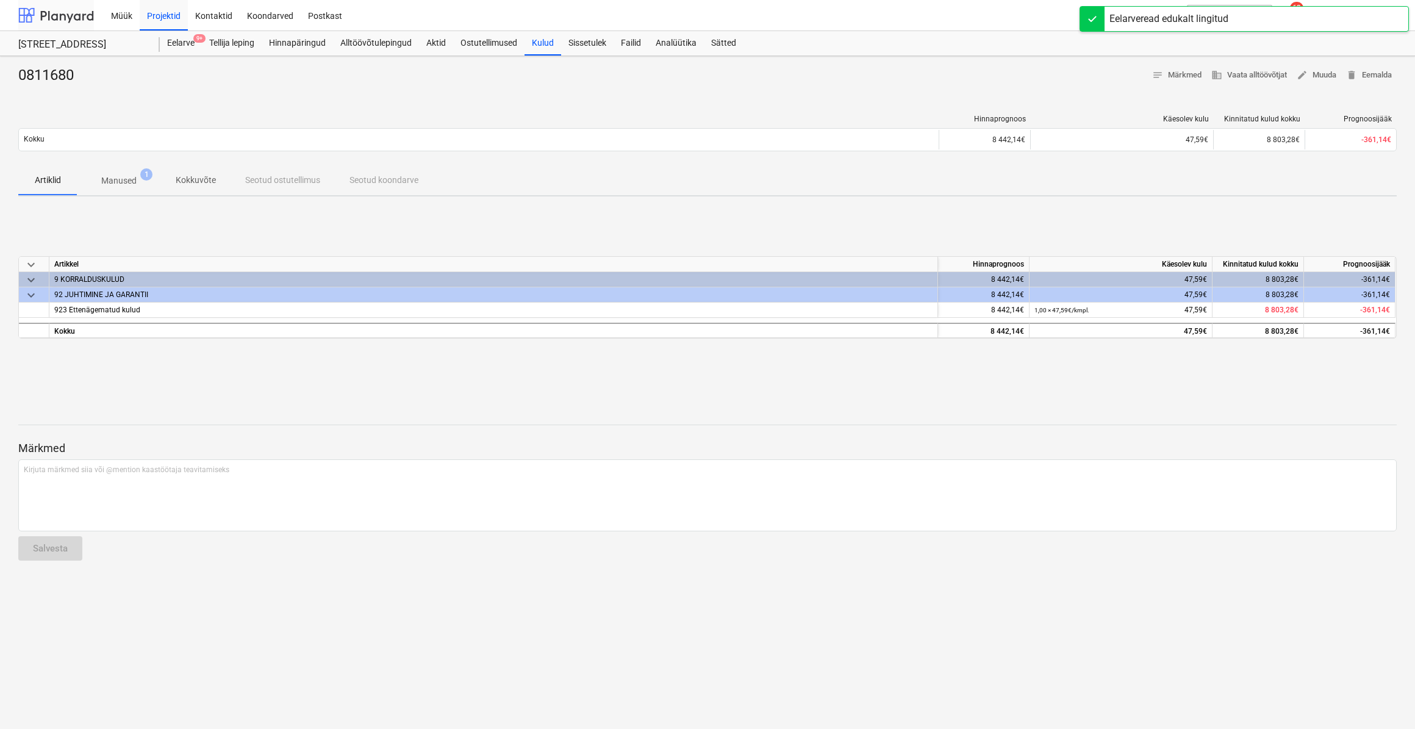
click at [80, 13] on div at bounding box center [56, 15] width 76 height 30
